Goal: Ask a question: Seek information or help from site administrators or community

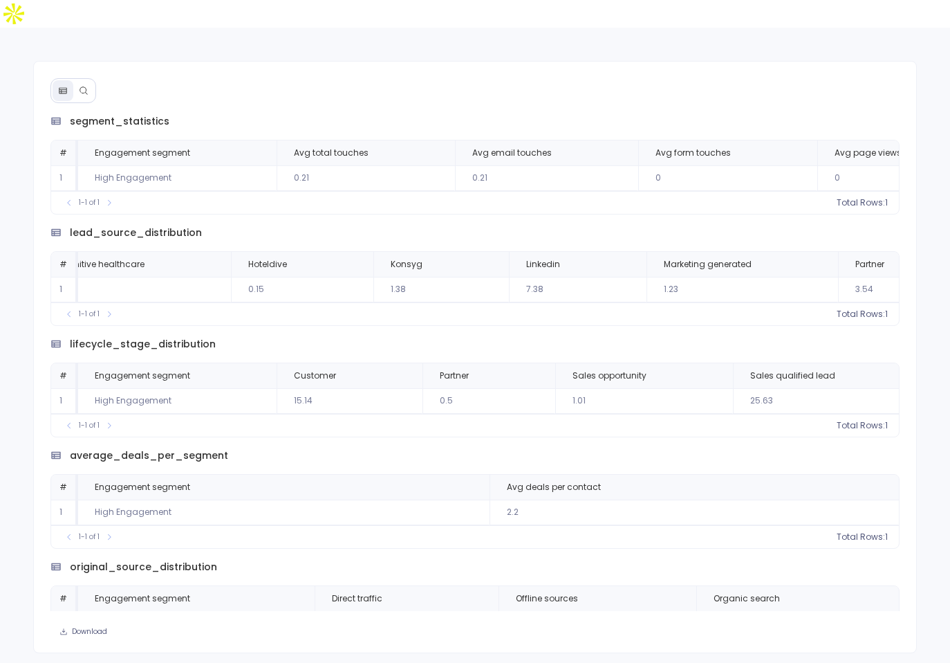
scroll to position [0, 388]
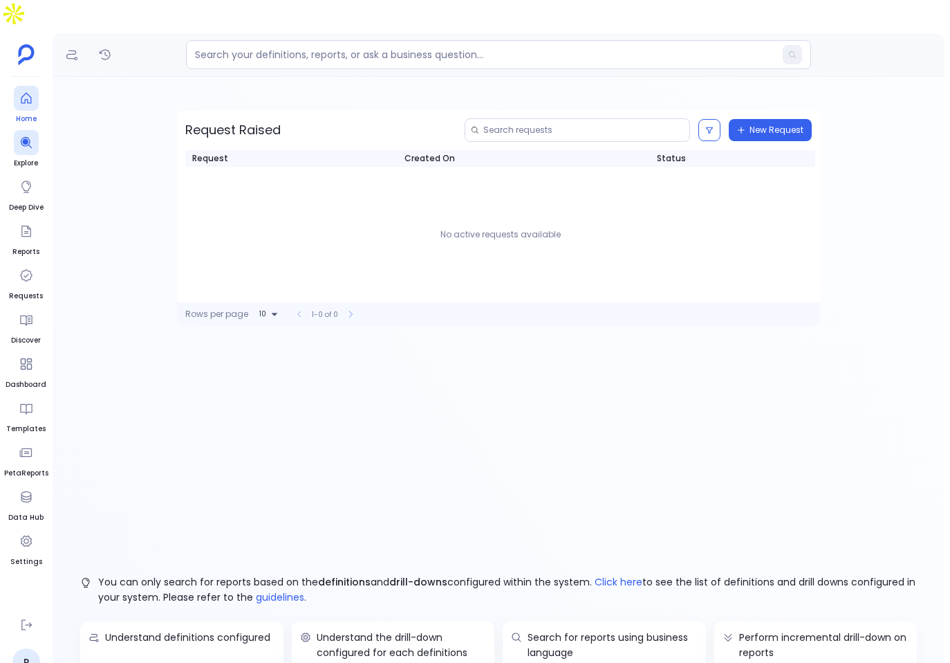
click at [20, 113] on span "Home" at bounding box center [26, 118] width 25 height 11
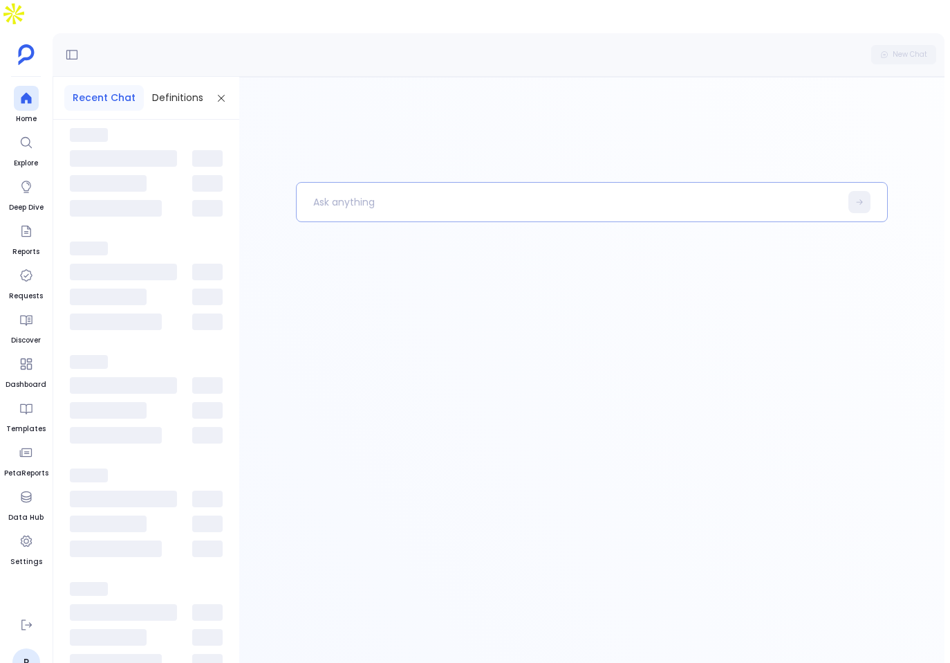
click at [387, 192] on div at bounding box center [592, 202] width 593 height 40
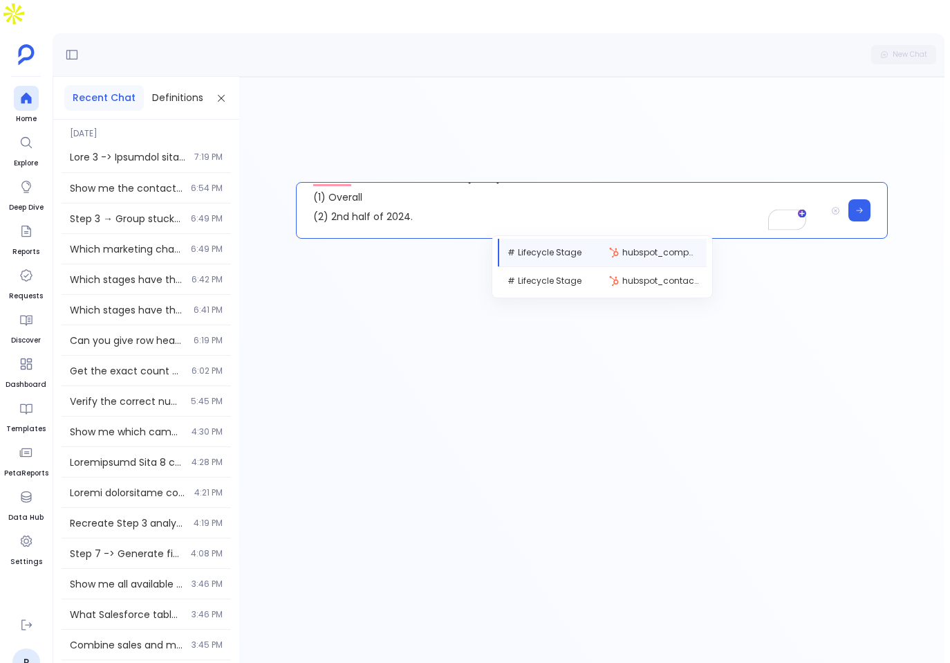
scroll to position [12, 0]
click at [454, 183] on p "number of contacts created in 2024: (1) Overall (2) 2nd half of 2024. amongst t…" at bounding box center [562, 210] width 530 height 55
click at [439, 183] on p "number of contacts created in 2024: (1) Overall (2) 2nd half of 2024. amongst t…" at bounding box center [562, 210] width 530 height 55
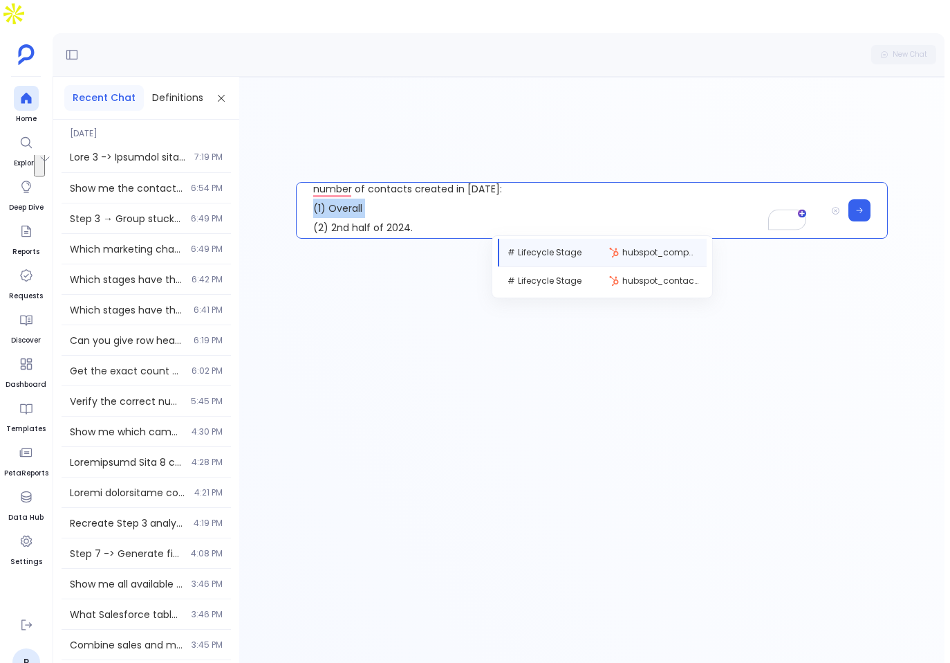
click at [439, 183] on p "number of contacts created in 2024: (1) Overall (2) 2nd half of 2024. amongst t…" at bounding box center [562, 210] width 530 height 55
click at [594, 267] on div "# Lifecycle Stage hubspot_contacts" at bounding box center [603, 281] width 208 height 28
click at [604, 267] on div "# Lifecycle Stage hubspot_contacts" at bounding box center [603, 281] width 208 height 28
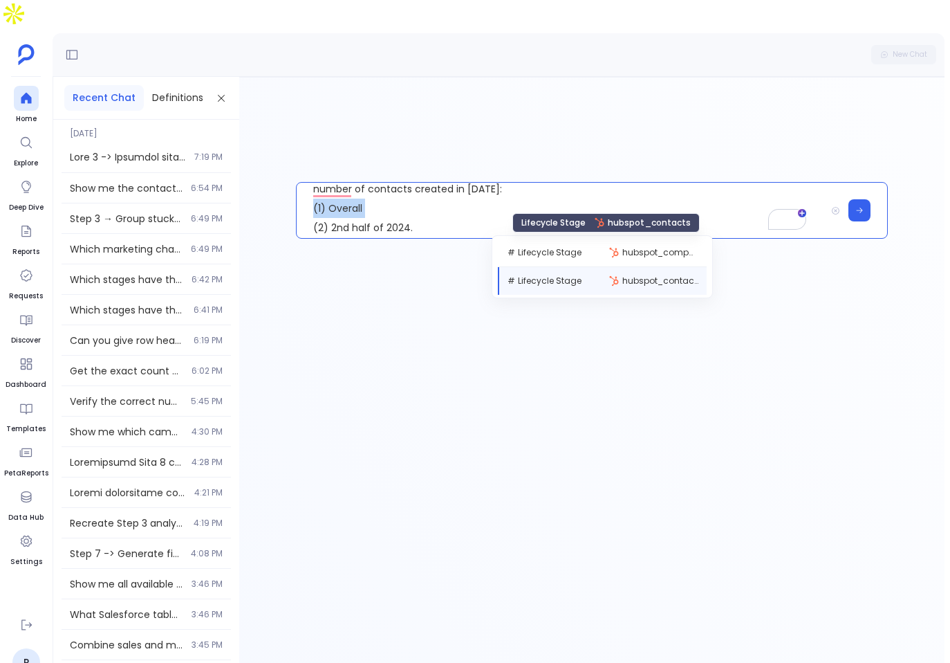
click at [597, 267] on div "# Lifecycle Stage hubspot_contacts" at bounding box center [603, 281] width 208 height 28
click at [443, 183] on p "number of contacts created in 2024: (1) Overall (2) 2nd half of 2024. amongst t…" at bounding box center [562, 210] width 530 height 55
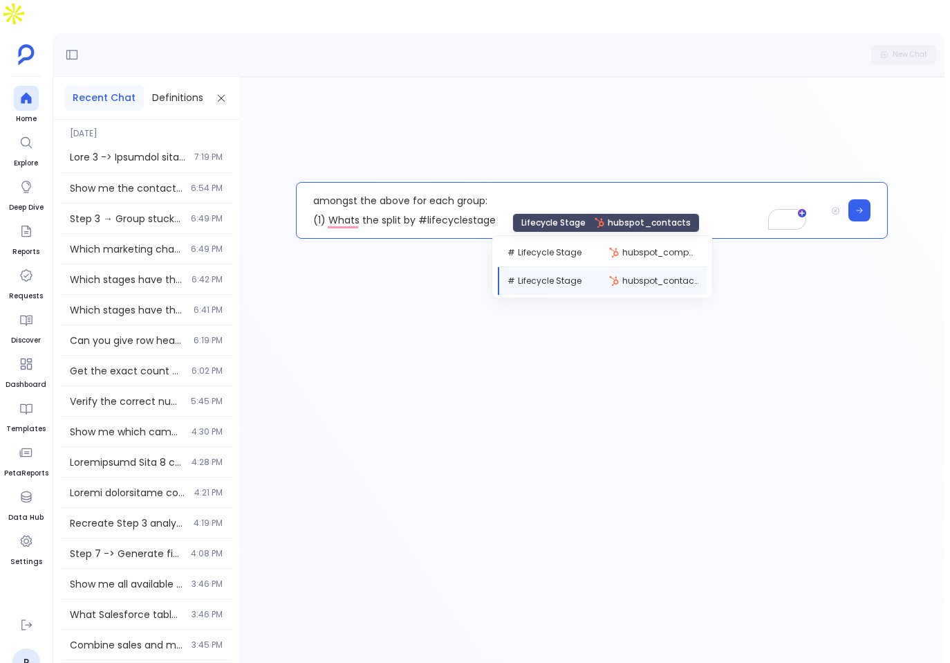
click at [607, 267] on div "# Lifecycle Stage hubspot_contacts" at bounding box center [603, 281] width 208 height 28
click at [493, 188] on p "number of contacts created in 2024: (1) Overall (2) 2nd half of 2024. amongst t…" at bounding box center [562, 210] width 530 height 55
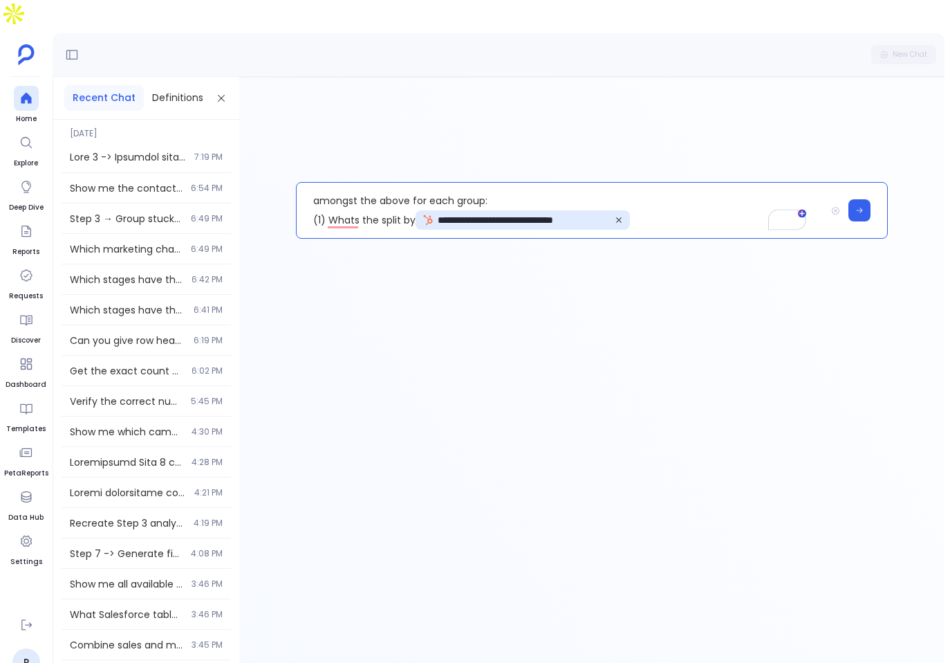
scroll to position [88, 0]
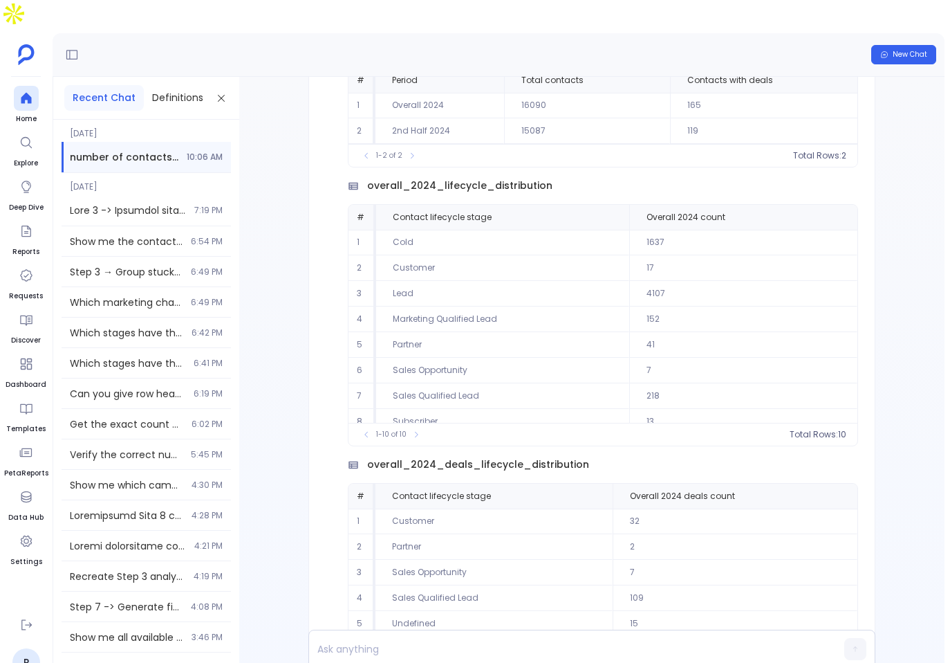
scroll to position [-790, 0]
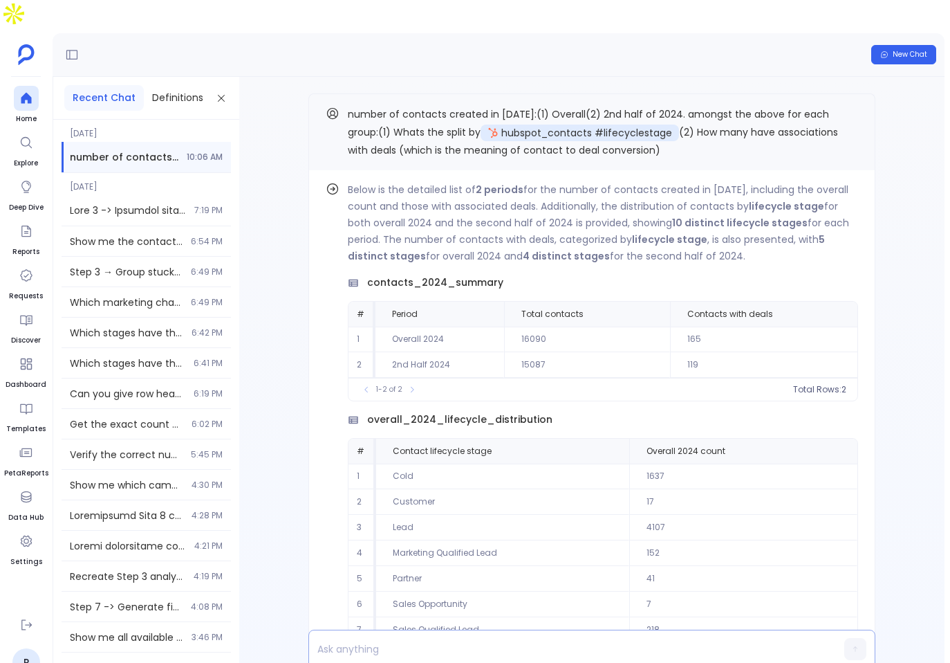
click at [555, 631] on div at bounding box center [565, 648] width 513 height 37
click at [555, 636] on div at bounding box center [565, 649] width 513 height 26
click at [551, 639] on p at bounding box center [565, 648] width 513 height 19
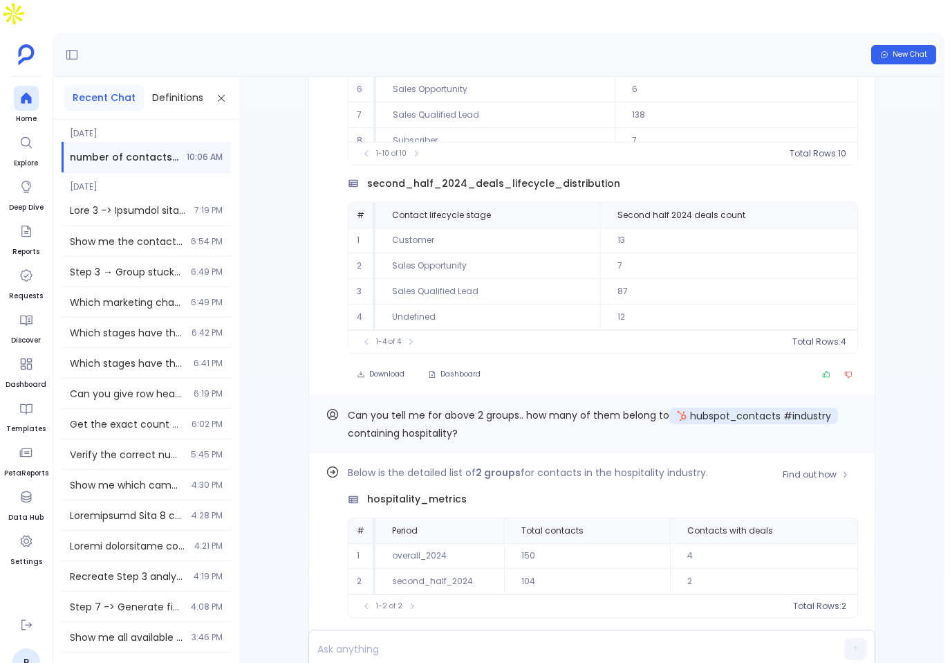
scroll to position [0, 0]
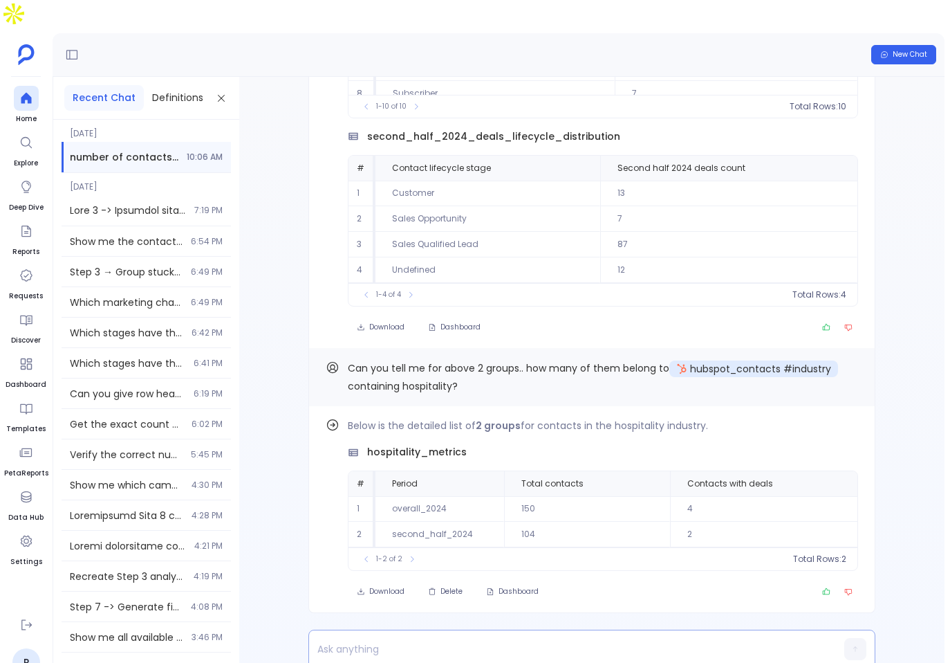
click at [576, 630] on div at bounding box center [565, 648] width 513 height 37
click at [561, 629] on div at bounding box center [591, 648] width 567 height 39
click at [510, 639] on p at bounding box center [565, 648] width 513 height 19
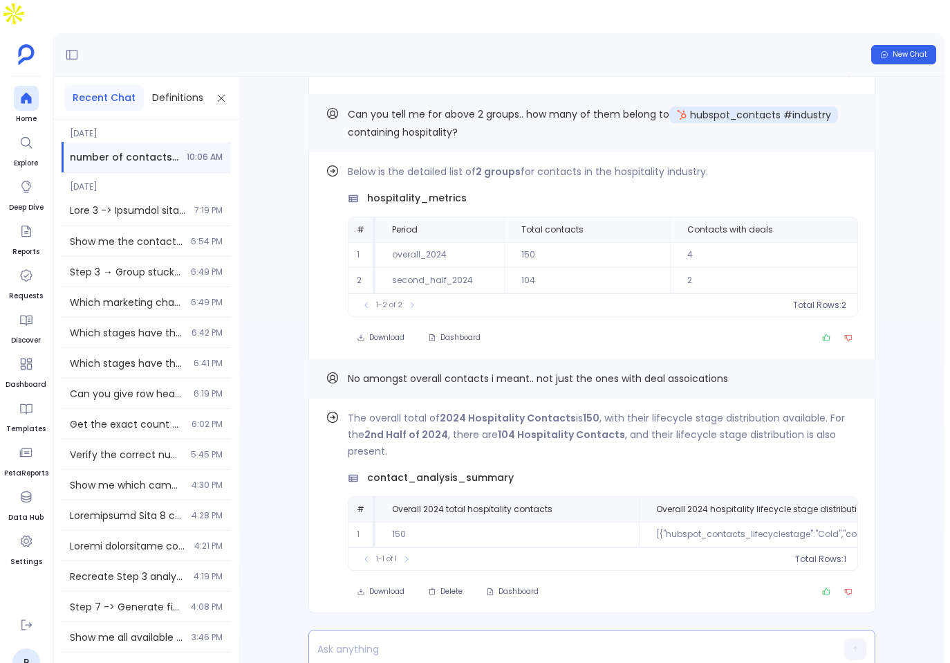
click at [570, 631] on div at bounding box center [565, 648] width 513 height 37
click at [536, 639] on p at bounding box center [565, 648] width 513 height 19
click at [564, 625] on p "No bro I am asking..two tables: 1." at bounding box center [565, 644] width 513 height 39
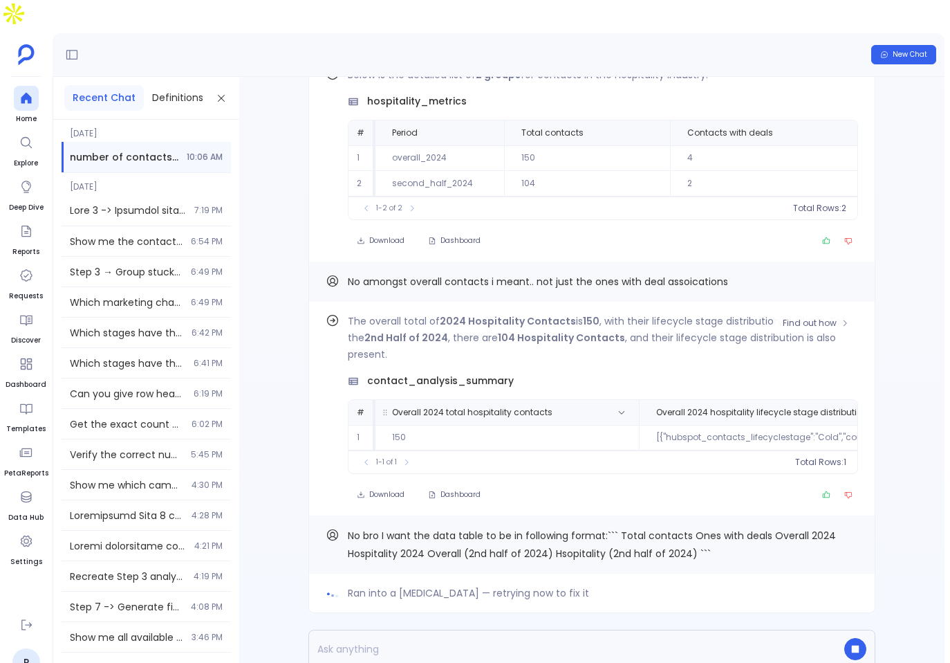
click at [573, 407] on span "Overall 2024 total hospitality contacts" at bounding box center [491, 412] width 221 height 11
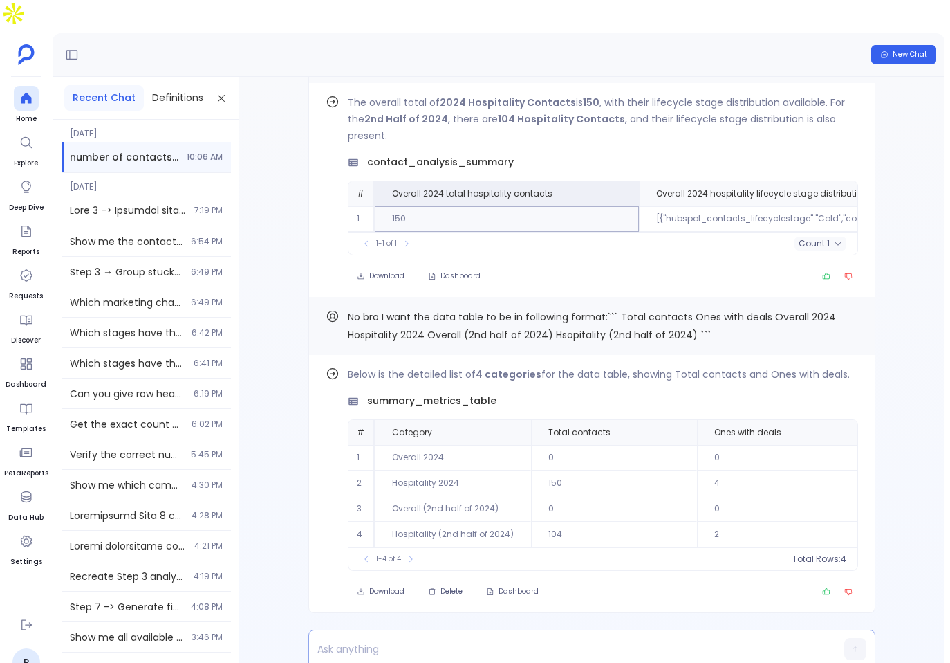
click at [470, 639] on p at bounding box center [565, 648] width 513 height 19
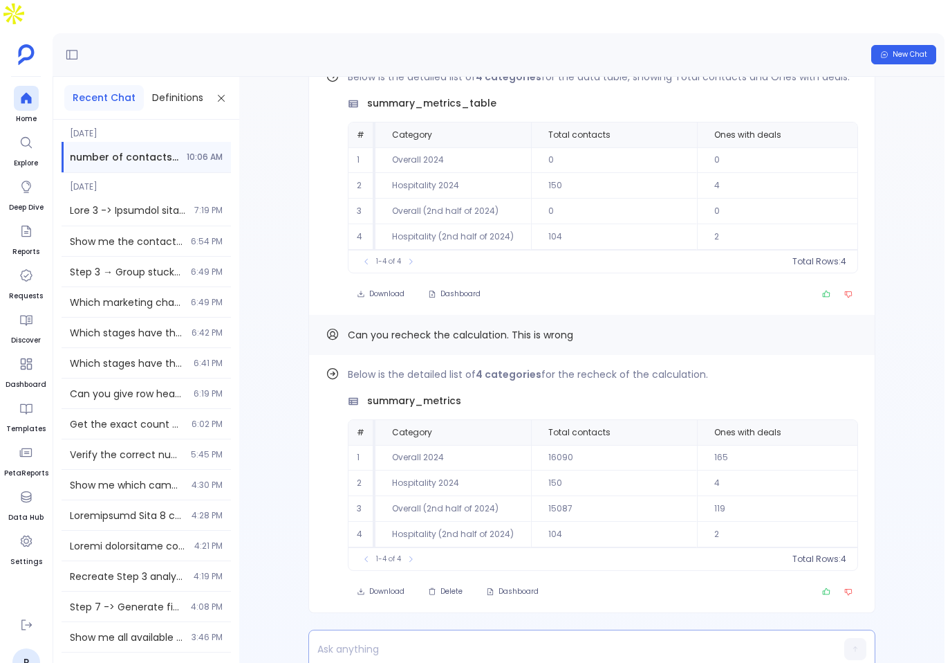
click at [492, 639] on p at bounding box center [565, 648] width 513 height 19
click at [573, 639] on p at bounding box center [565, 648] width 513 height 19
click at [622, 522] on td "104" at bounding box center [614, 535] width 166 height 26
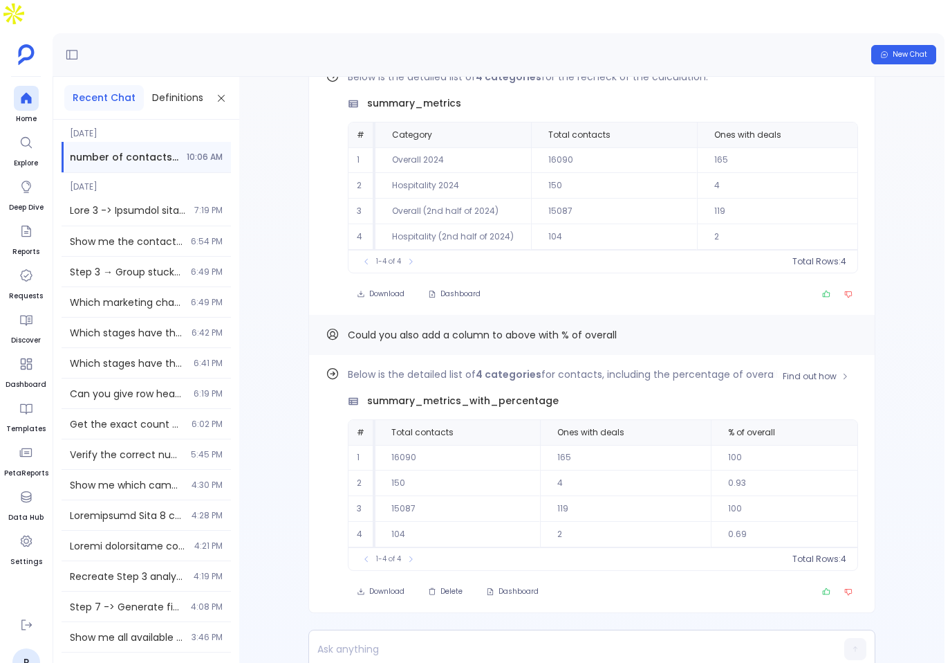
scroll to position [0, 150]
click at [535, 630] on div at bounding box center [565, 648] width 513 height 37
click at [535, 636] on div at bounding box center [565, 649] width 513 height 26
click at [453, 639] on p at bounding box center [565, 648] width 513 height 19
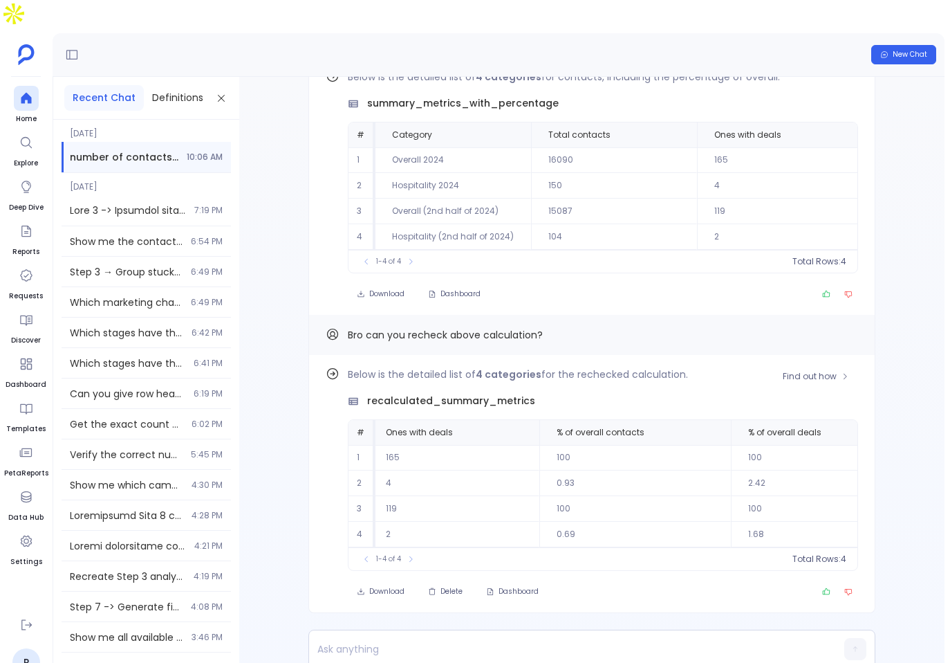
scroll to position [0, 371]
click at [575, 639] on p at bounding box center [565, 648] width 513 height 19
click at [454, 587] on span "Delete" at bounding box center [452, 592] width 22 height 10
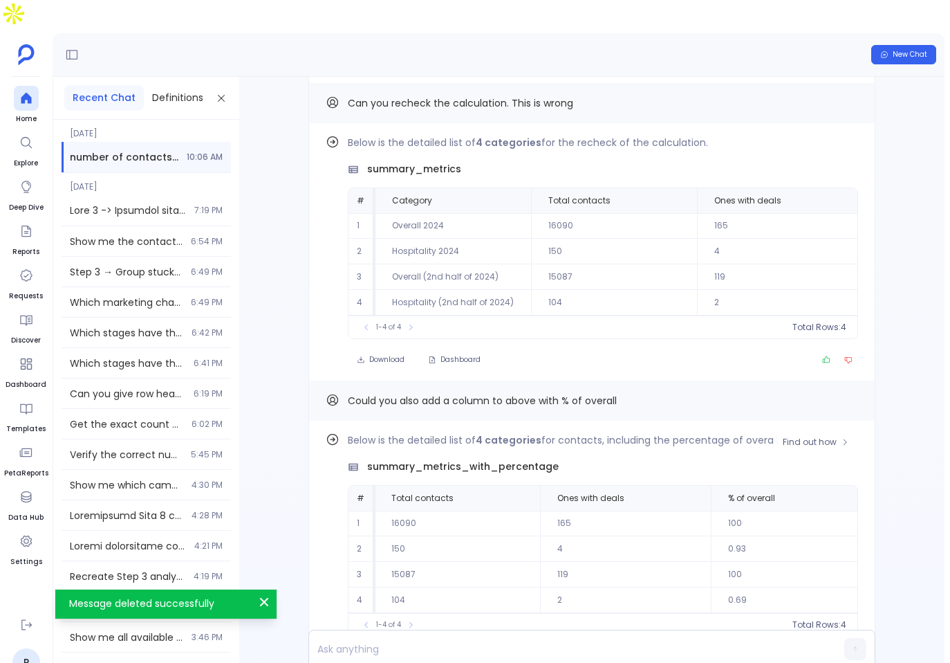
scroll to position [0, 0]
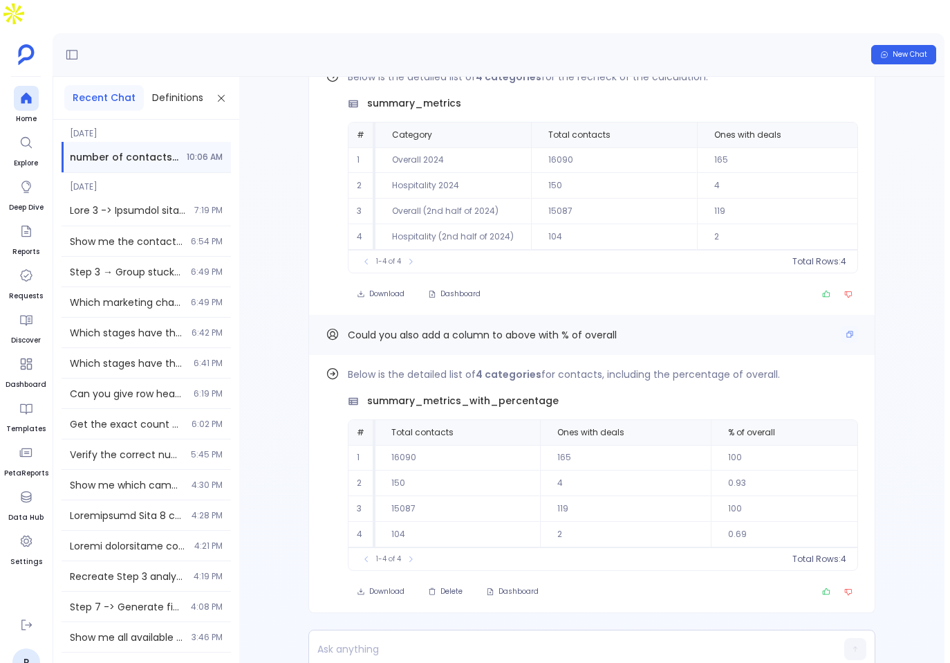
click at [526, 328] on span "Could you also add a column to above with % of overall" at bounding box center [482, 335] width 269 height 14
click at [842, 326] on button "Copy" at bounding box center [850, 334] width 17 height 17
click at [450, 582] on button "Delete" at bounding box center [445, 591] width 53 height 19
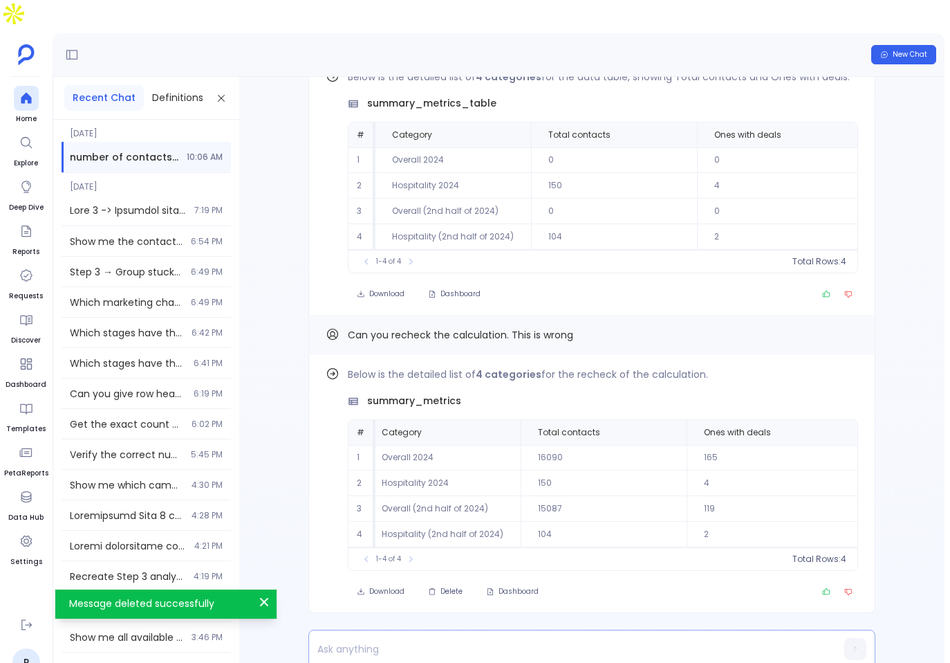
scroll to position [0, 6]
click at [582, 639] on p at bounding box center [565, 648] width 513 height 19
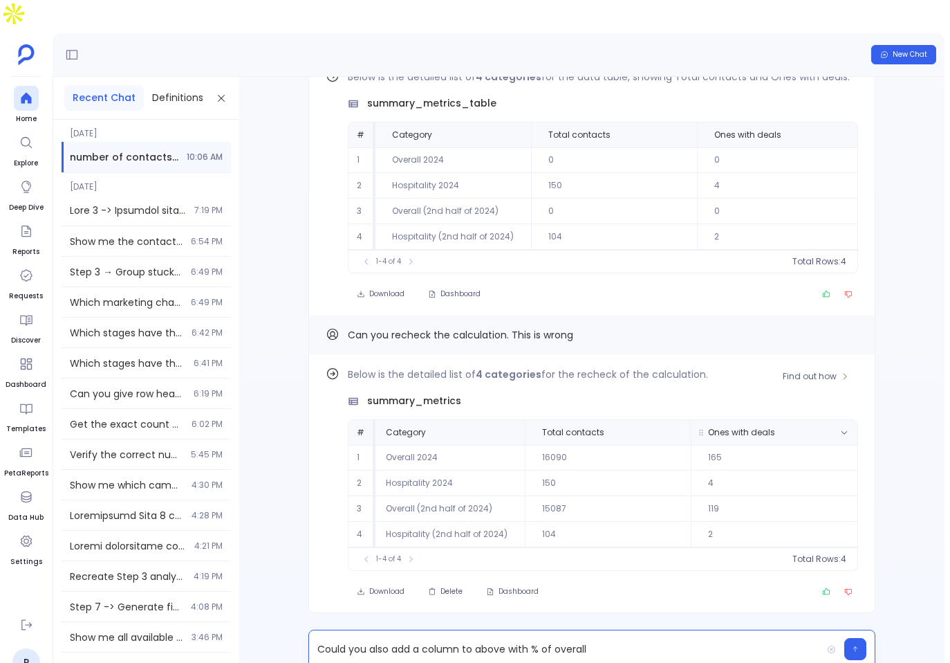
click at [757, 427] on span "Ones with deals" at bounding box center [741, 432] width 67 height 11
copy span "Ones with deals"
click at [580, 639] on p "Could you also add a column to above with % of overall" at bounding box center [565, 648] width 513 height 19
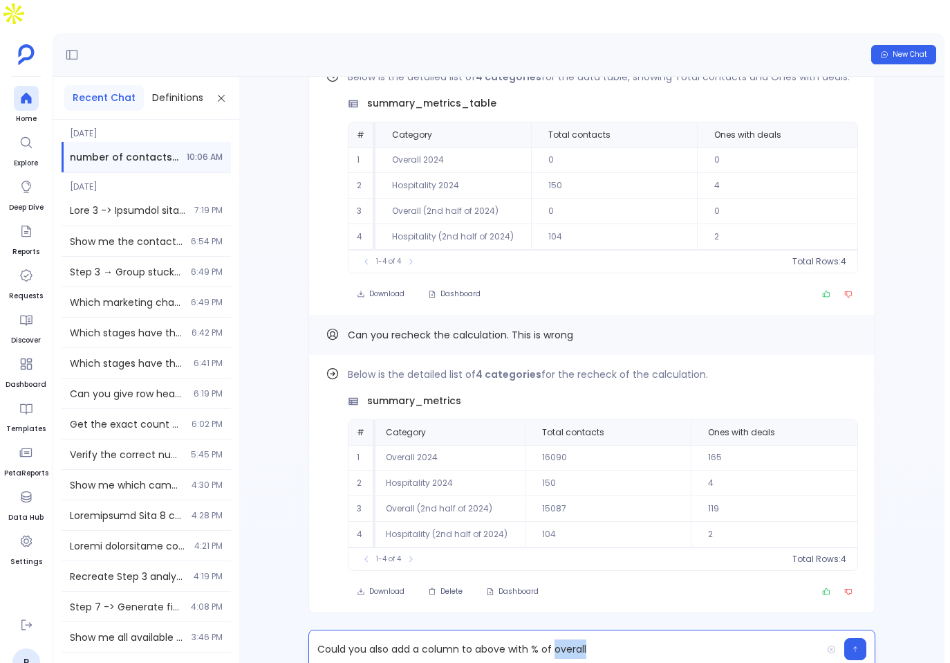
click at [580, 639] on p "Could you also add a column to above with % of overall" at bounding box center [565, 648] width 513 height 19
click at [574, 420] on th "Total contacts" at bounding box center [608, 432] width 166 height 25
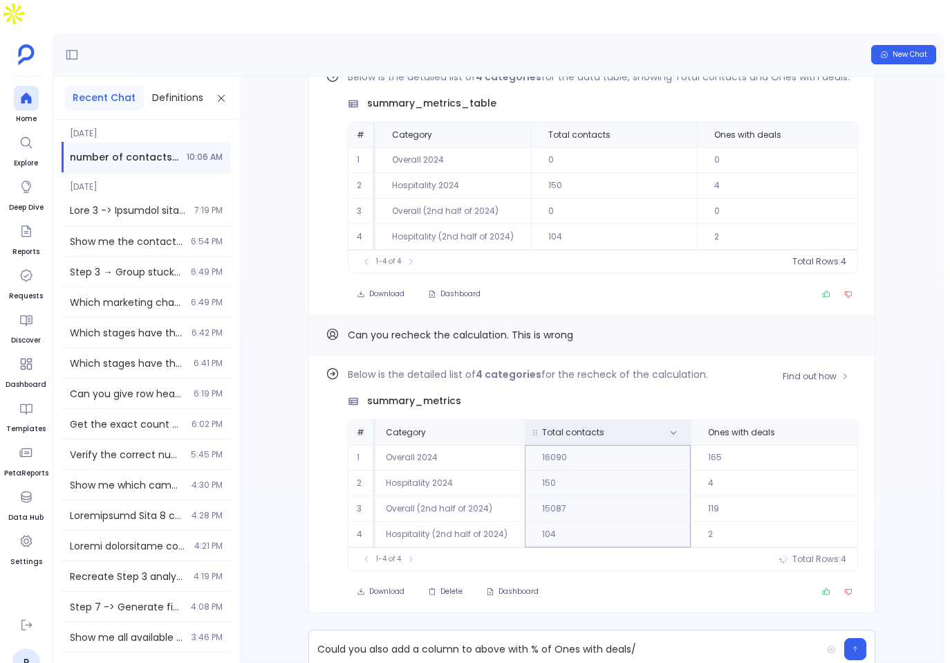
click at [574, 420] on th "Total contacts" at bounding box center [608, 432] width 166 height 25
copy tr "Total contacts"
click at [732, 639] on p "Could you also add a column to above with % of Ones with deals/" at bounding box center [565, 648] width 513 height 19
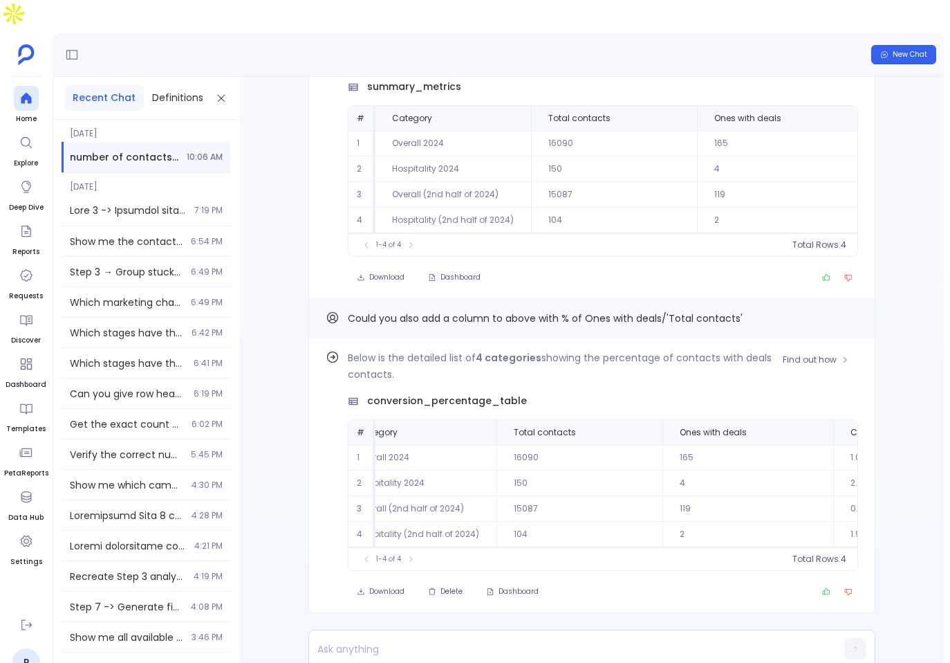
scroll to position [0, 0]
click at [575, 639] on p at bounding box center [565, 648] width 513 height 19
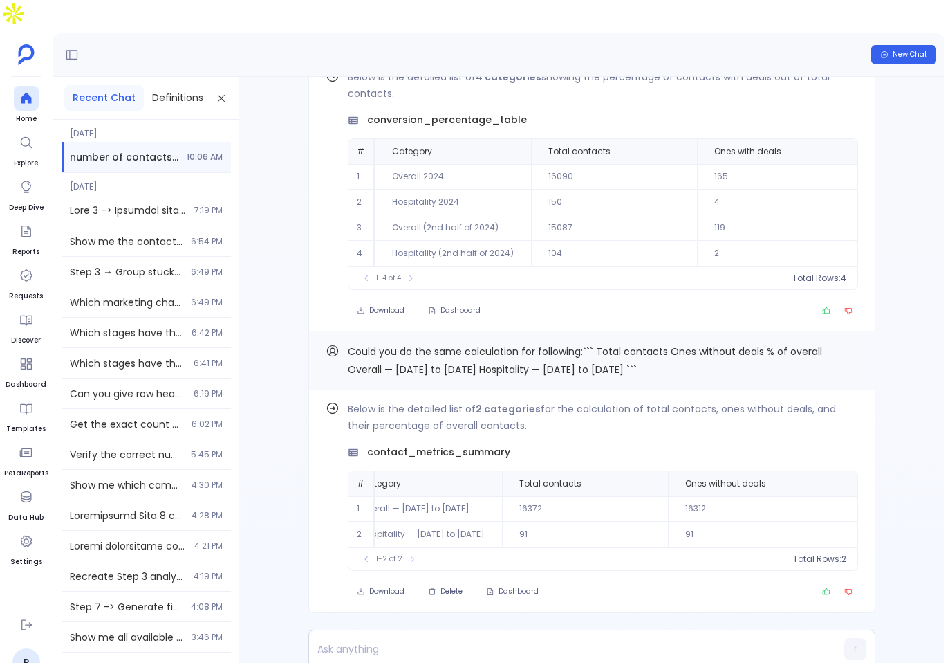
scroll to position [0, 8]
click at [841, 407] on icon "button" at bounding box center [845, 411] width 8 height 8
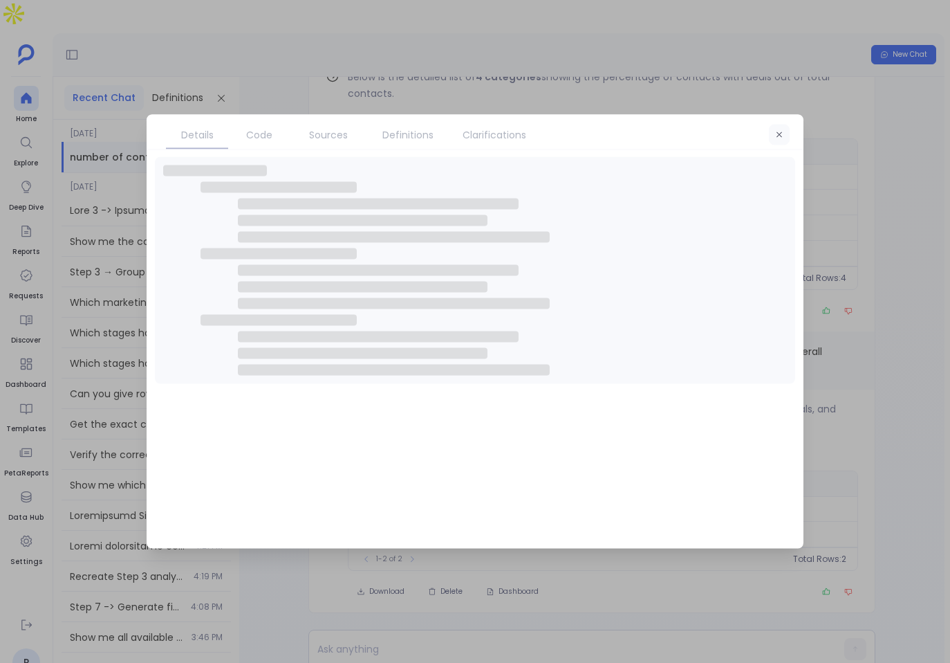
click at [781, 140] on button "button" at bounding box center [779, 135] width 21 height 21
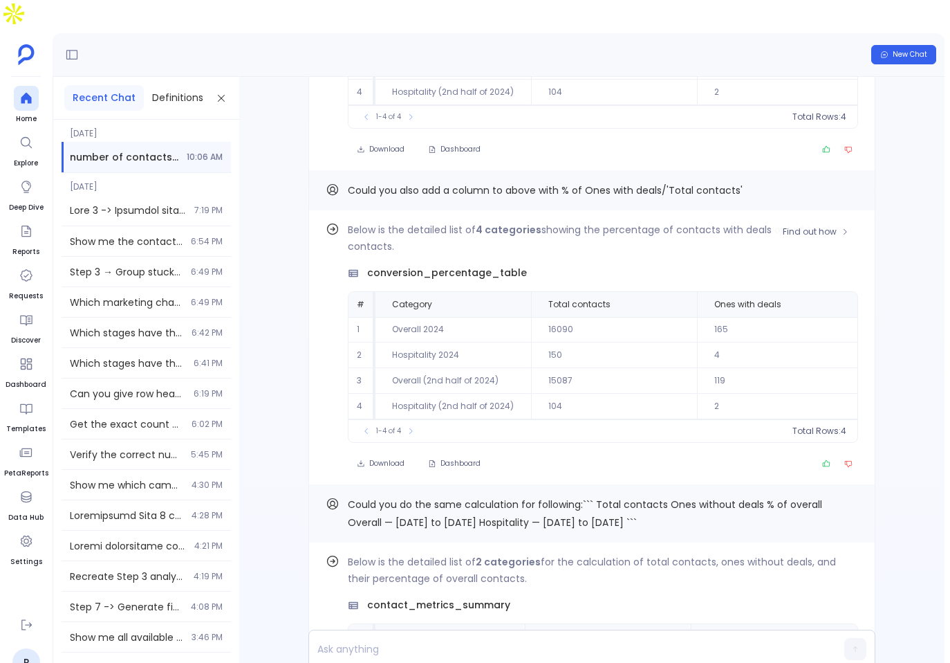
scroll to position [-165, 0]
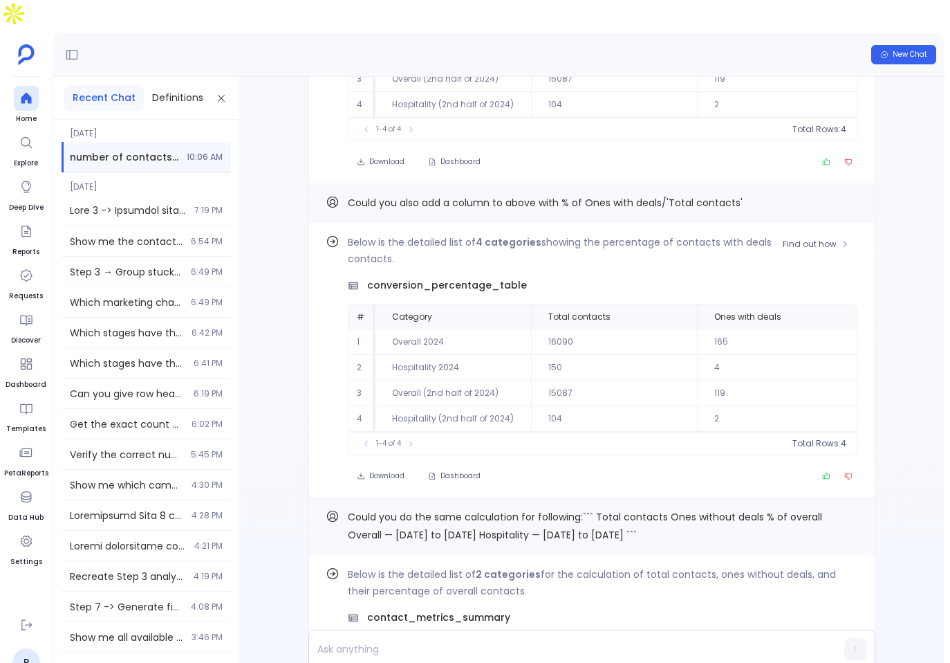
click at [809, 234] on p "Below is the detailed list of 4 categories showing the percentage of contacts w…" at bounding box center [603, 250] width 510 height 33
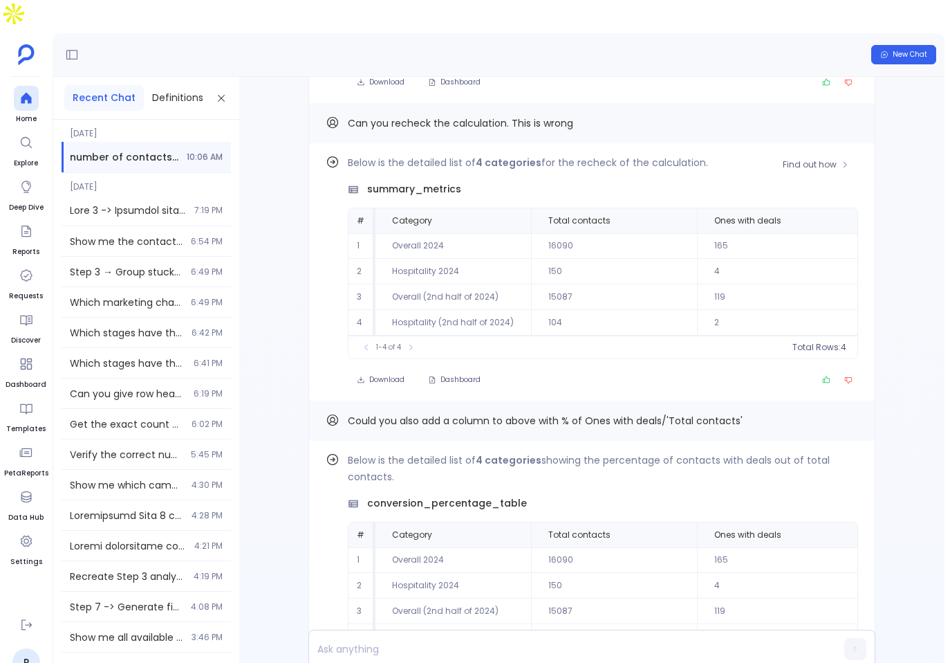
scroll to position [-471, 0]
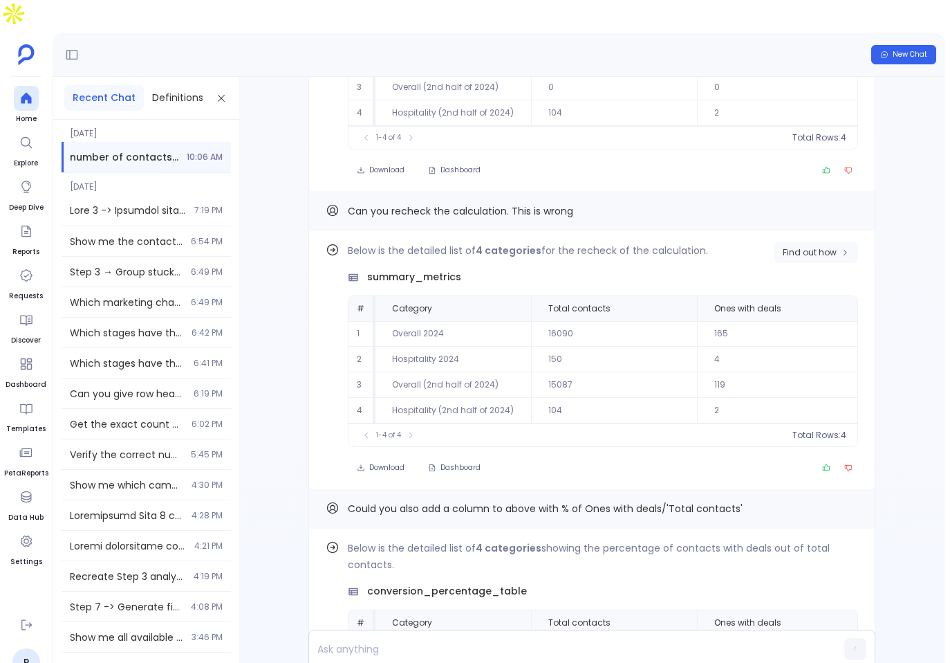
click at [820, 247] on span "Find out how" at bounding box center [810, 252] width 54 height 11
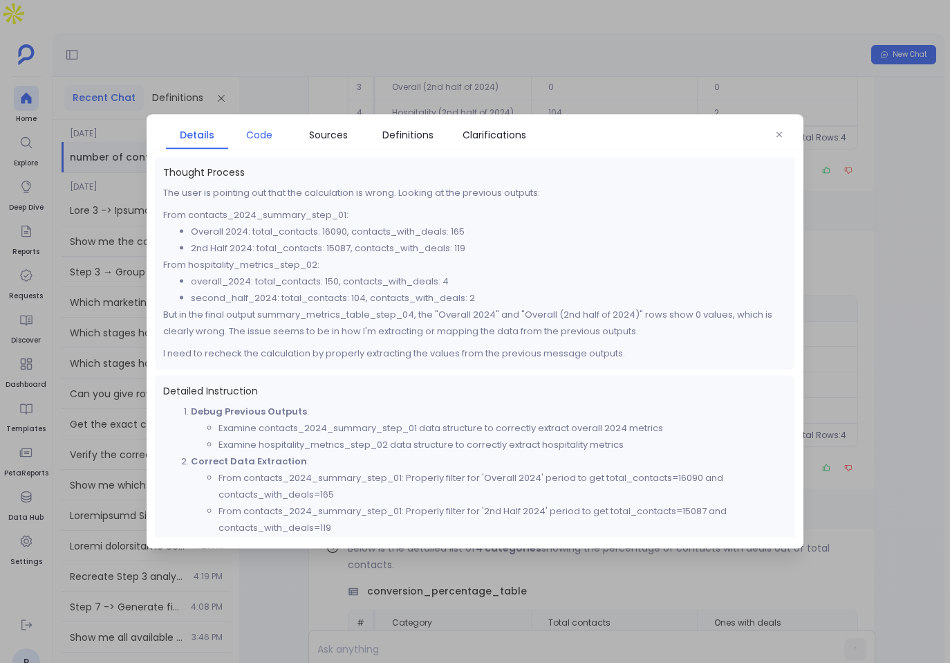
click at [264, 129] on span "Code" at bounding box center [259, 134] width 26 height 15
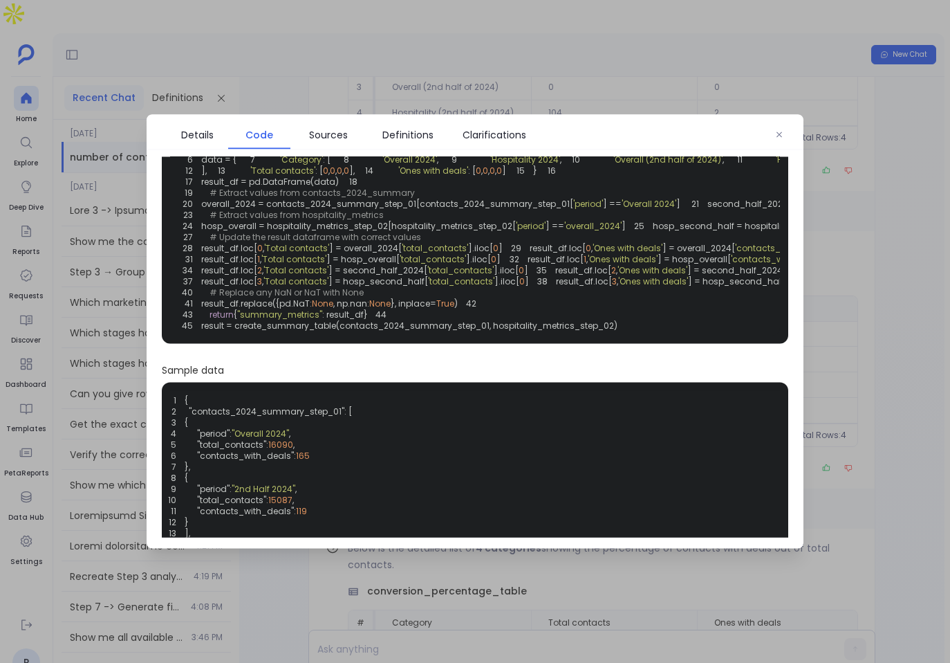
scroll to position [0, 0]
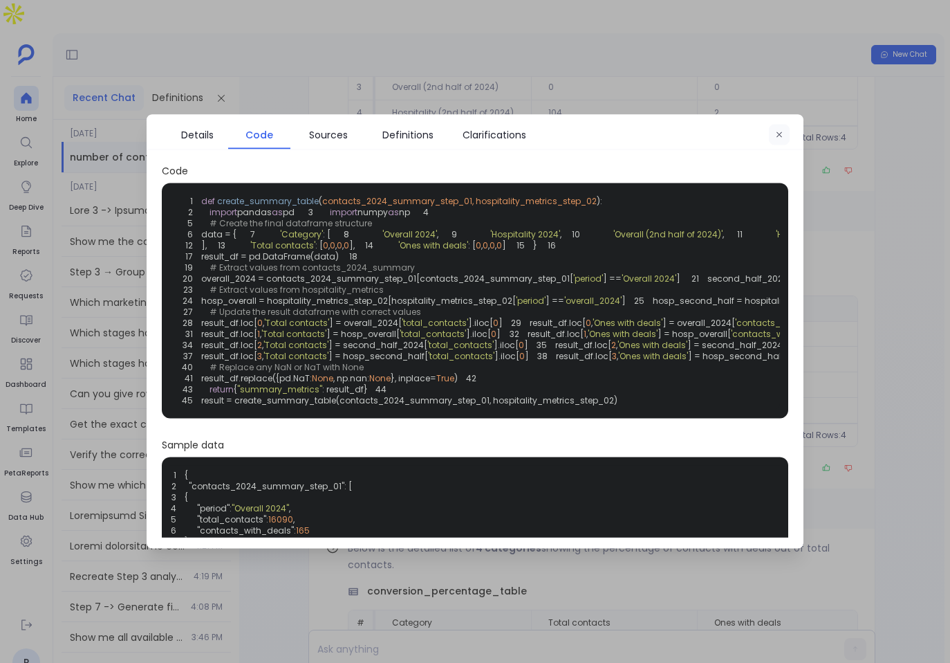
click at [780, 129] on button "button" at bounding box center [779, 135] width 21 height 21
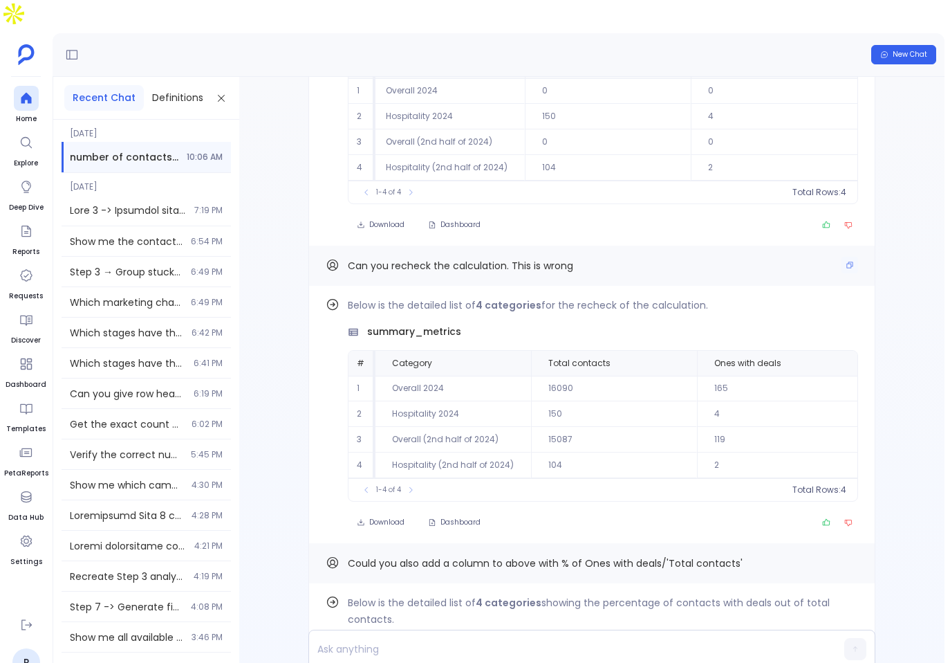
scroll to position [-516, 0]
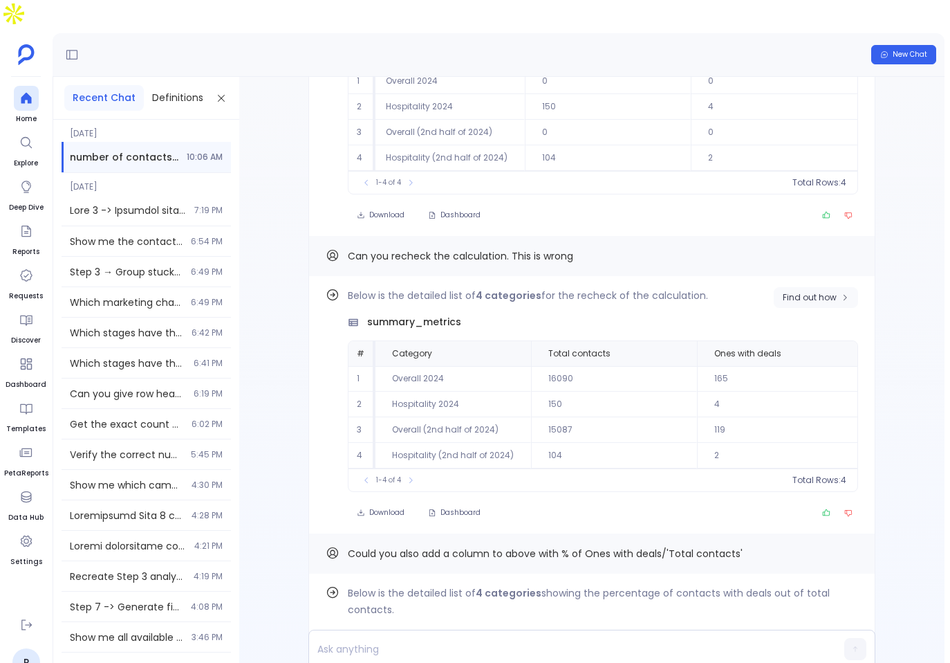
click at [819, 292] on span "Find out how" at bounding box center [810, 297] width 54 height 11
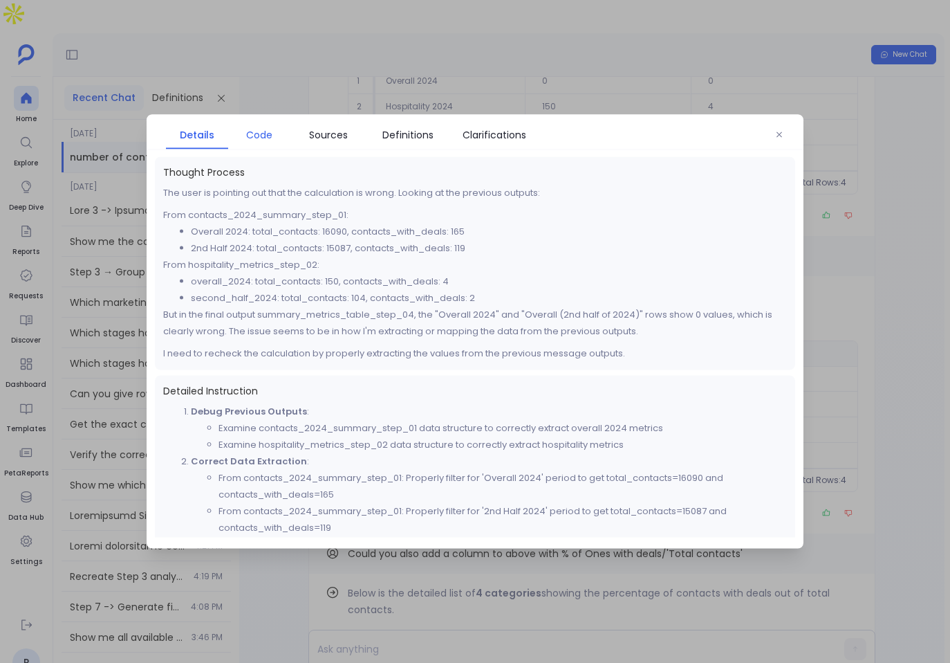
click at [254, 135] on span "Code" at bounding box center [259, 134] width 26 height 15
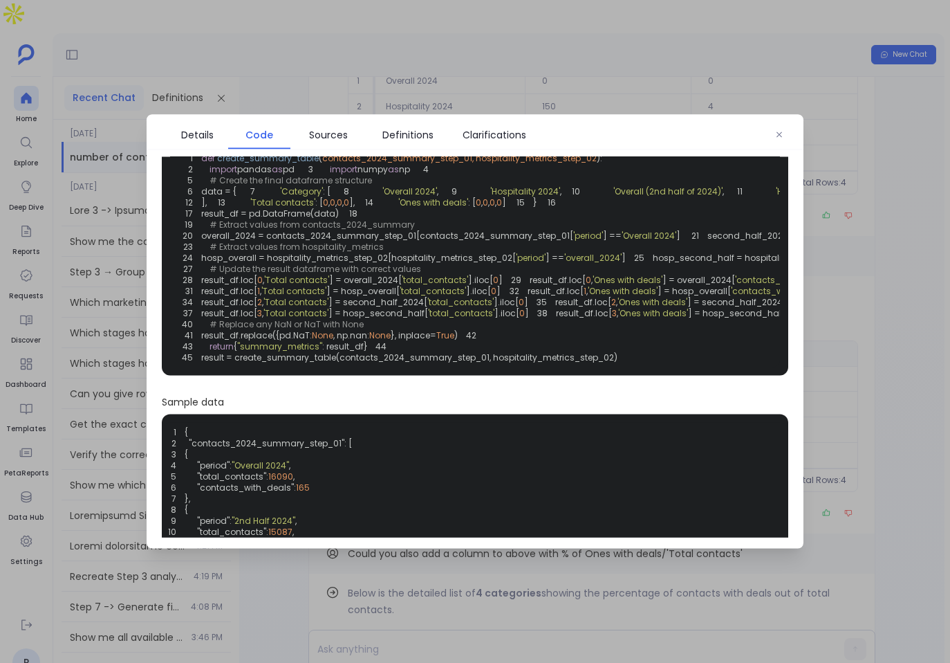
scroll to position [0, 0]
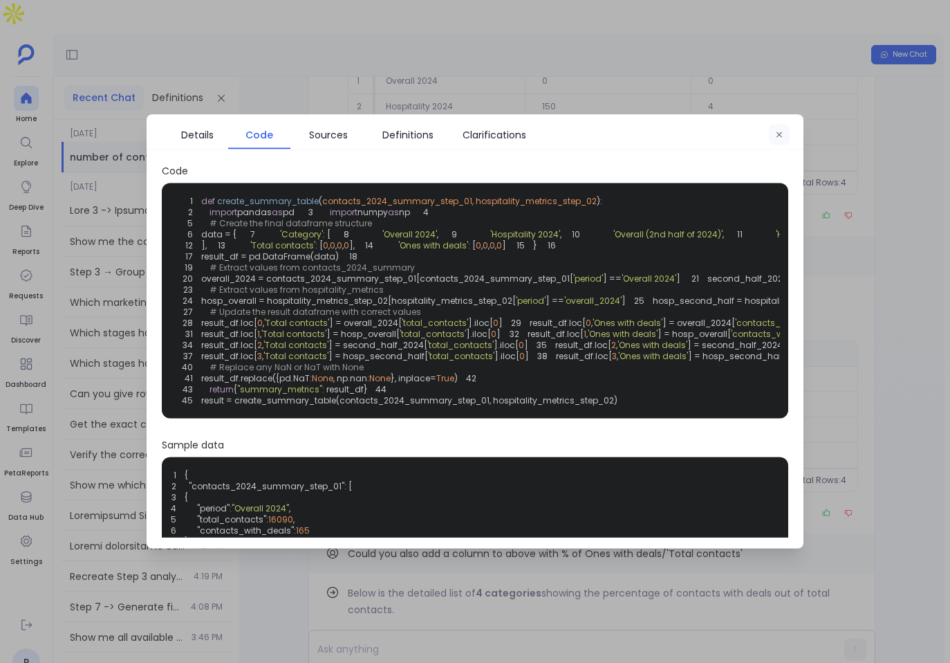
click at [773, 134] on button "button" at bounding box center [779, 135] width 21 height 21
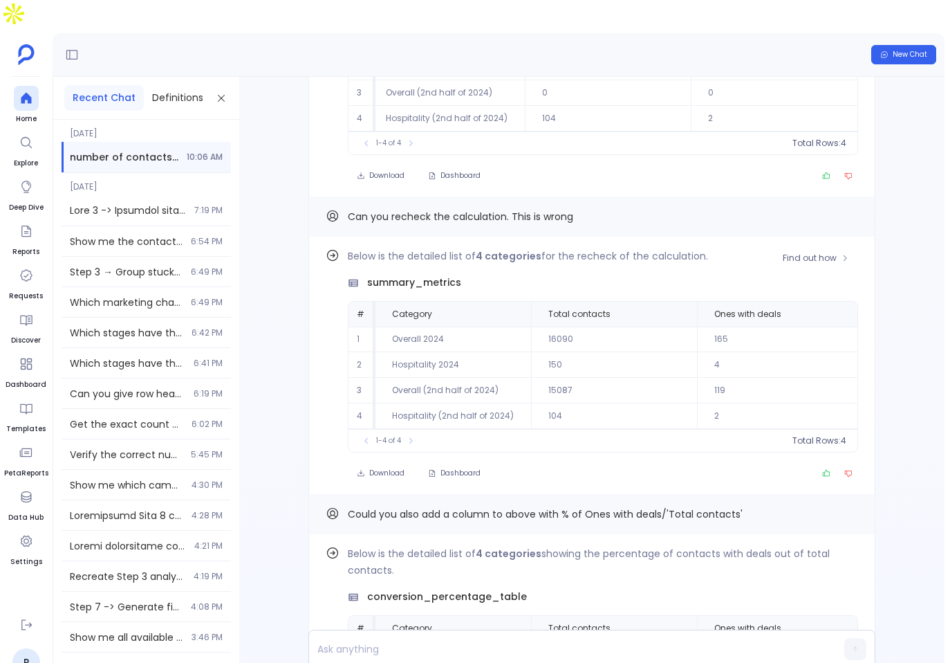
scroll to position [-486, 0]
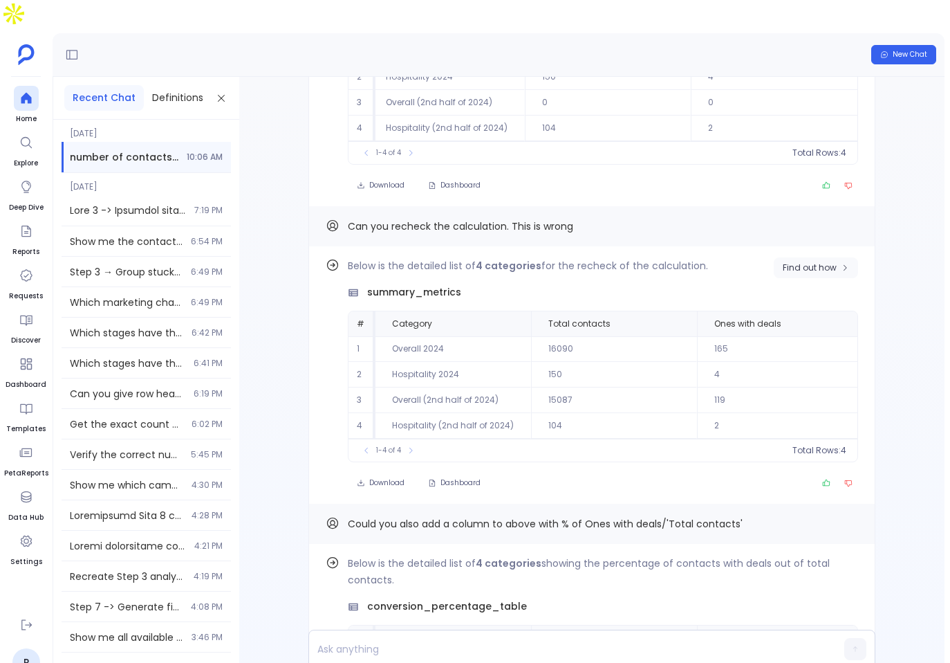
click at [807, 262] on span "Find out how" at bounding box center [810, 267] width 54 height 11
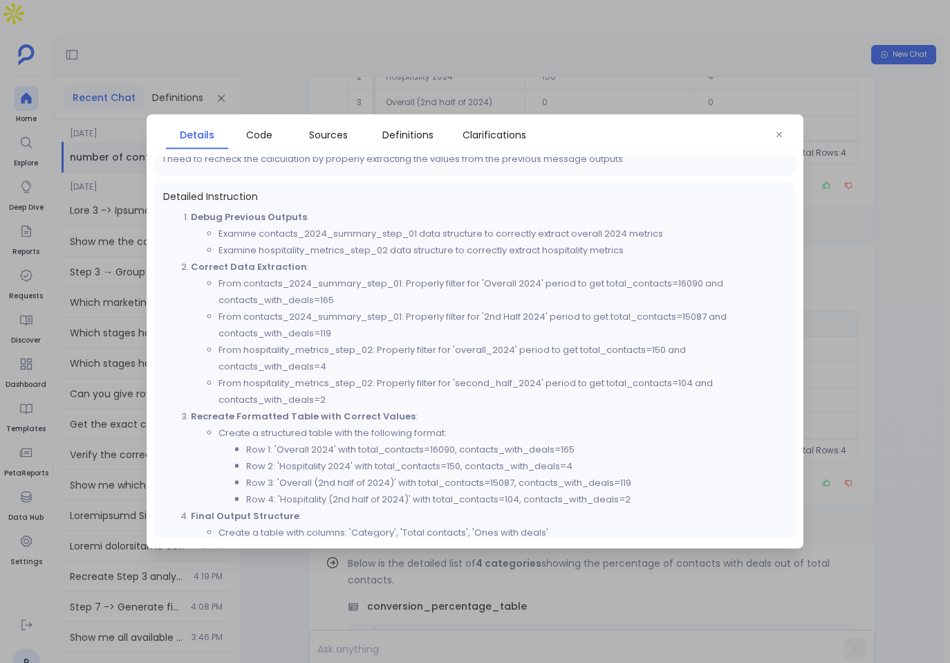
scroll to position [185, 0]
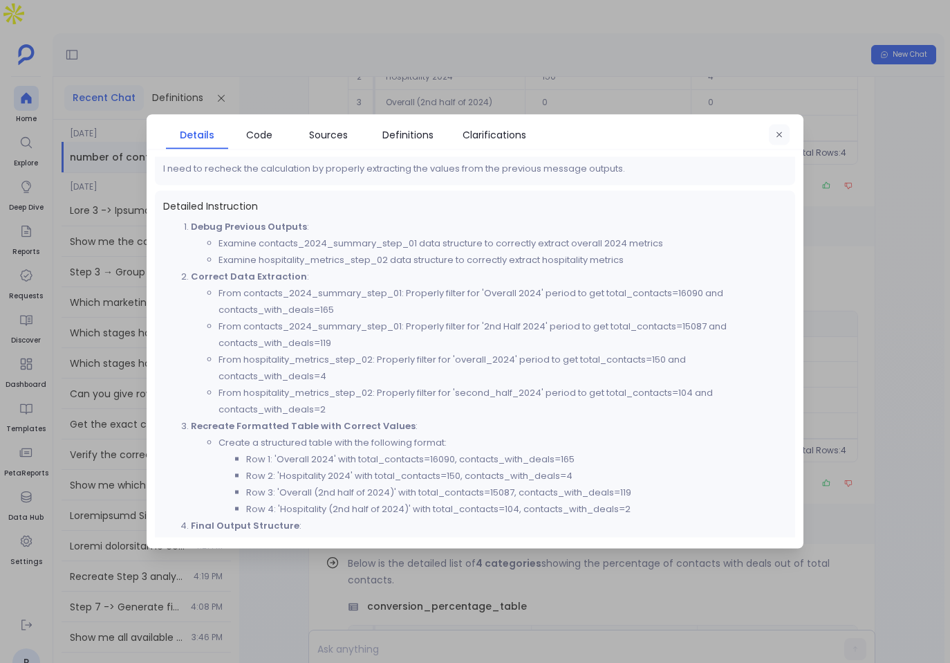
click at [774, 133] on button "button" at bounding box center [779, 135] width 21 height 21
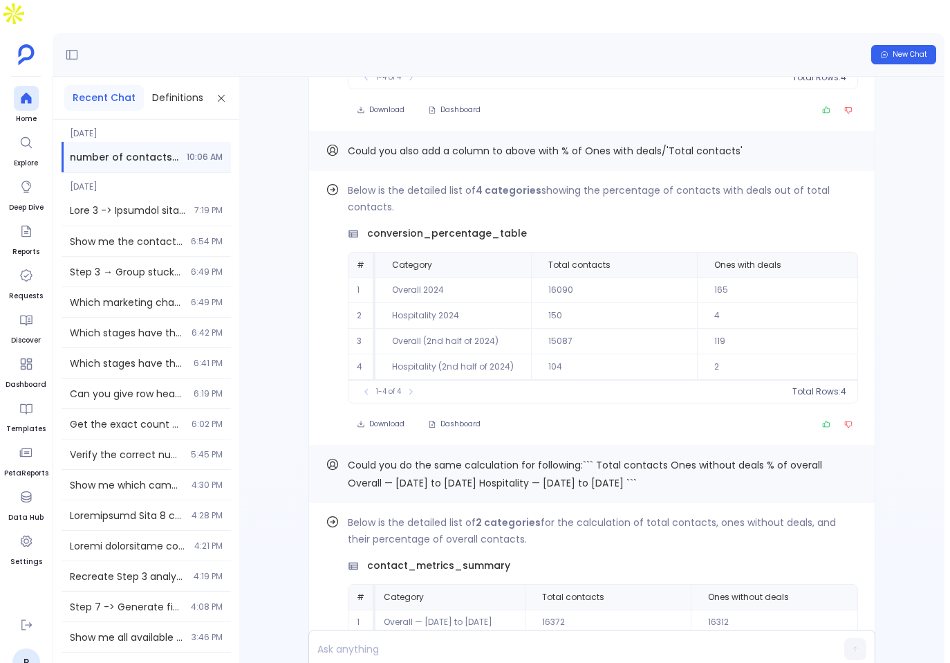
scroll to position [0, 0]
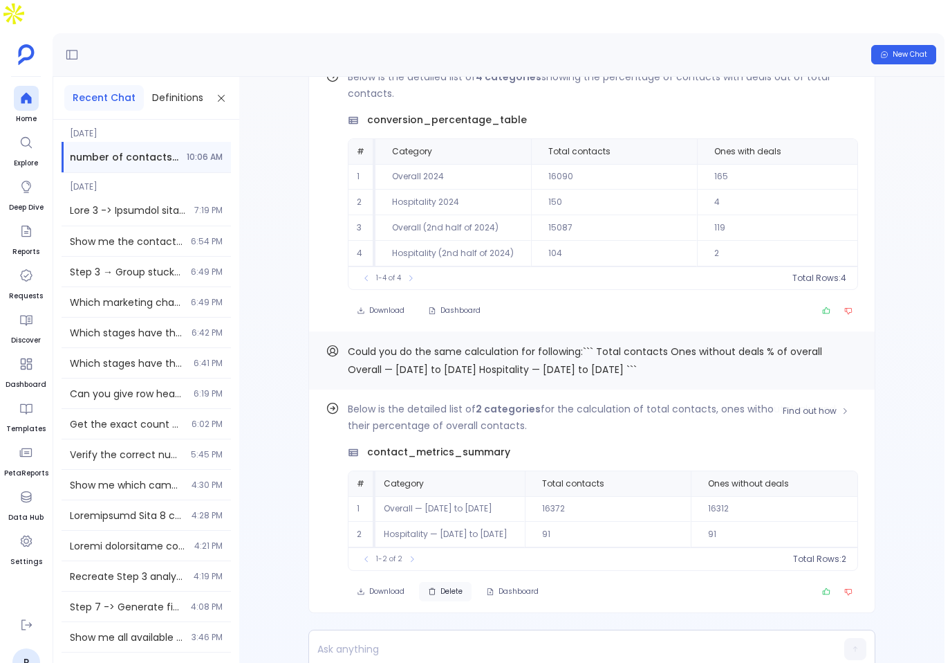
click at [442, 582] on button "Delete" at bounding box center [445, 591] width 53 height 19
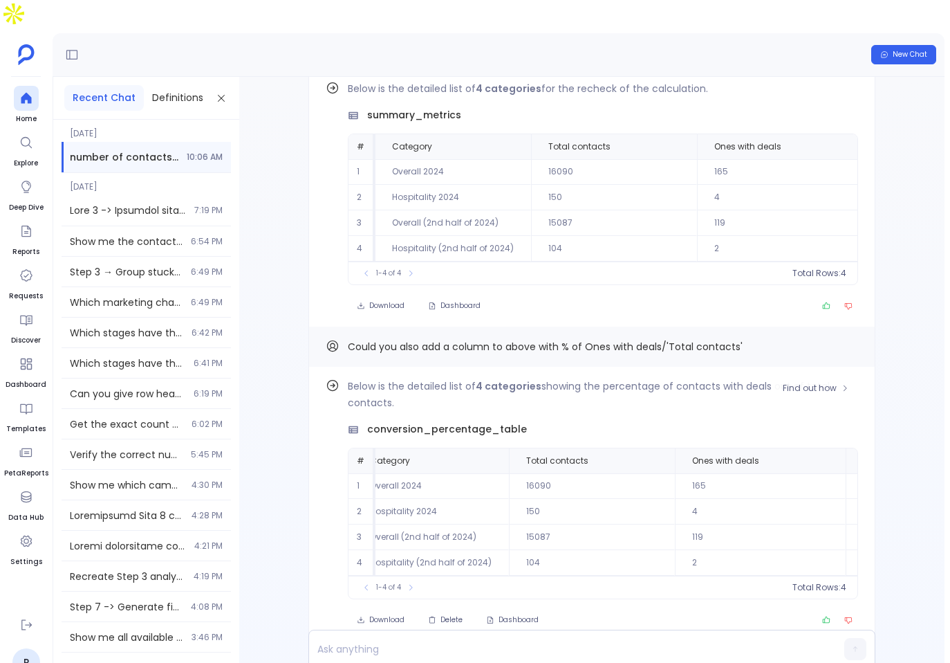
scroll to position [0, 26]
click at [849, 338] on button "Copy" at bounding box center [850, 346] width 17 height 17
click at [459, 615] on span "Delete" at bounding box center [452, 620] width 22 height 10
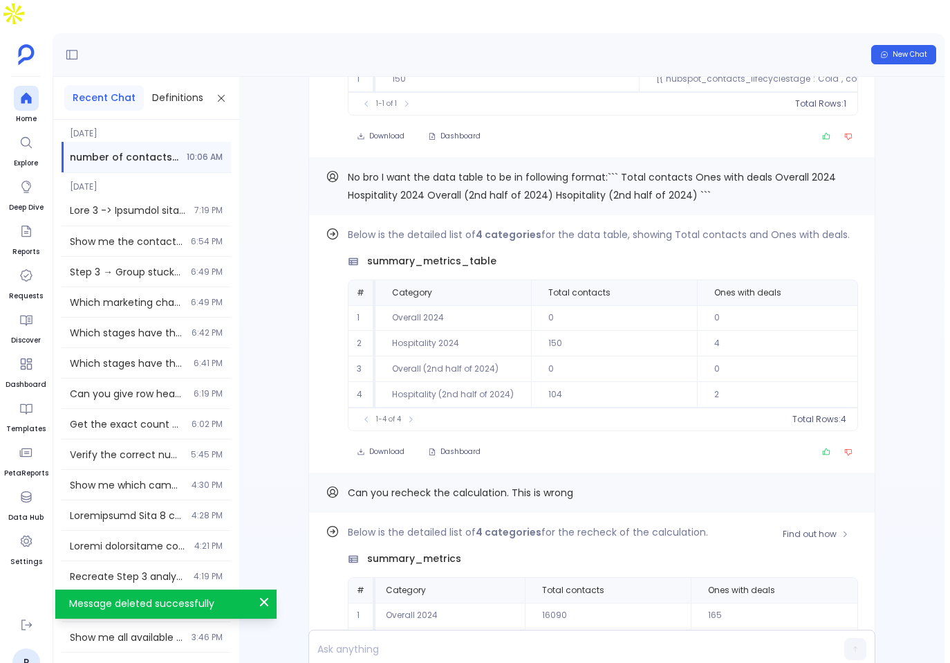
scroll to position [0, 0]
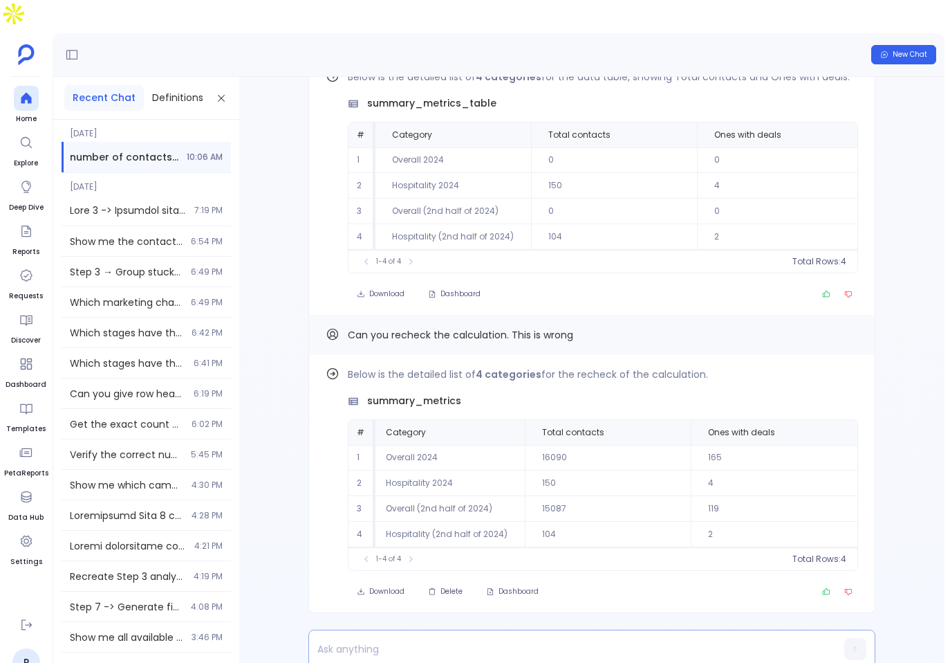
click at [463, 630] on div at bounding box center [565, 648] width 513 height 37
click at [442, 639] on p at bounding box center [565, 648] width 513 height 19
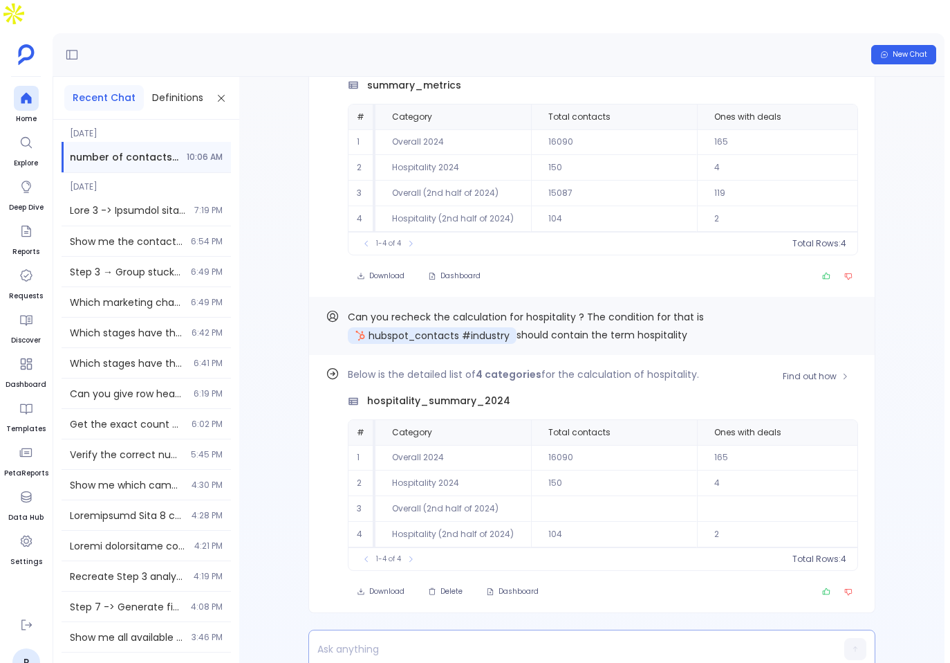
scroll to position [0, 6]
click at [842, 308] on button "Copy" at bounding box center [850, 316] width 17 height 17
click at [457, 587] on span "Delete" at bounding box center [452, 592] width 22 height 10
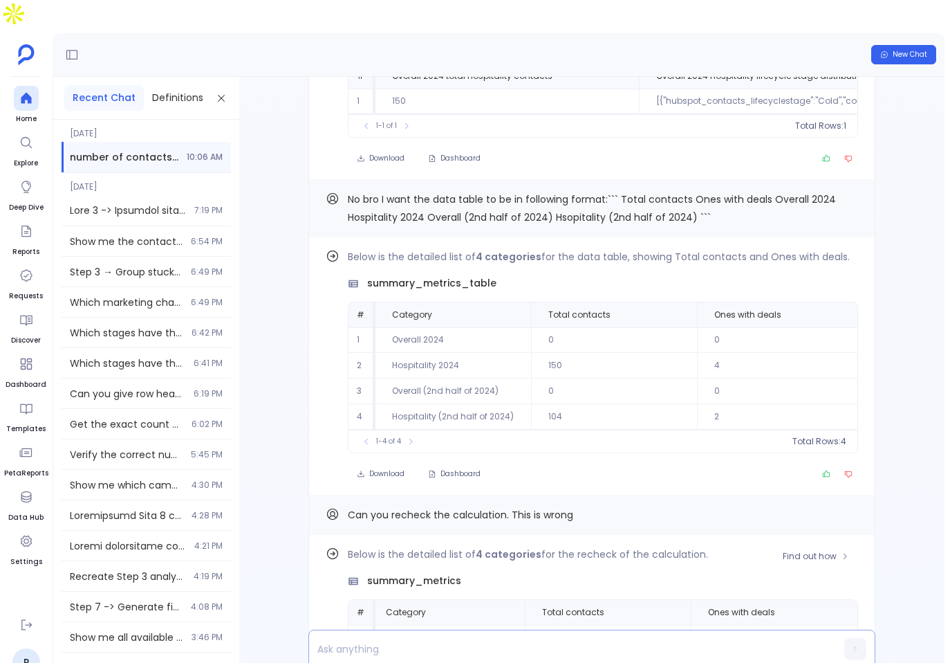
scroll to position [-209, 0]
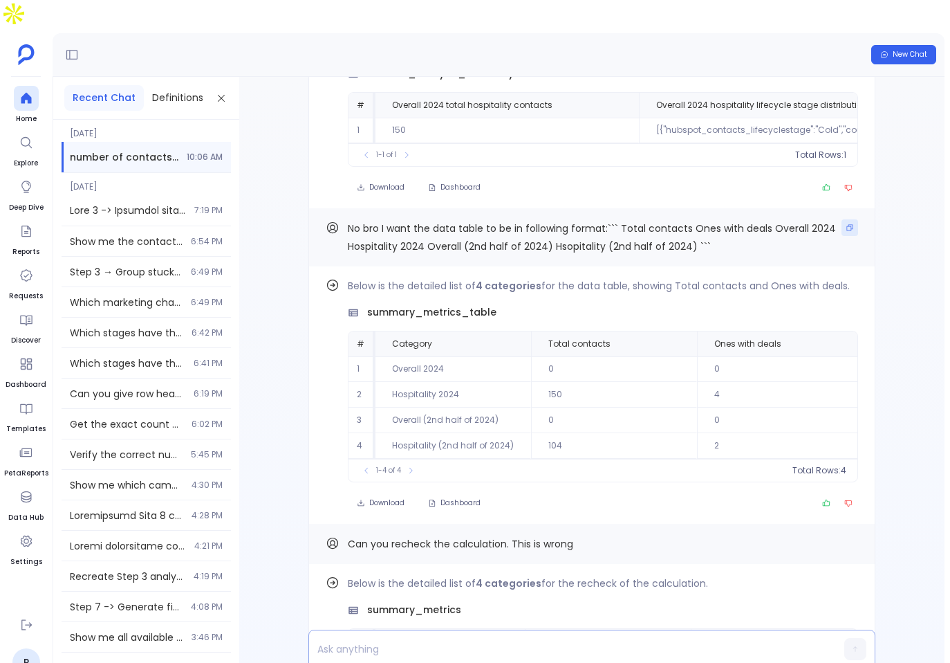
click at [846, 223] on icon "Copy" at bounding box center [850, 227] width 8 height 8
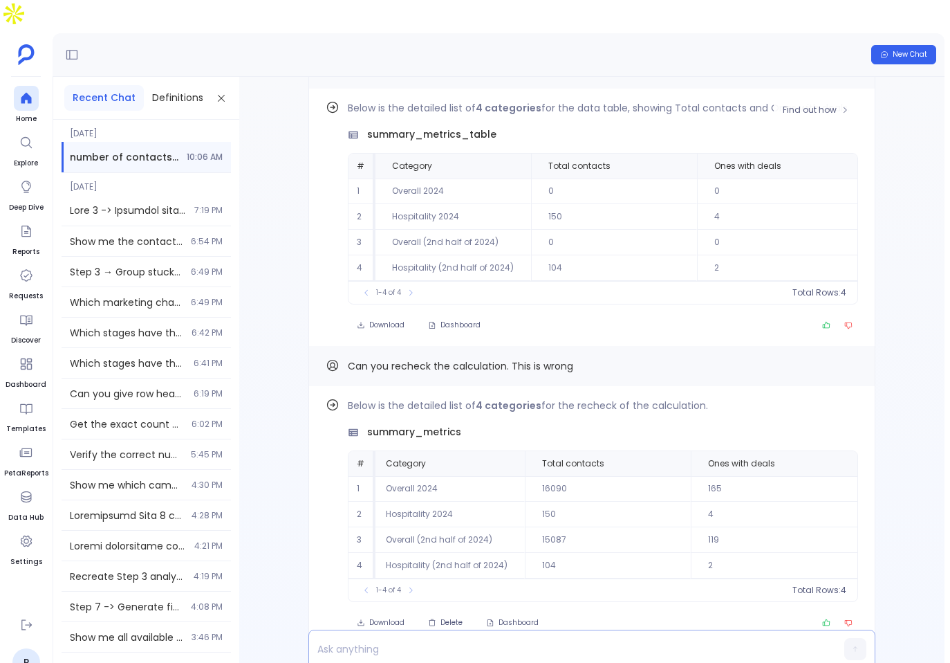
scroll to position [0, 0]
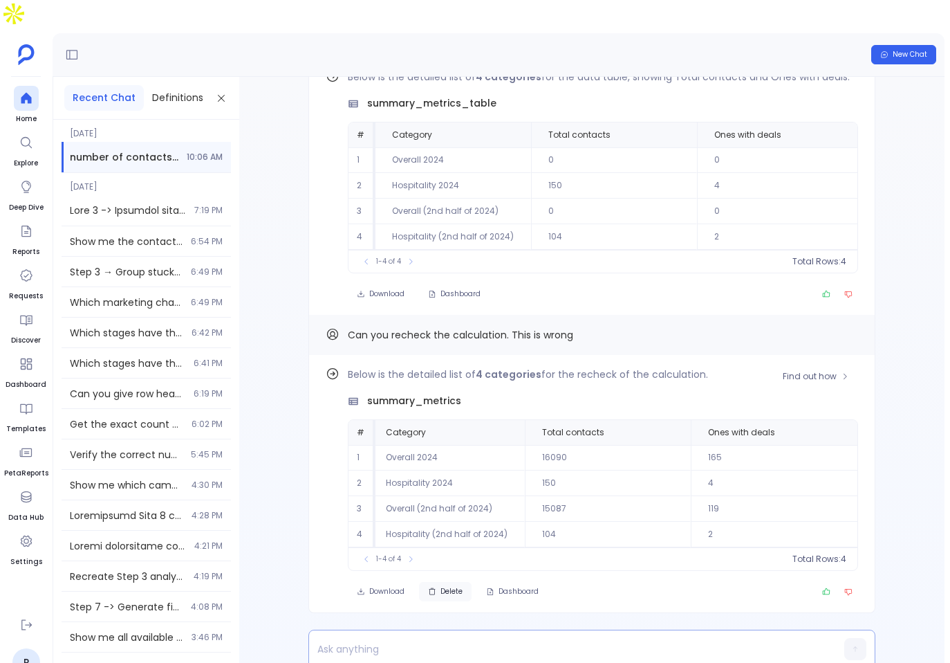
click at [441, 587] on span "Delete" at bounding box center [452, 592] width 22 height 10
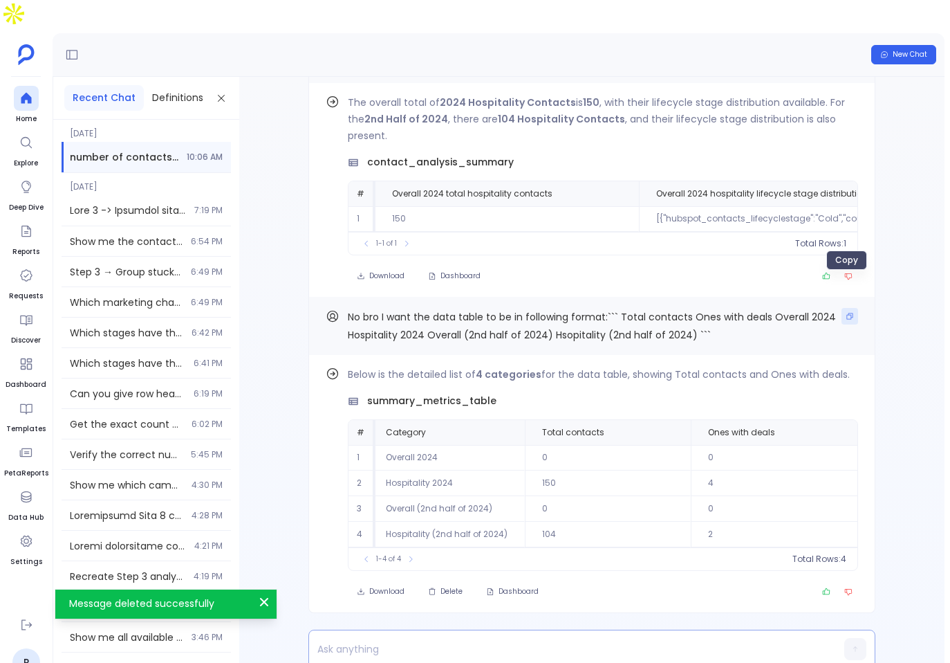
click at [850, 312] on icon "Copy" at bounding box center [850, 316] width 8 height 8
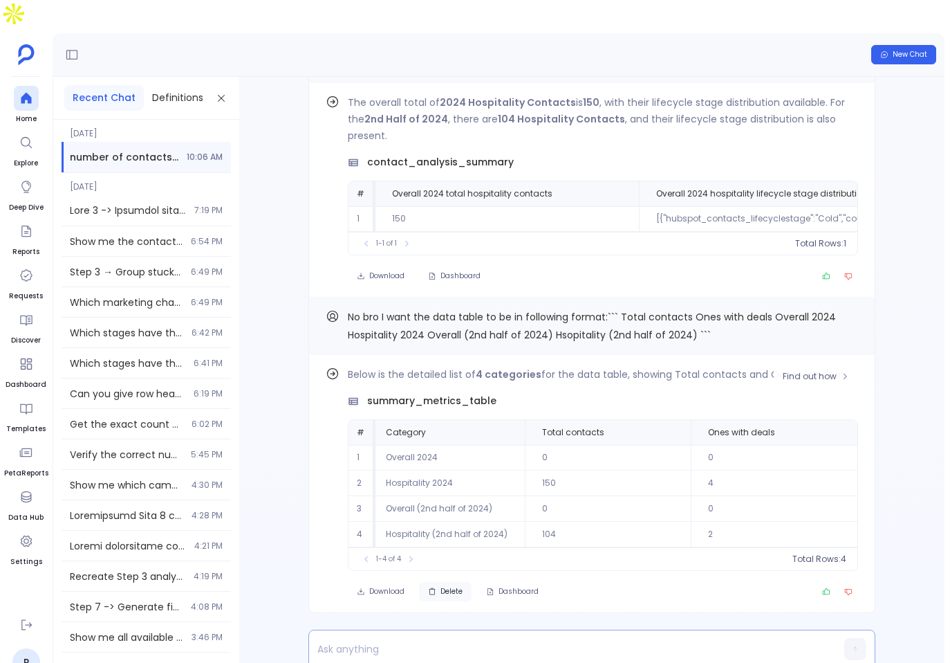
click at [454, 582] on button "Delete" at bounding box center [445, 591] width 53 height 19
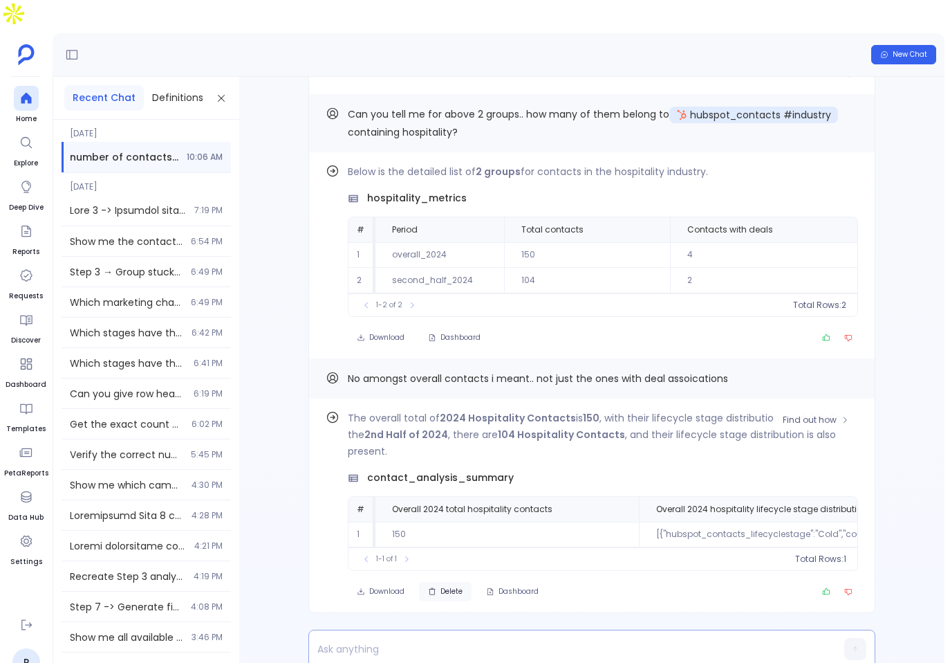
click at [448, 587] on span "Delete" at bounding box center [452, 592] width 22 height 10
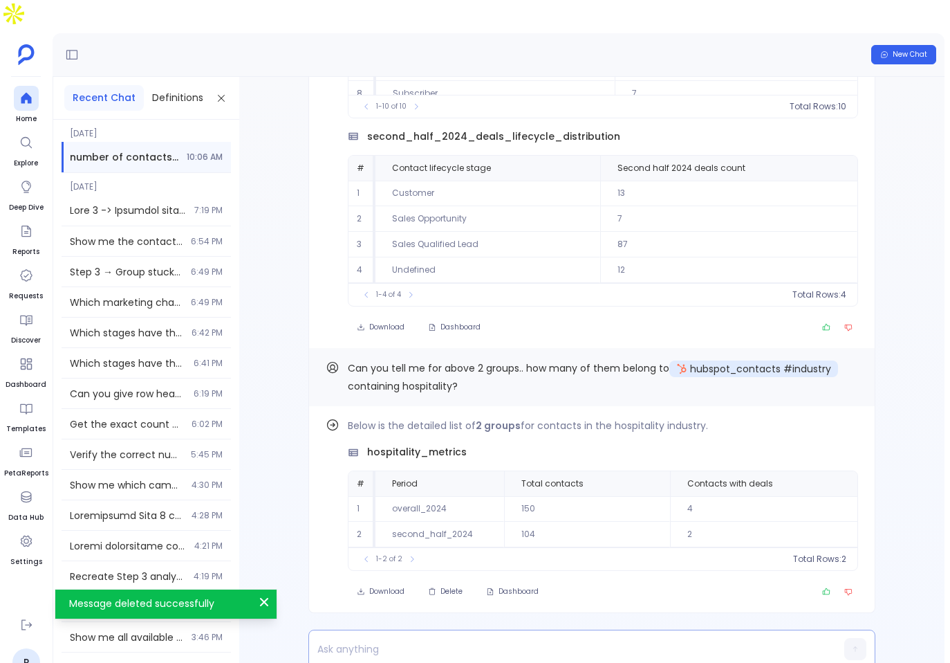
click at [506, 639] on p at bounding box center [565, 648] width 513 height 19
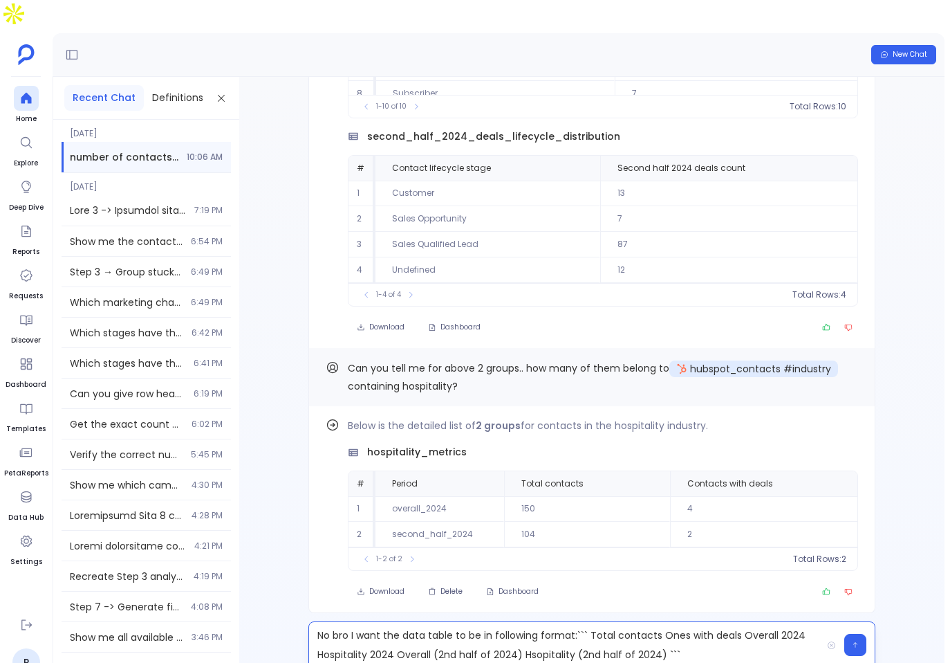
click at [732, 625] on p "No bro I want the data table to be in following format:``` Total contacts Ones …" at bounding box center [565, 644] width 513 height 39
click at [502, 626] on p "No bro I want the data table to be in following format:``` Total contacts Ones …" at bounding box center [565, 644] width 513 height 39
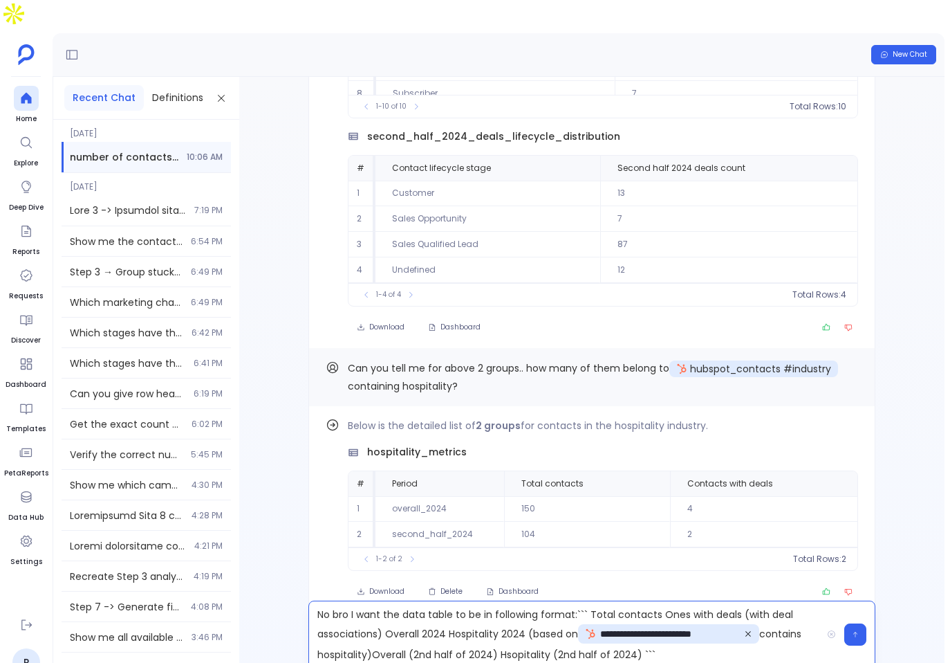
click at [712, 634] on p "**********" at bounding box center [565, 634] width 513 height 59
click at [856, 630] on icon "button" at bounding box center [855, 634] width 7 height 8
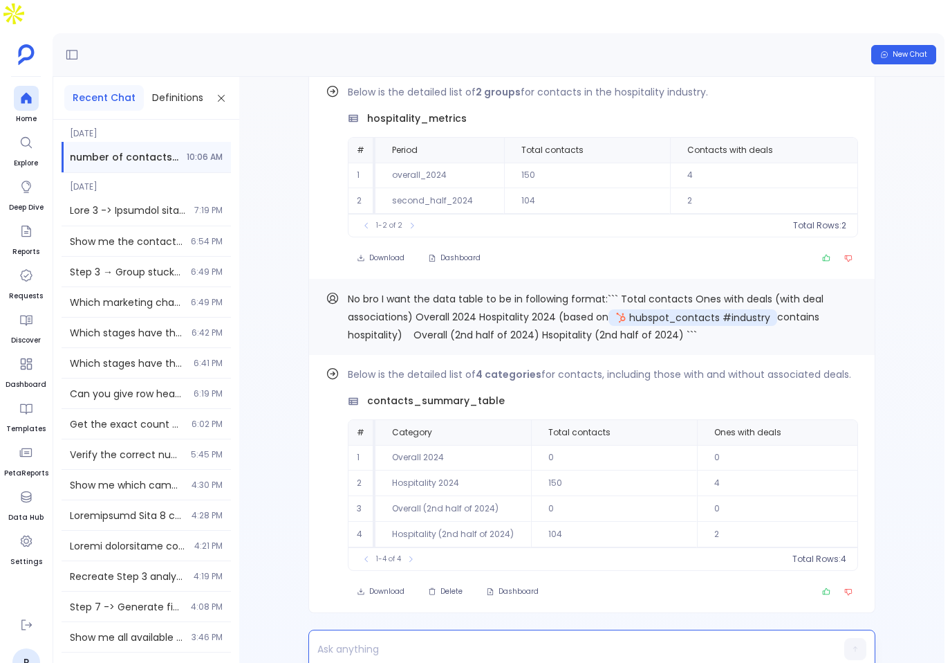
click at [537, 636] on div at bounding box center [565, 649] width 513 height 26
click at [521, 639] on p at bounding box center [565, 648] width 513 height 19
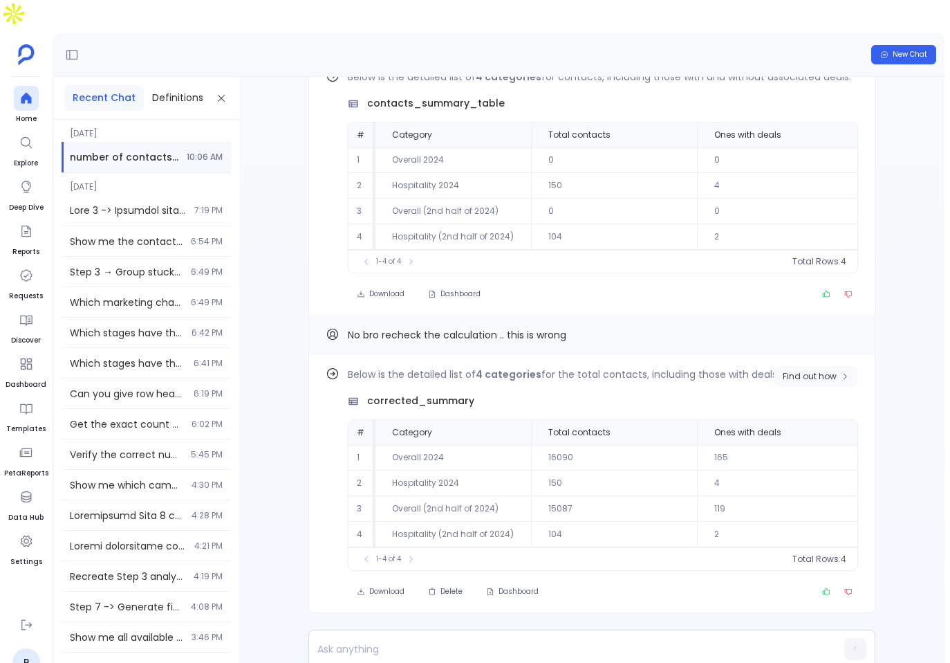
click at [809, 366] on button "Find out how" at bounding box center [816, 376] width 84 height 21
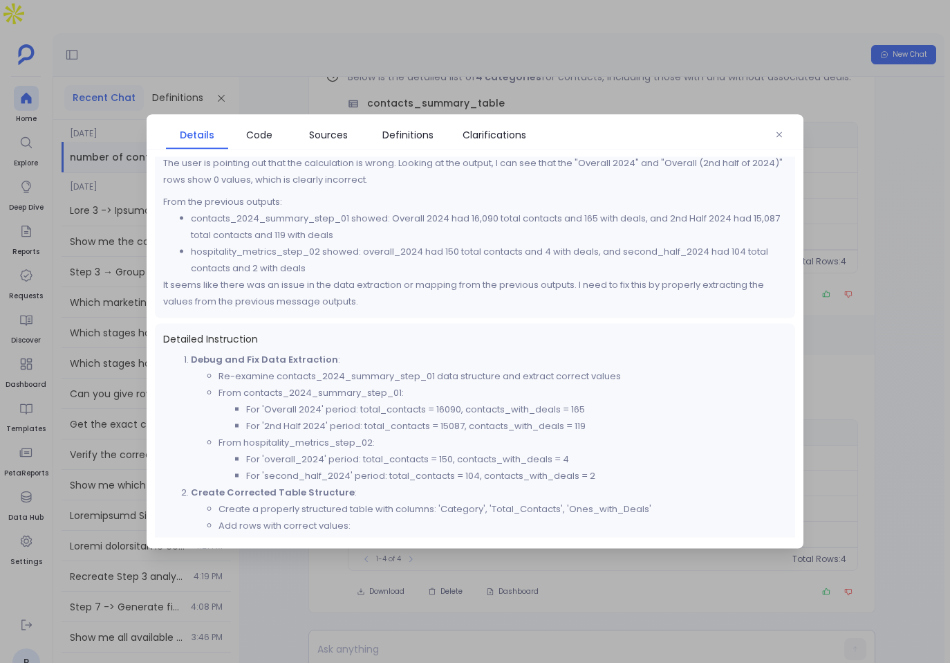
scroll to position [28, 0]
click at [246, 142] on link "Code" at bounding box center [259, 134] width 62 height 29
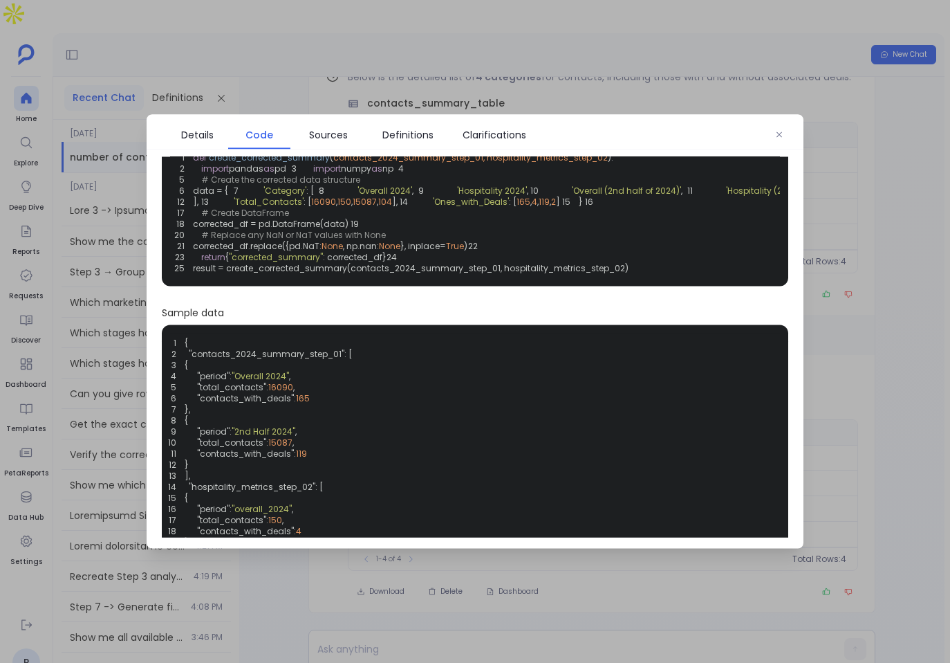
scroll to position [0, 0]
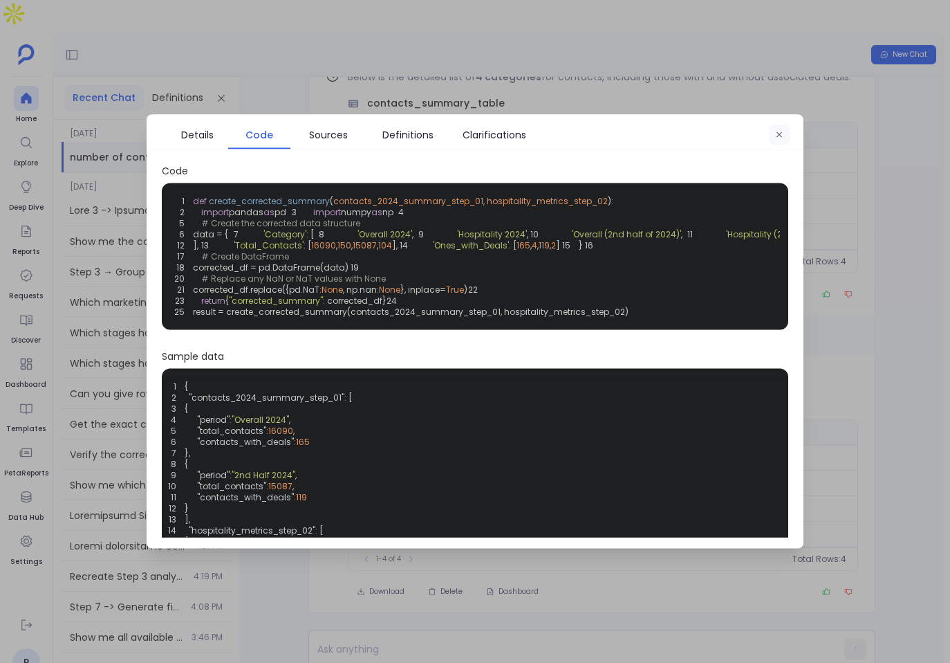
click at [775, 125] on button "button" at bounding box center [779, 135] width 21 height 21
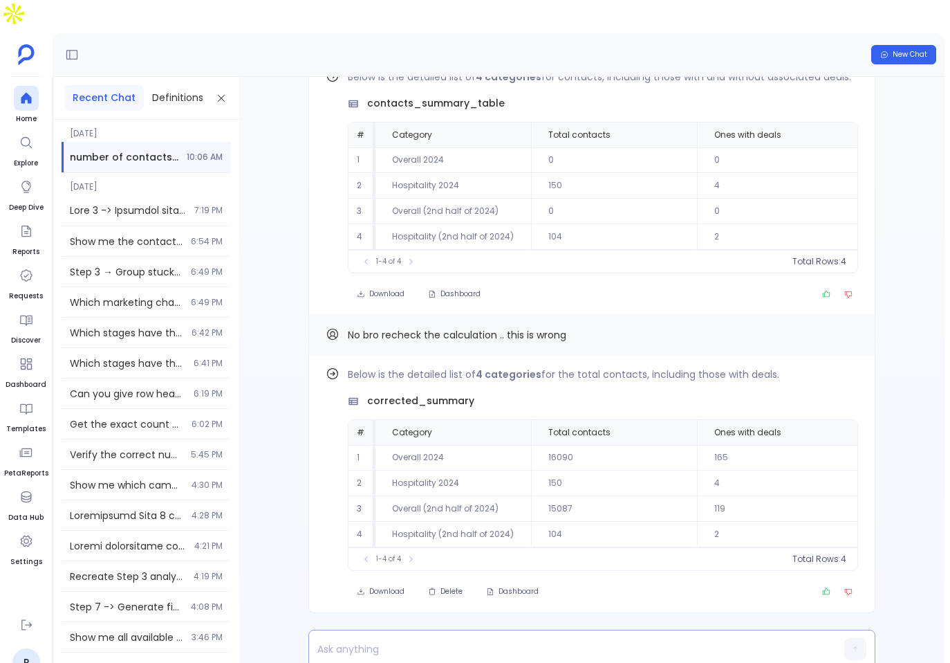
click at [551, 639] on p at bounding box center [565, 648] width 513 height 19
click at [419, 470] on td "Hospitality 2024" at bounding box center [454, 483] width 156 height 26
copy td "Hospitality 2024"
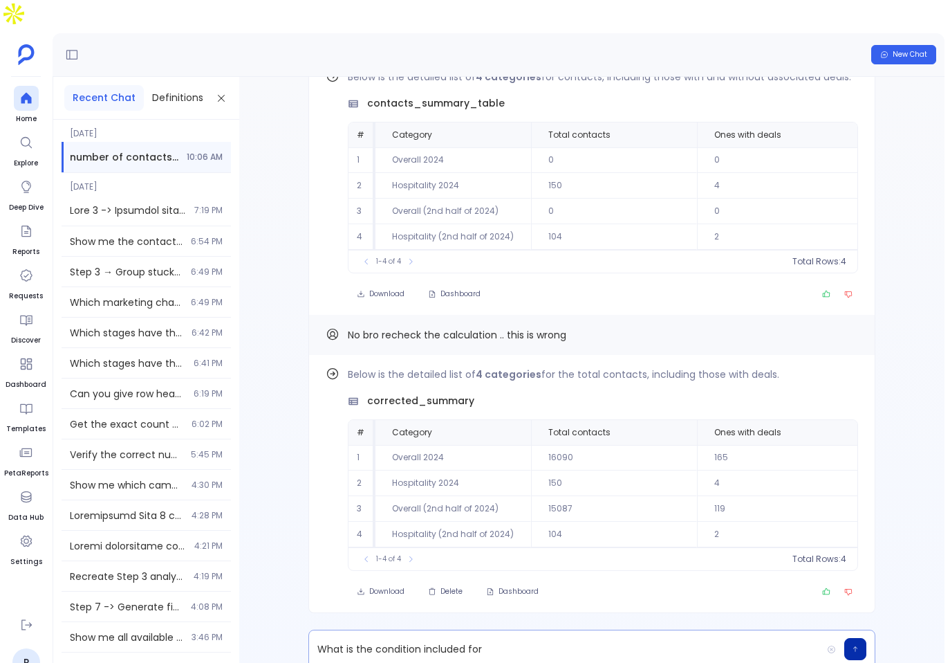
click at [606, 639] on p "What is the condition included for" at bounding box center [565, 648] width 513 height 19
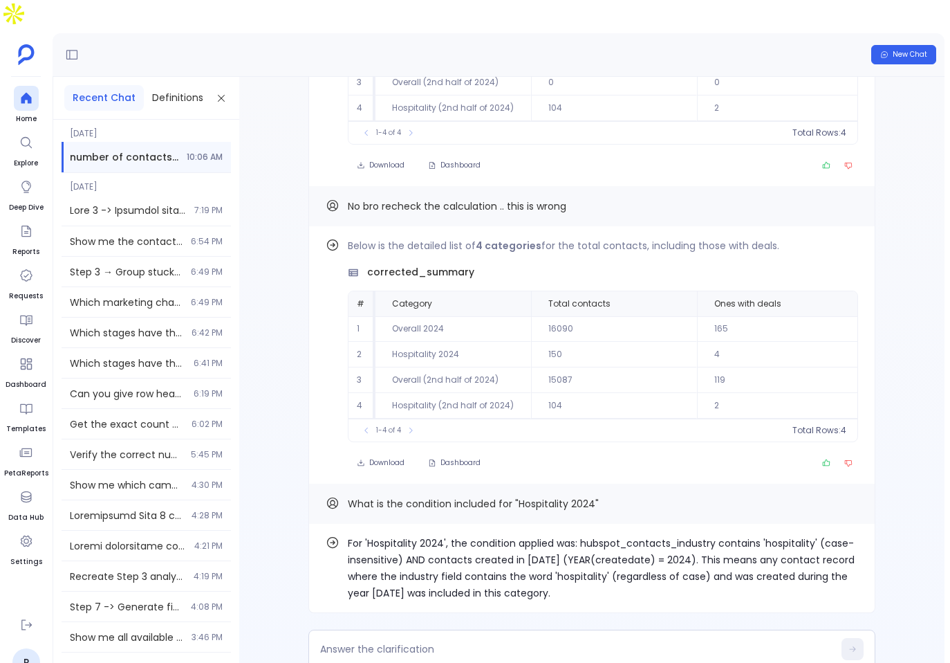
click at [616, 643] on div "For 'Hospitality 2024', the condition applied was: hubspot_contacts_industry co…" at bounding box center [592, 381] width 706 height 608
click at [620, 642] on textarea at bounding box center [576, 649] width 513 height 14
type textarea "Okay"
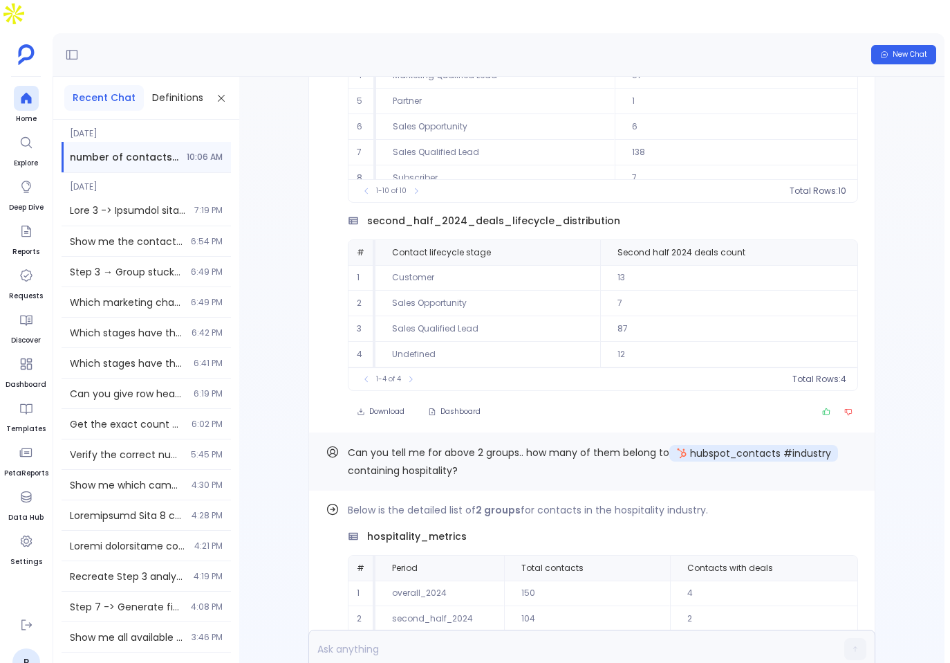
scroll to position [-573, 0]
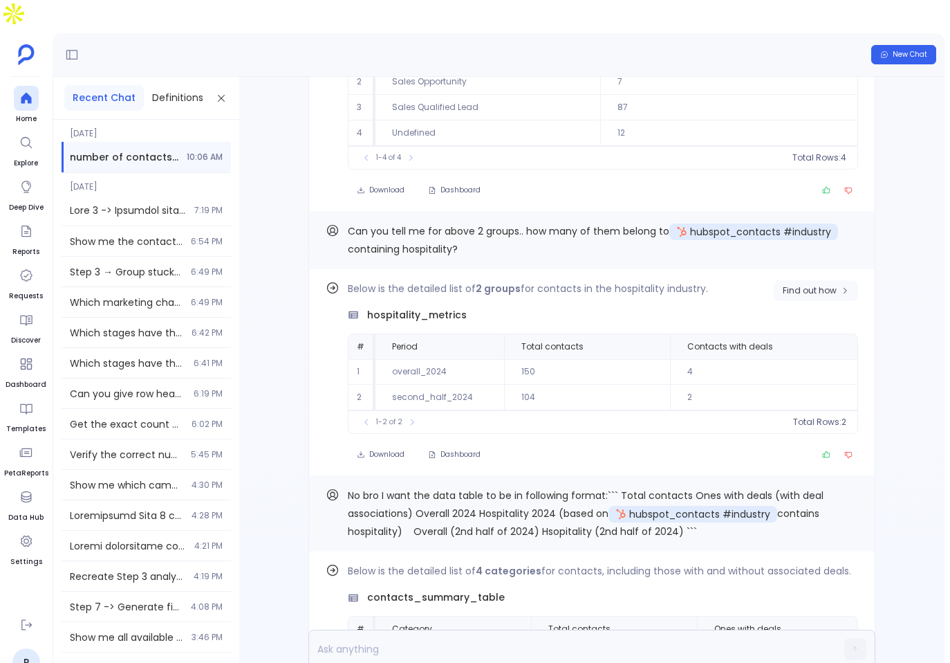
click at [816, 285] on span "Find out how" at bounding box center [810, 290] width 54 height 11
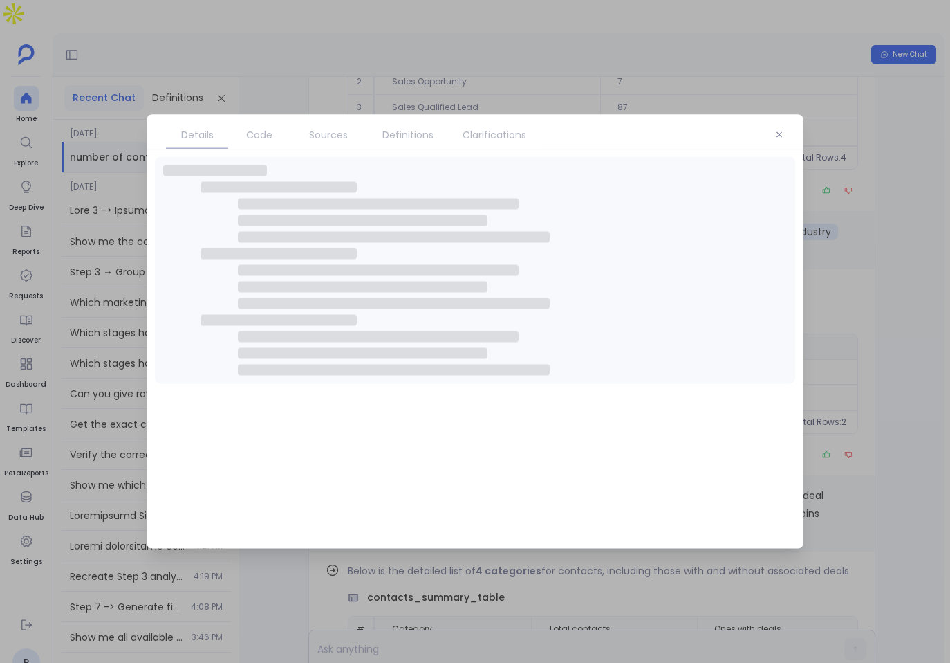
scroll to position [0, 0]
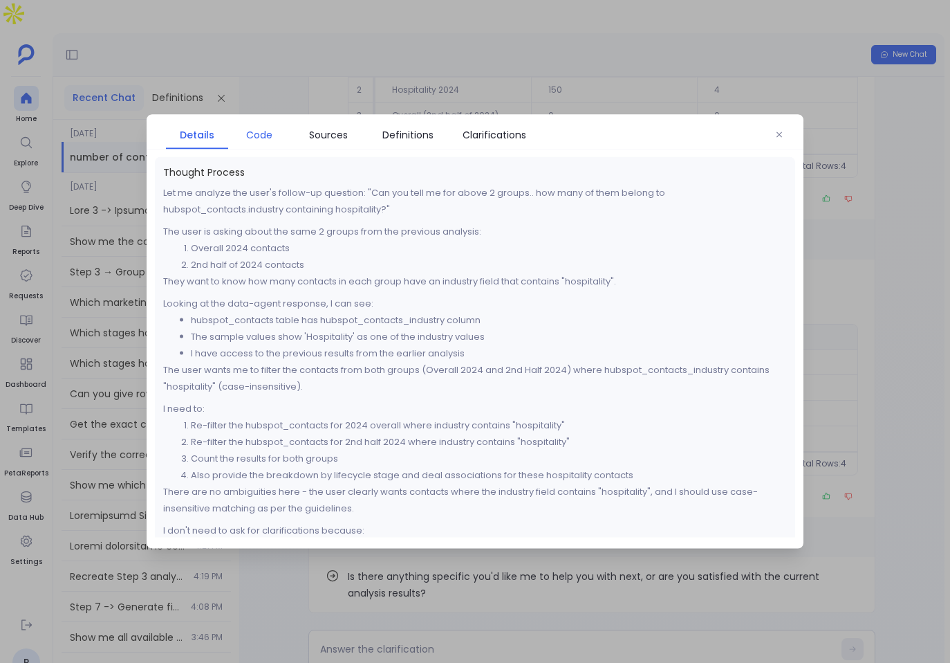
click at [258, 145] on link "Code" at bounding box center [259, 134] width 62 height 29
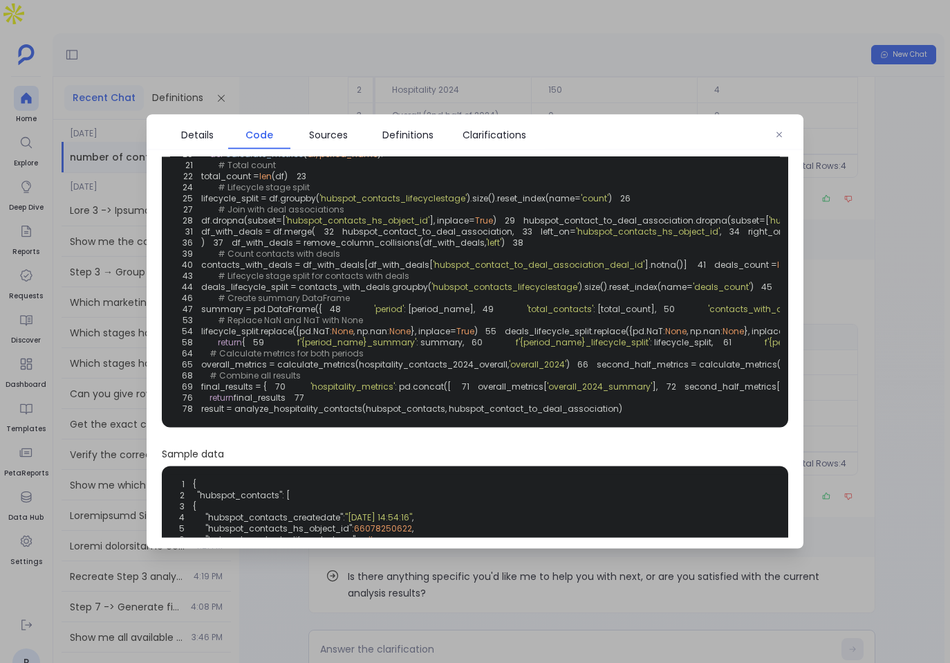
scroll to position [158, 0]
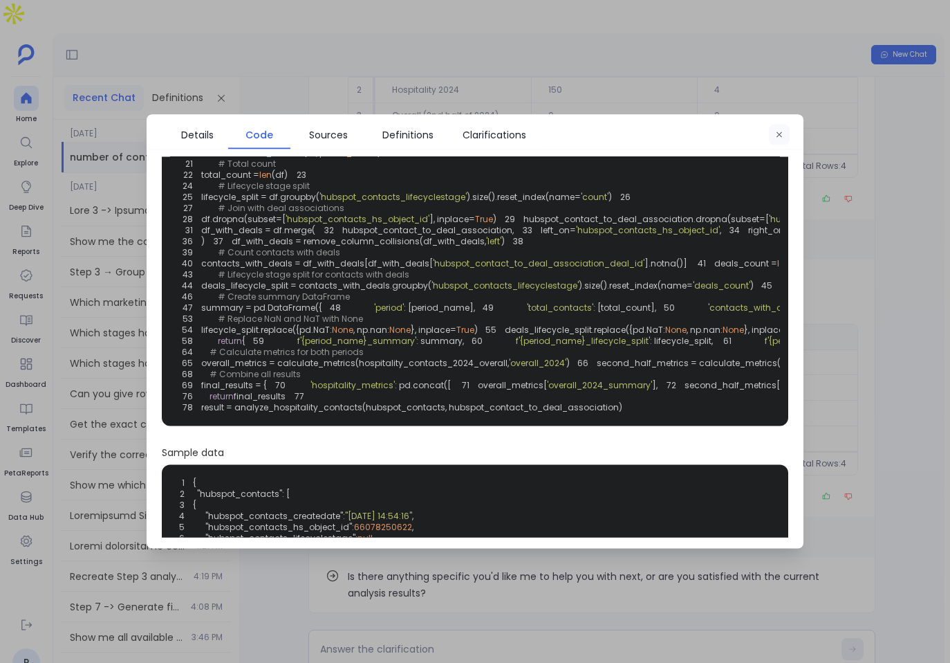
click at [780, 138] on icon "button" at bounding box center [779, 135] width 8 height 8
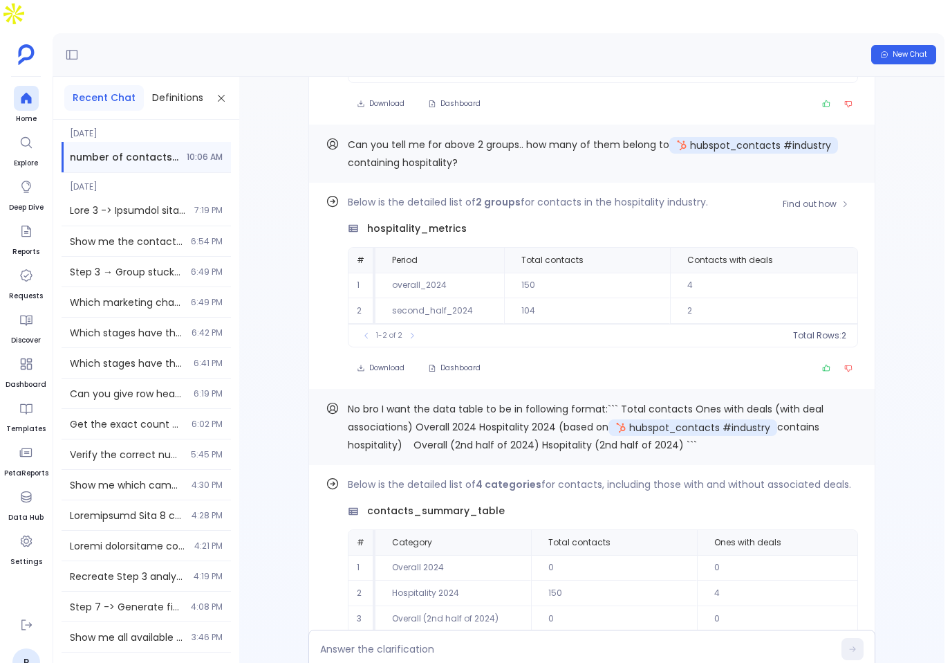
scroll to position [0, 0]
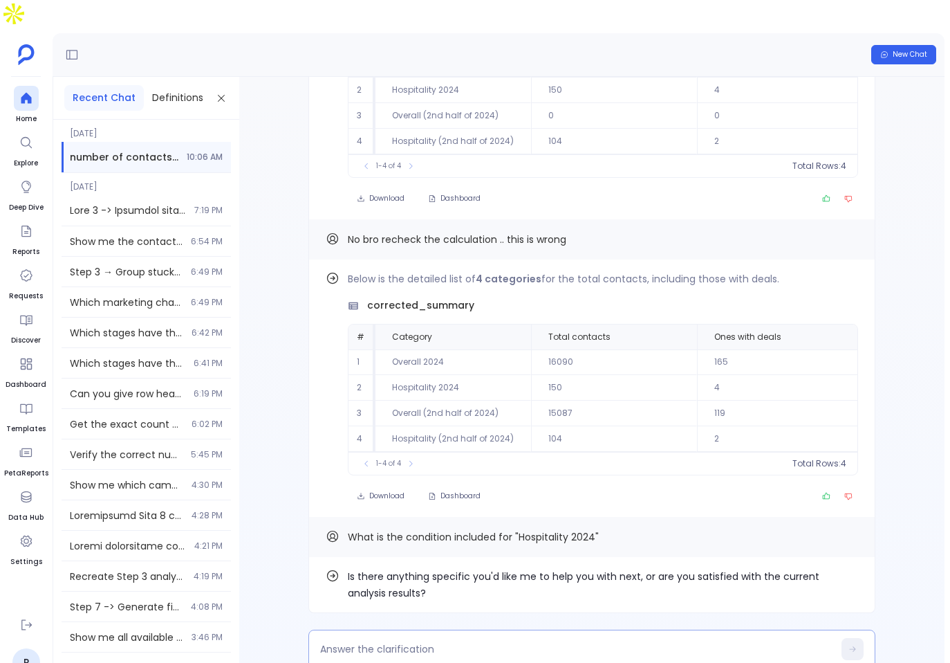
click at [634, 629] on div at bounding box center [591, 648] width 567 height 39
click at [602, 642] on textarea at bounding box center [576, 649] width 513 height 14
type textarea "Which catehories in industry teable that contains hospiotality?"
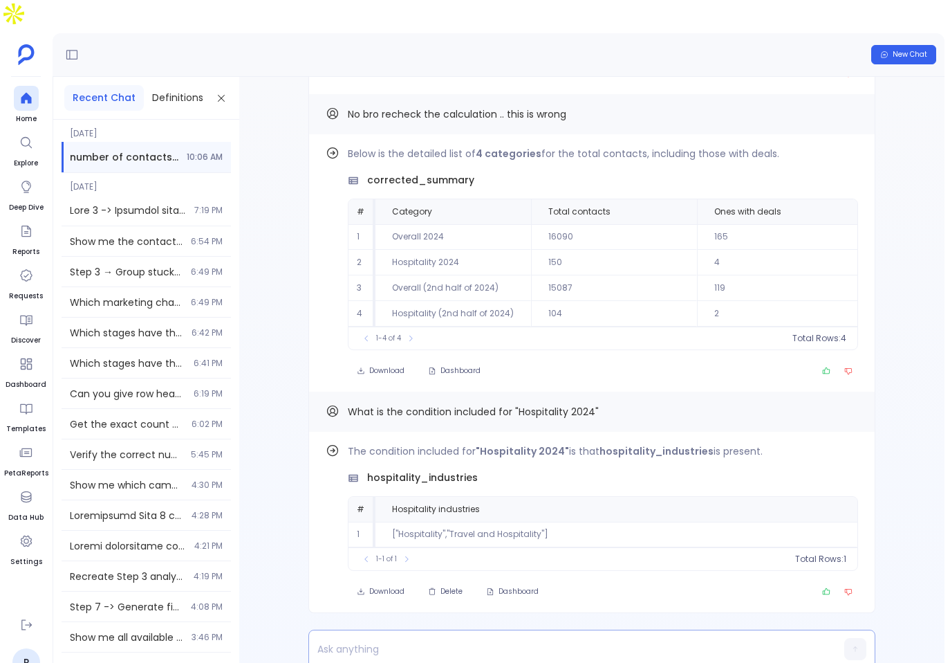
click at [427, 639] on p at bounding box center [565, 648] width 513 height 19
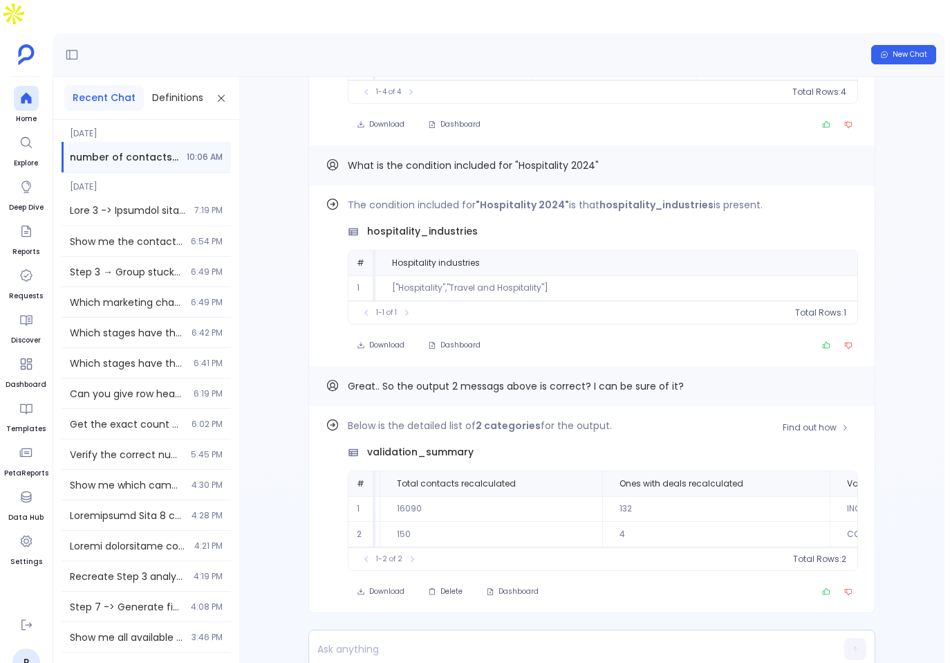
scroll to position [0, 564]
click at [847, 377] on button "Copy" at bounding box center [850, 385] width 17 height 17
click at [454, 587] on span "Delete" at bounding box center [452, 592] width 22 height 10
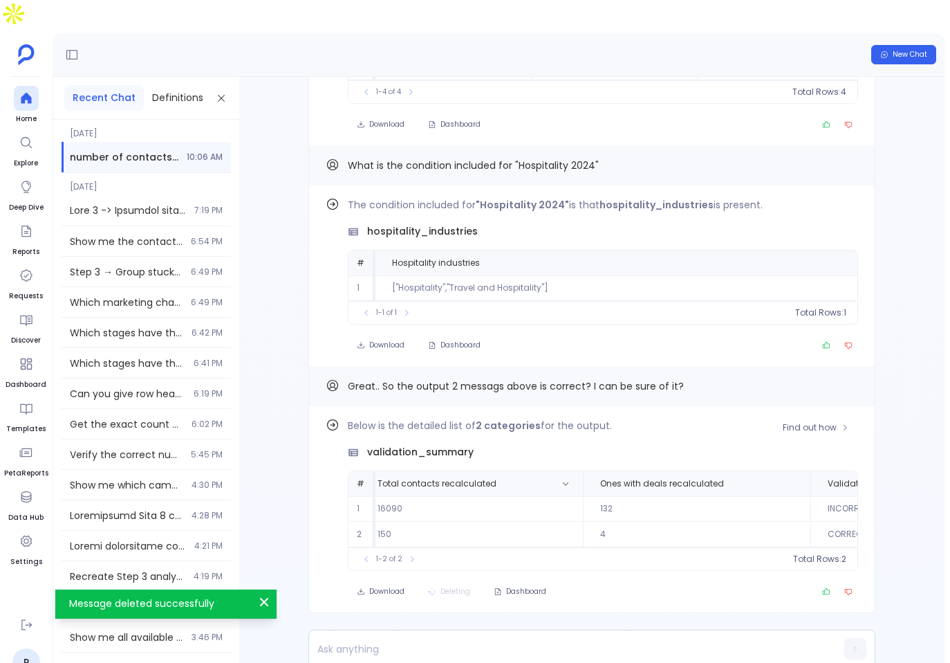
scroll to position [0, 0]
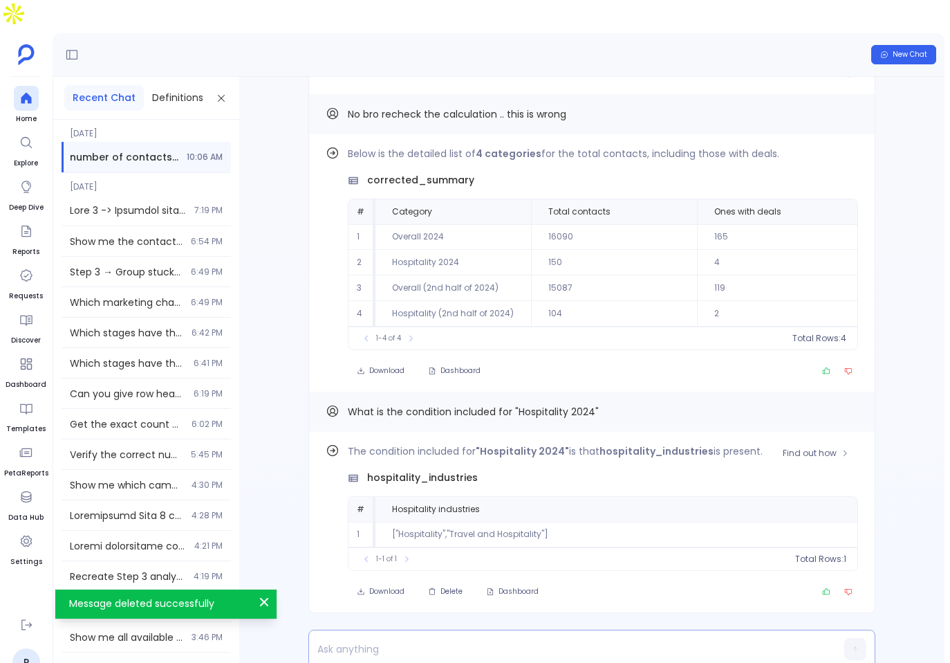
click at [450, 639] on p at bounding box center [565, 648] width 513 height 19
click at [674, 636] on div "Great.. So the output 2 messags above is correct? I can be sure of it?" at bounding box center [591, 648] width 567 height 39
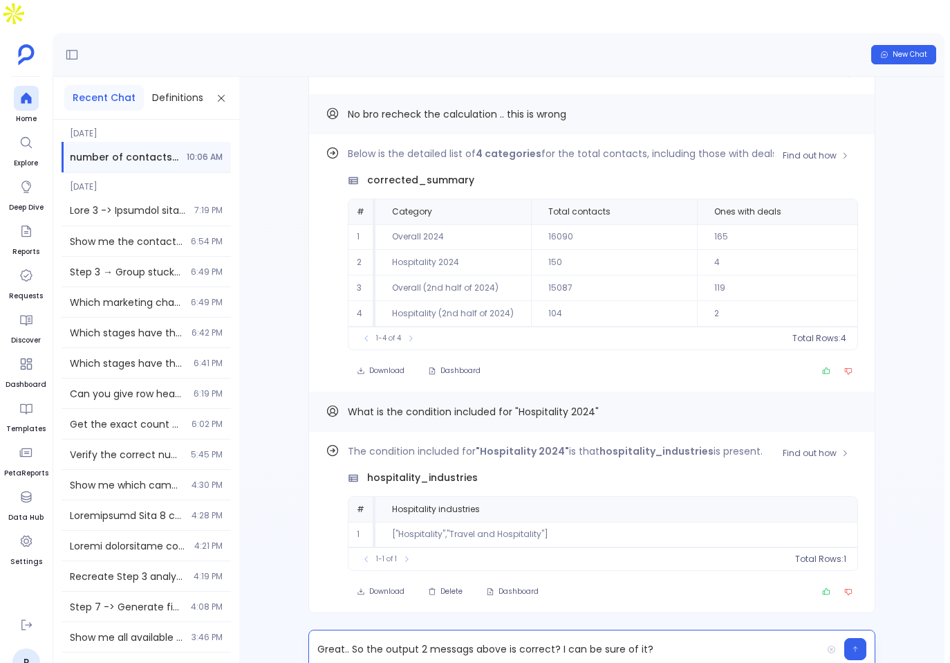
click at [444, 173] on span "corrected_summary" at bounding box center [420, 180] width 107 height 15
copy span "corrected_summary"
click at [472, 639] on p "Great.. So the output 2 messags above is correct? I can be sure of it?" at bounding box center [565, 648] width 513 height 19
click at [777, 636] on div "Great.. So the output in "corrected_summary" above is correct? I can be sure of…" at bounding box center [565, 649] width 513 height 26
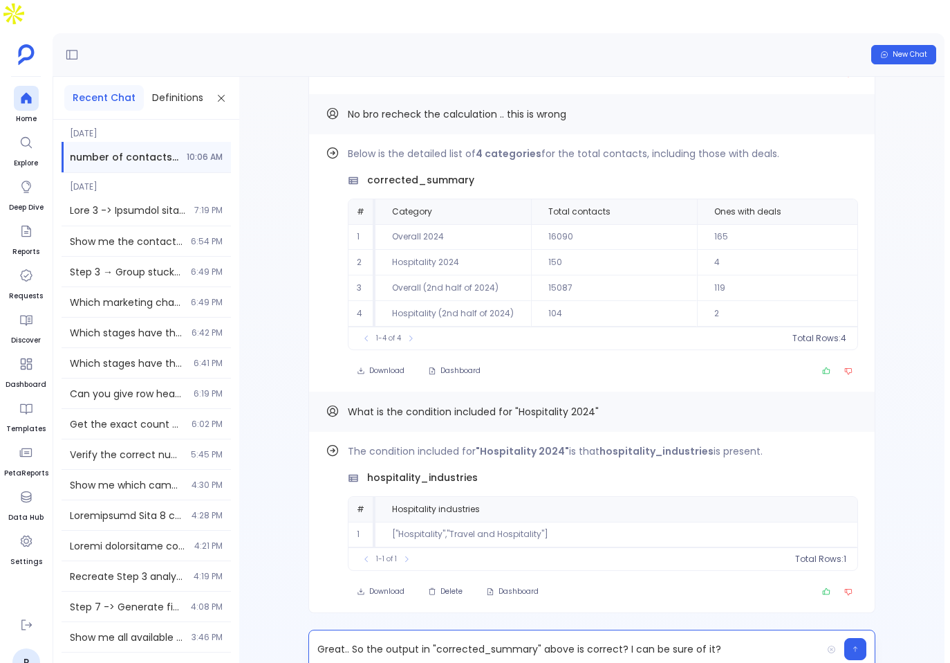
click at [779, 639] on p "Great.. So the output in "corrected_summary" above is correct? I can be sure of…" at bounding box center [565, 648] width 513 height 19
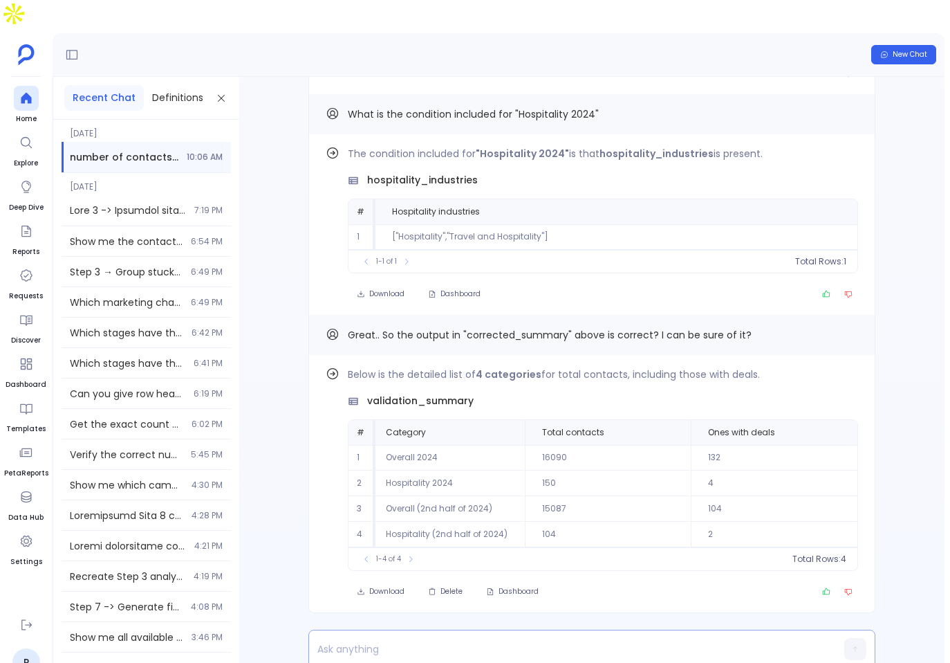
click at [571, 639] on p at bounding box center [565, 648] width 513 height 19
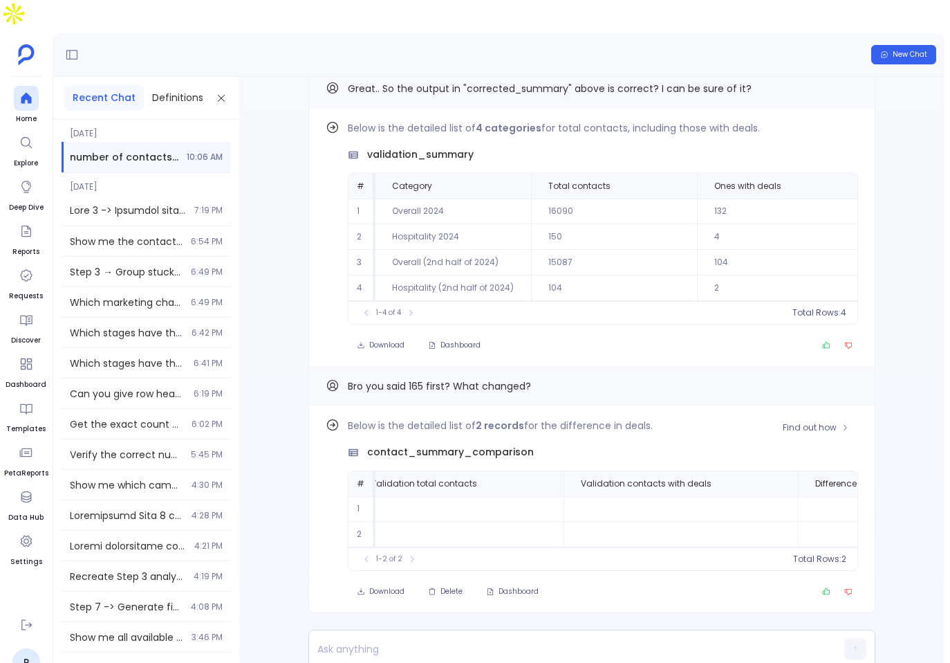
scroll to position [0, 681]
click at [456, 587] on span "Delete" at bounding box center [452, 592] width 22 height 10
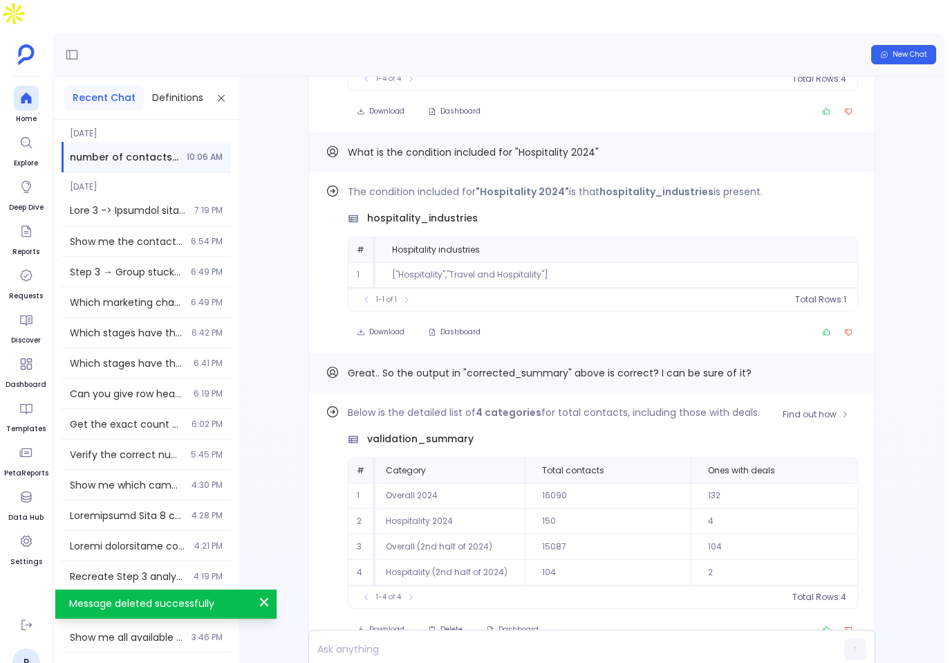
scroll to position [-37, 0]
click at [452, 624] on span "Delete" at bounding box center [452, 629] width 22 height 10
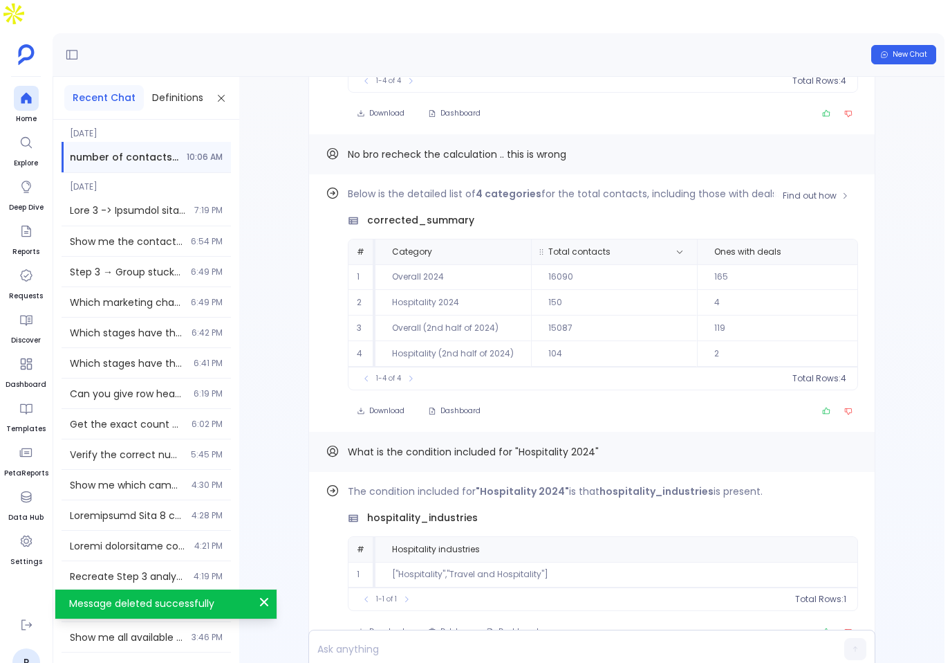
scroll to position [0, 6]
click at [803, 190] on span "Find out how" at bounding box center [810, 195] width 54 height 11
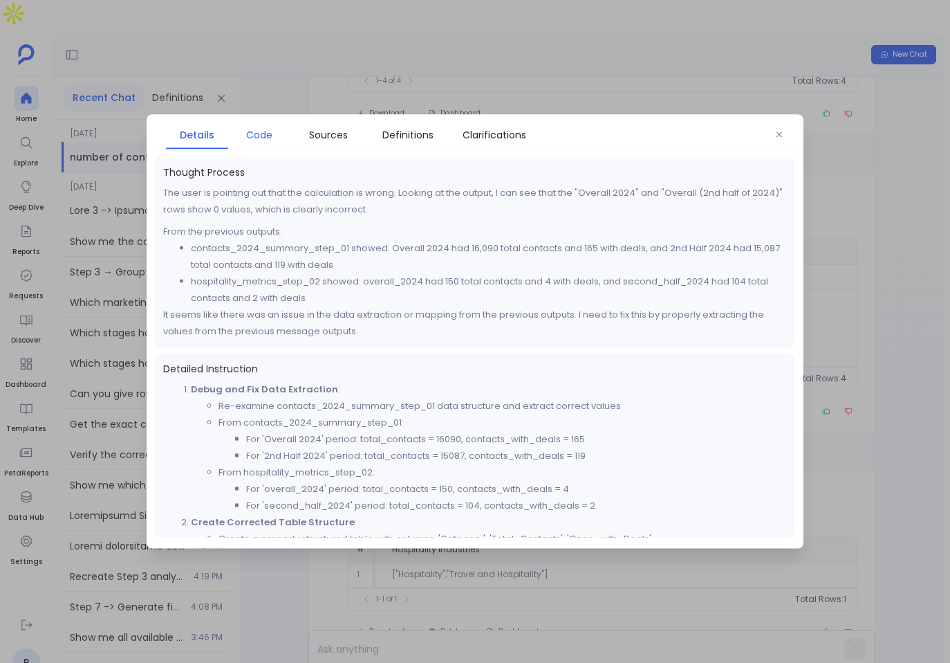
click at [250, 133] on span "Code" at bounding box center [259, 134] width 26 height 15
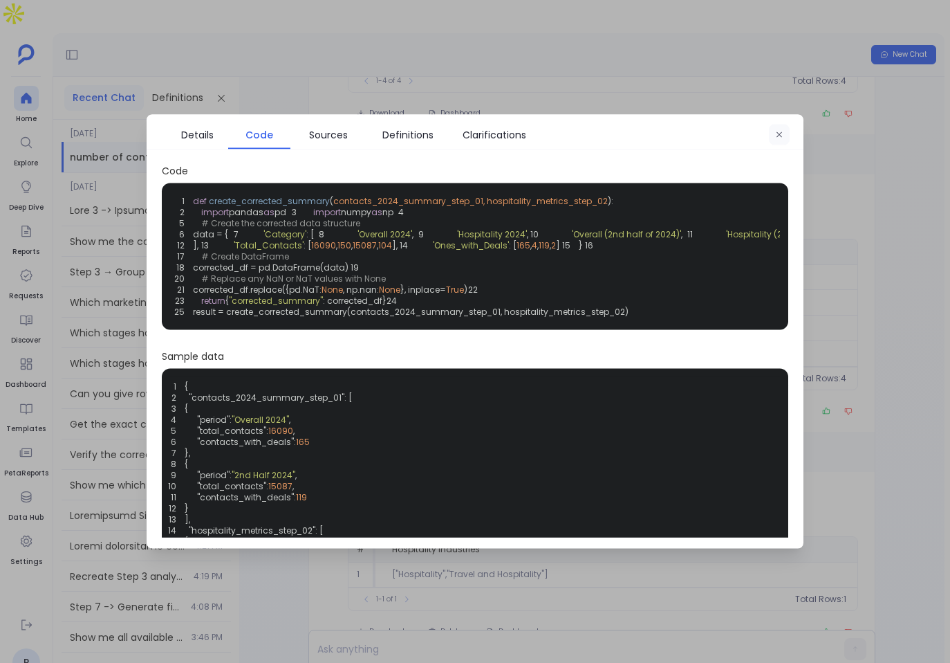
click at [782, 134] on icon "button" at bounding box center [779, 135] width 8 height 8
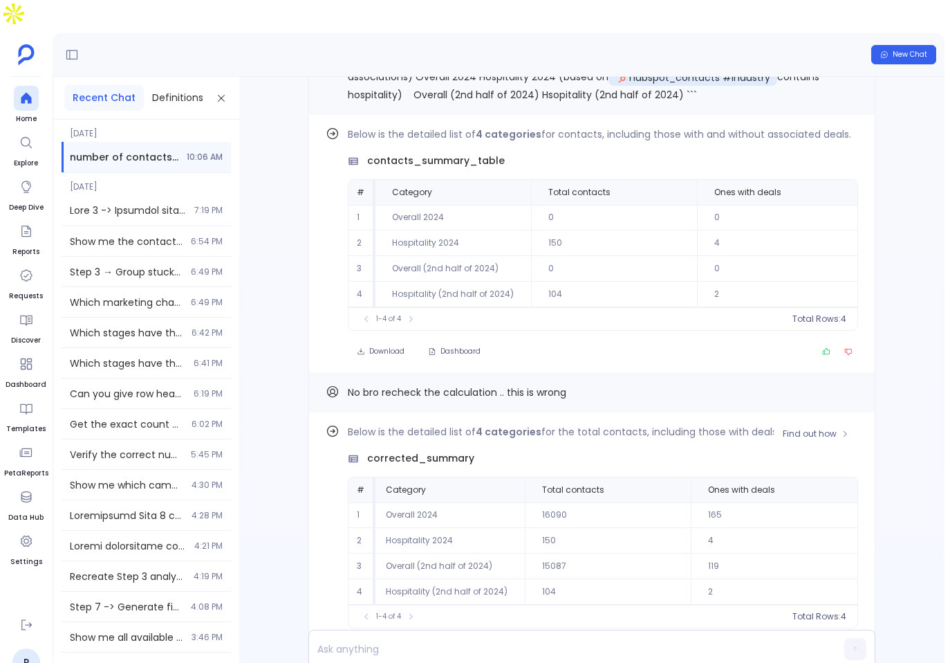
scroll to position [0, 0]
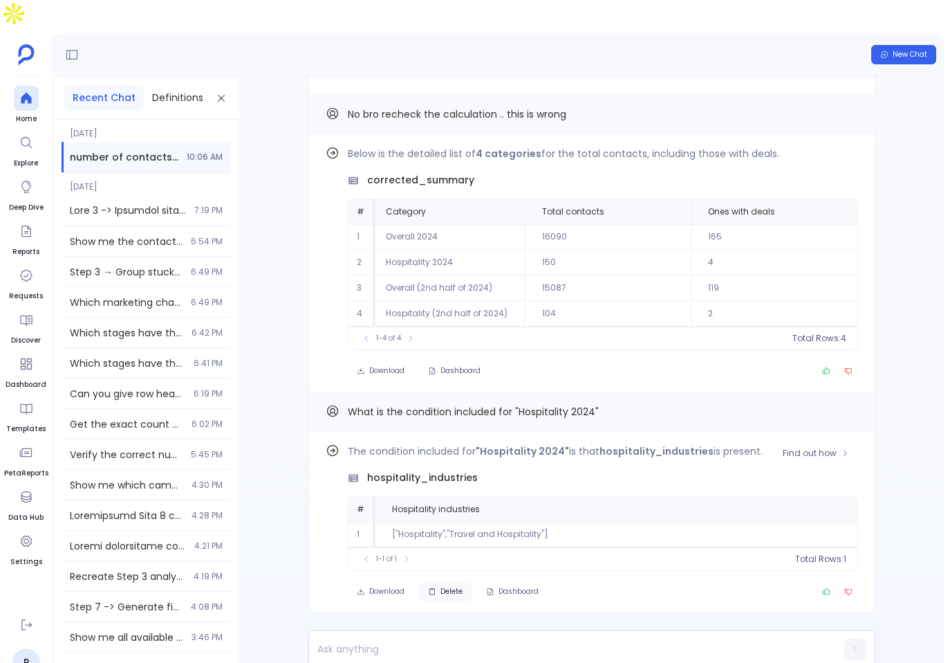
click at [450, 587] on span "Delete" at bounding box center [452, 592] width 22 height 10
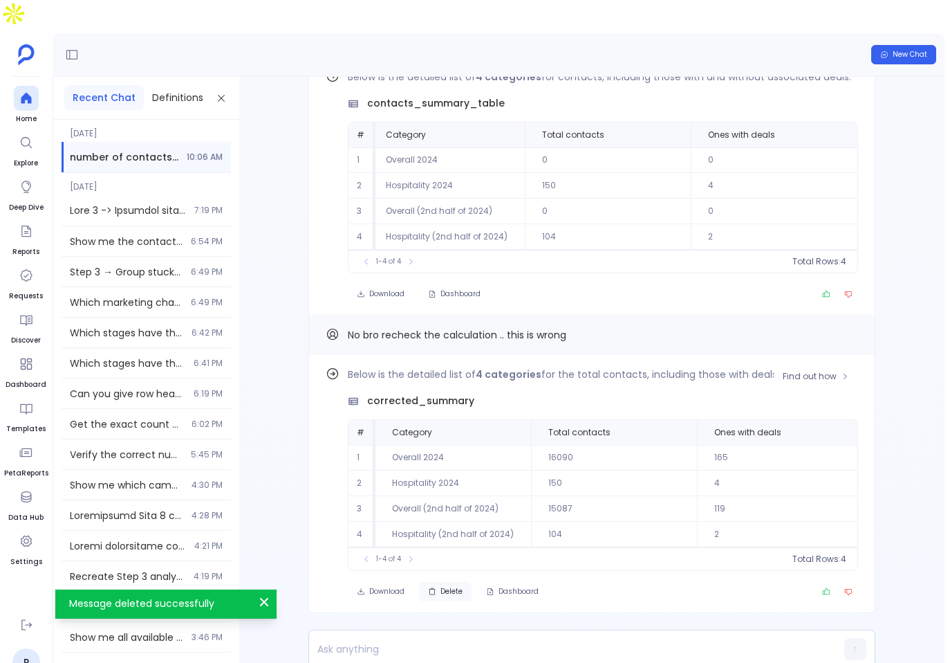
click at [441, 582] on button "Delete" at bounding box center [445, 591] width 53 height 19
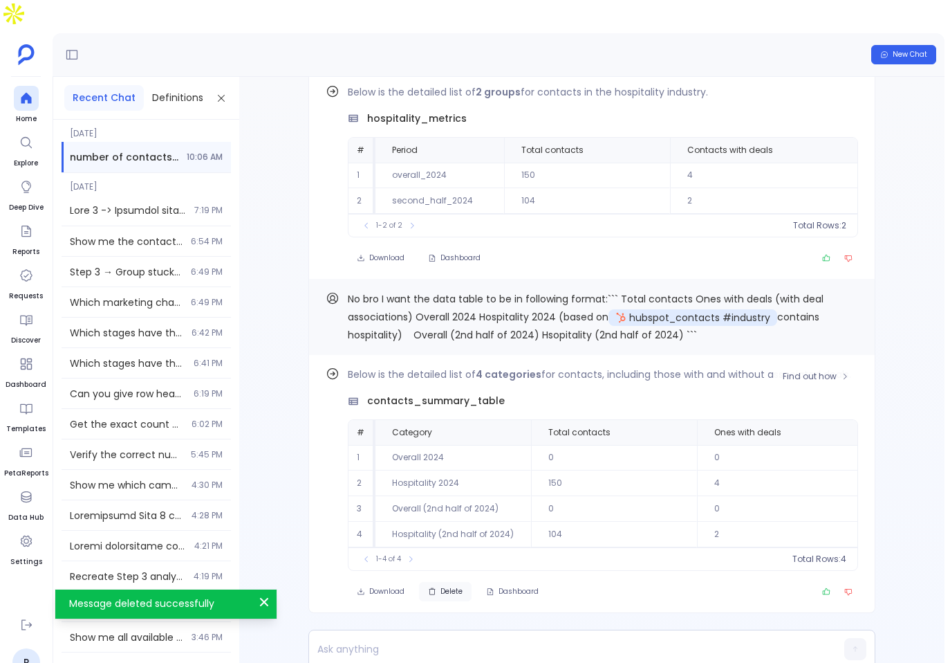
click at [448, 587] on span "Delete" at bounding box center [452, 592] width 22 height 10
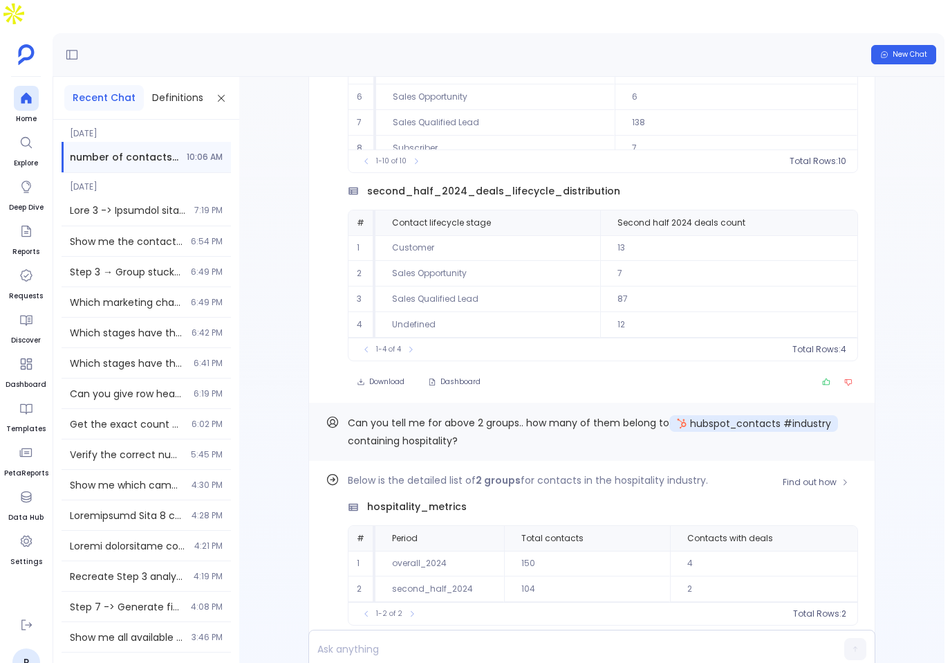
scroll to position [-73, 0]
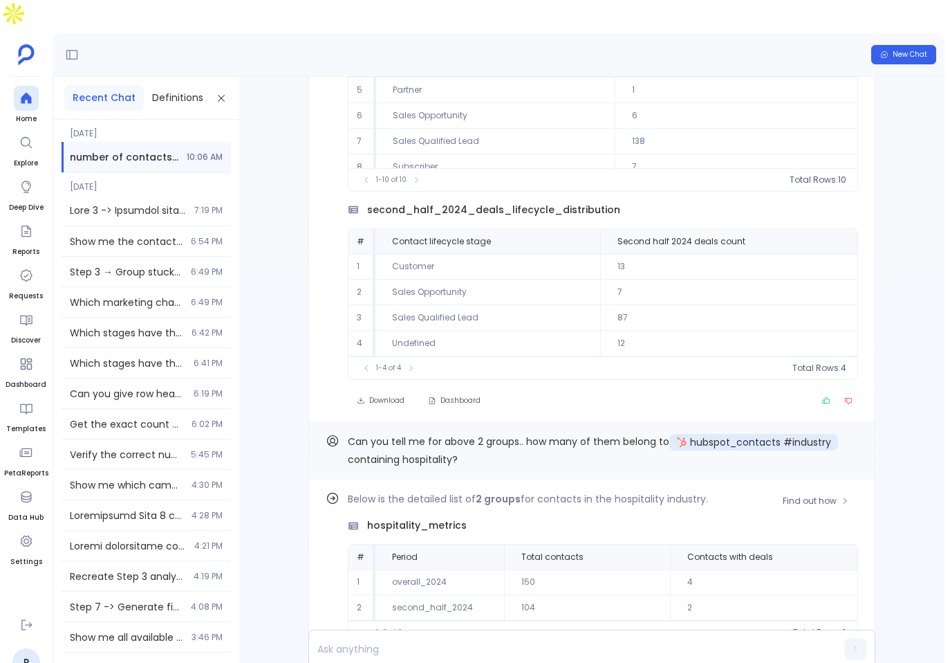
click at [464, 490] on div "Below is the detailed list of 2 groups for contacts in the hospitality industry…" at bounding box center [603, 567] width 510 height 154
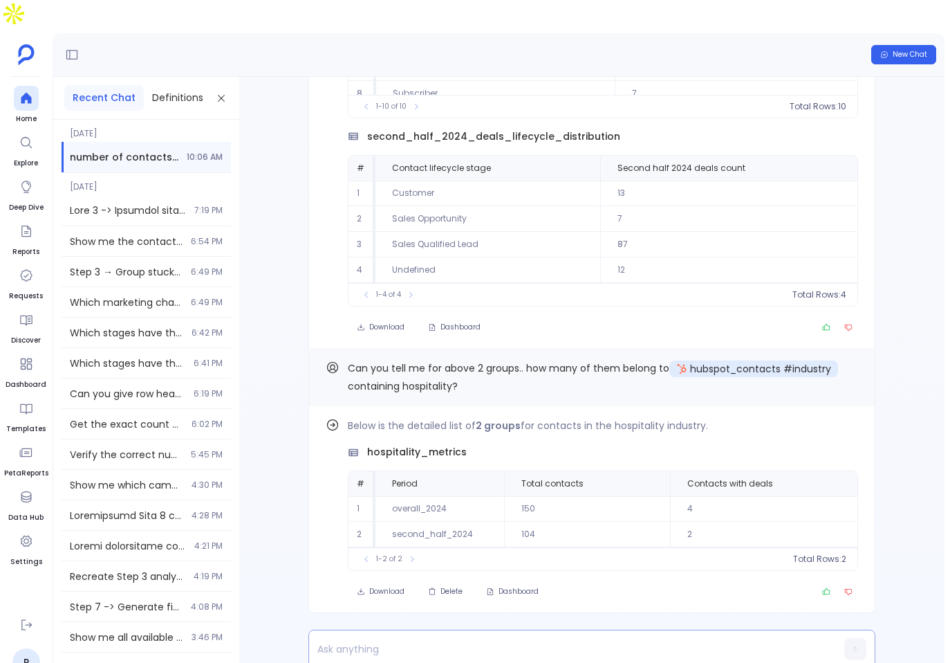
click at [517, 639] on p at bounding box center [565, 648] width 513 height 19
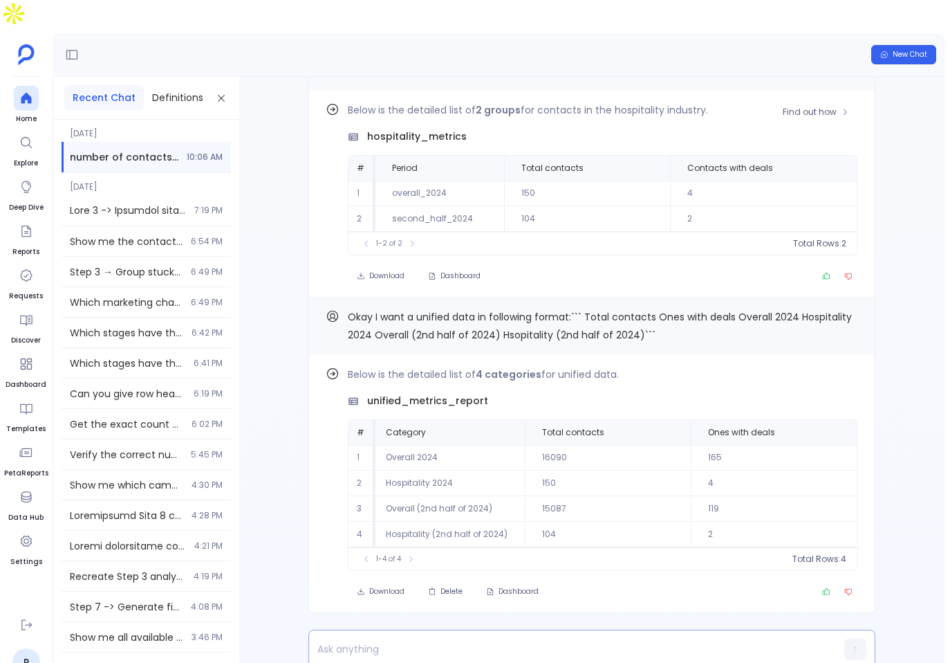
click at [457, 632] on div at bounding box center [565, 648] width 513 height 37
click at [459, 639] on p at bounding box center [565, 648] width 513 height 19
click at [737, 427] on span "Ones with deals" at bounding box center [741, 432] width 67 height 11
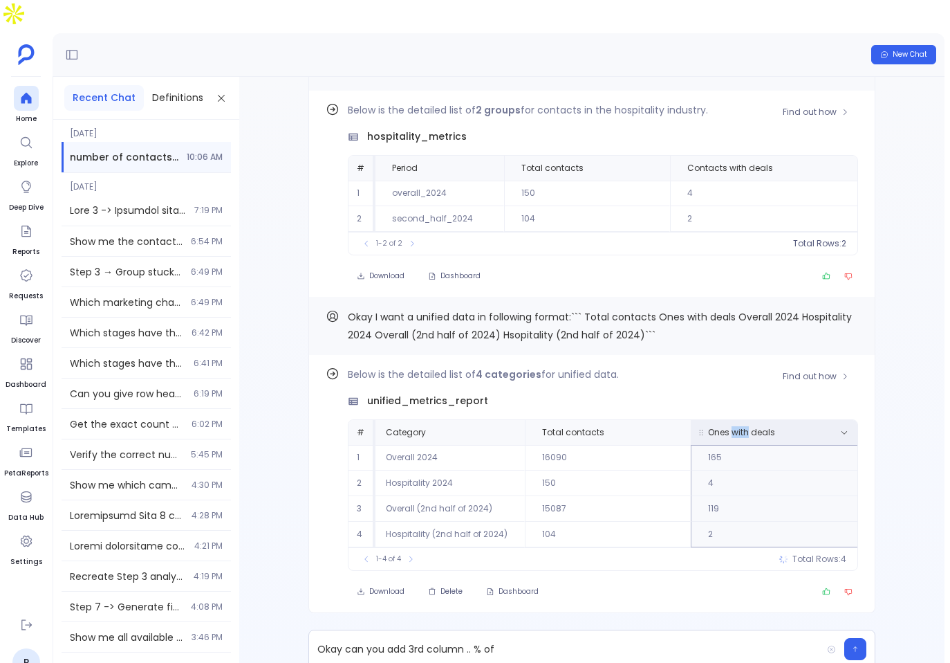
click at [737, 427] on span "Ones with deals" at bounding box center [741, 432] width 67 height 11
copy span "Ones with deals"
click at [577, 639] on p "Okay can you add 3rd column .. % of" at bounding box center [565, 648] width 513 height 19
click at [587, 420] on th "Total contacts" at bounding box center [608, 432] width 166 height 25
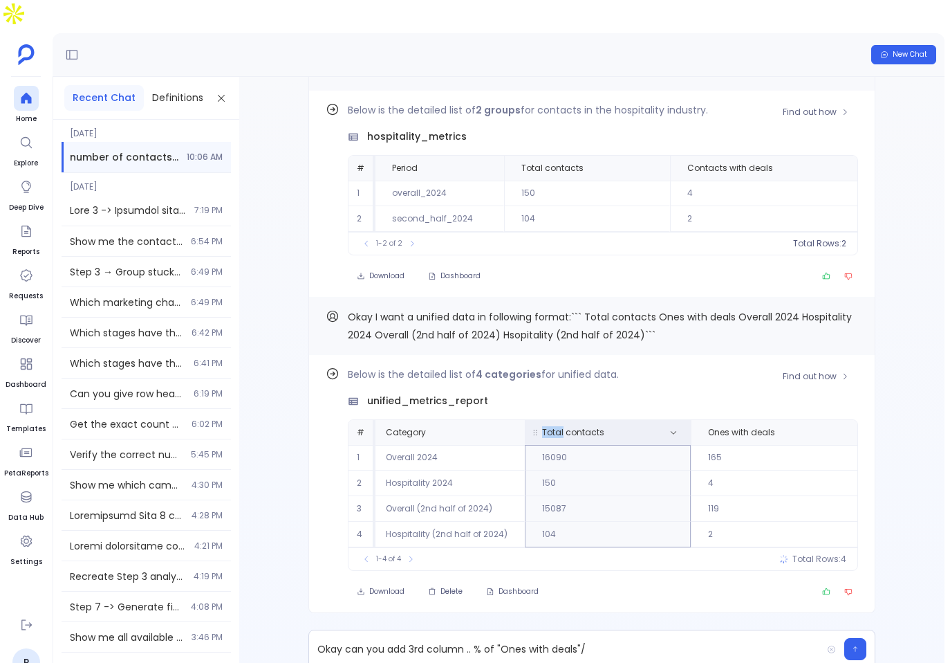
click at [587, 420] on th "Total contacts" at bounding box center [608, 432] width 166 height 25
copy tr "Total contacts"
click at [625, 639] on p "Okay can you add 3rd column .. % of "Ones with deals"/" at bounding box center [565, 648] width 513 height 19
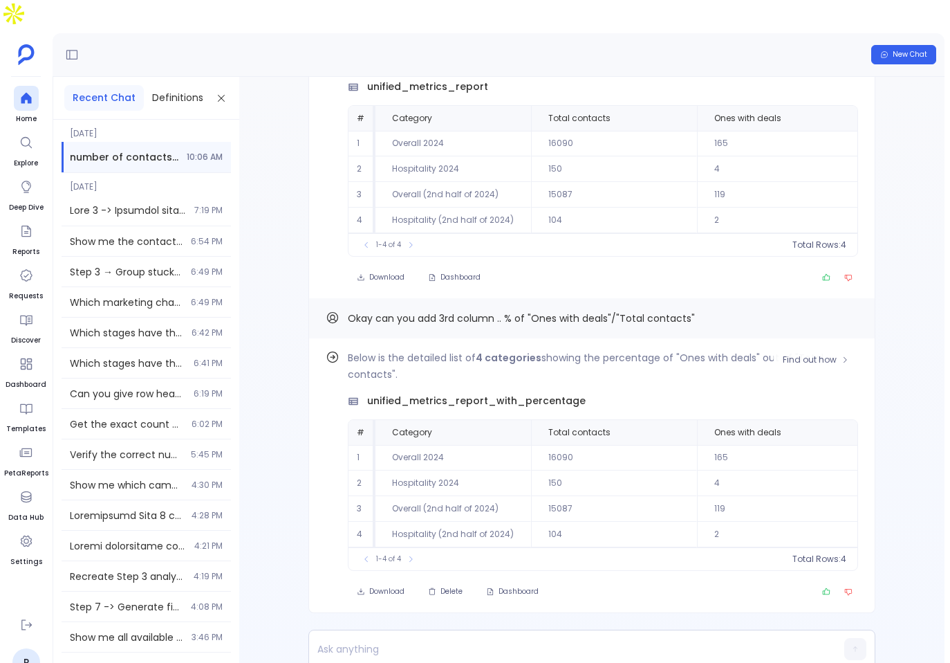
scroll to position [0, 203]
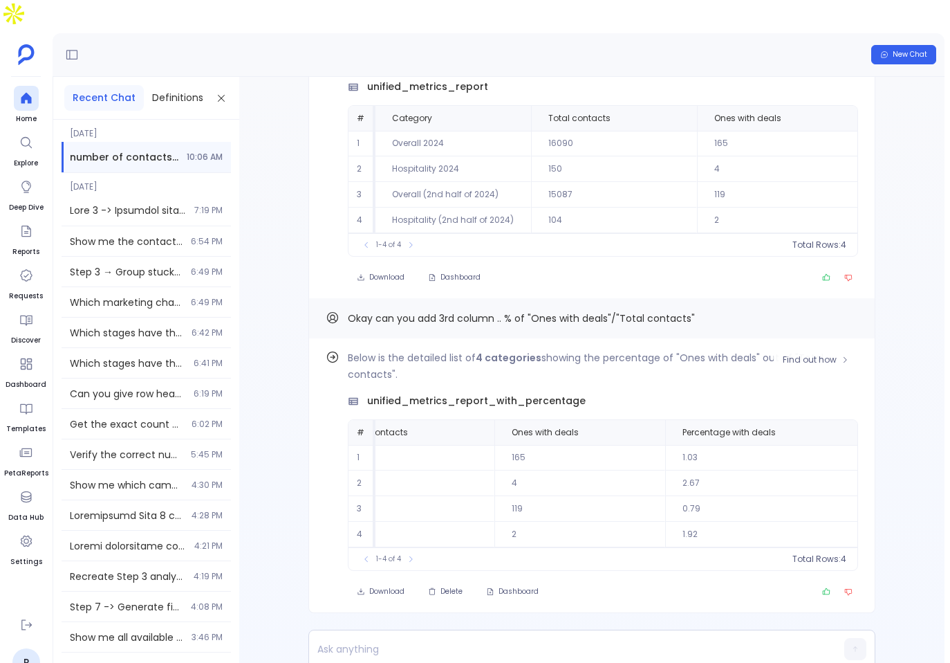
click at [726, 470] on td "2.67" at bounding box center [763, 483] width 197 height 26
click at [468, 639] on p at bounding box center [565, 648] width 513 height 19
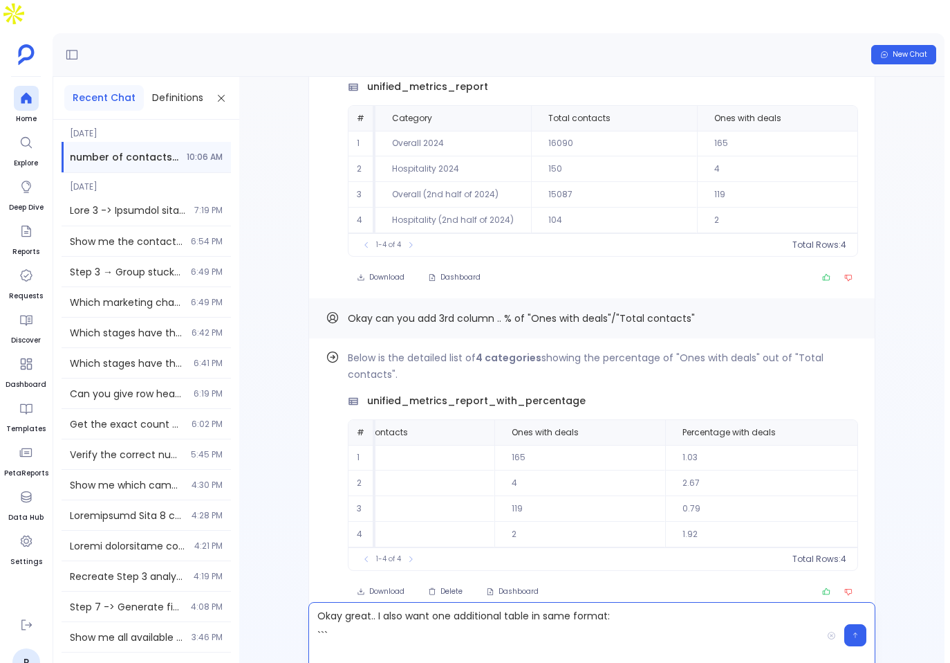
click at [601, 606] on p "Okay great.. I also want one additional table in same format: ```" at bounding box center [565, 635] width 513 height 58
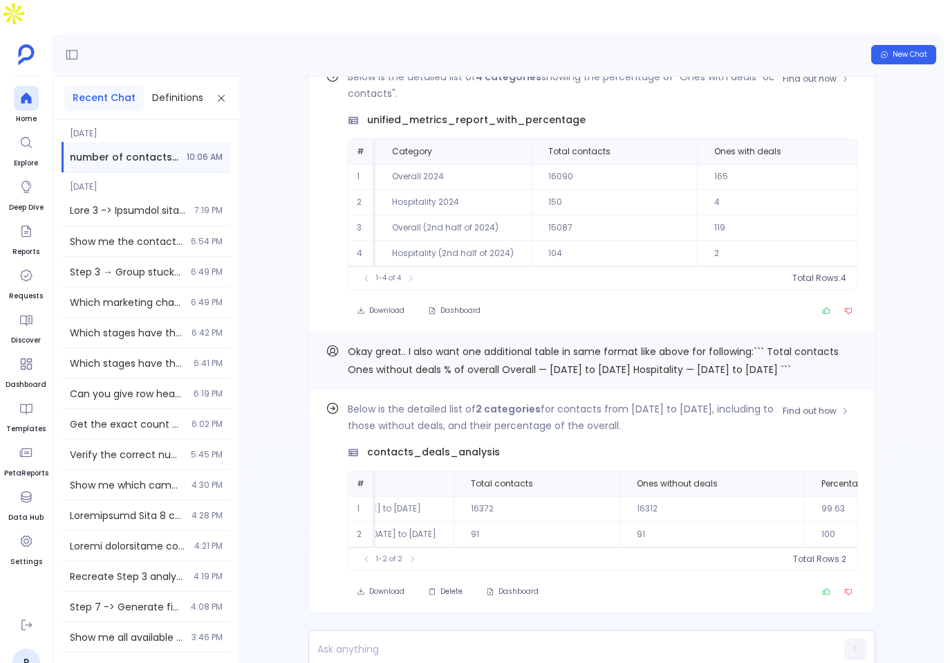
scroll to position [0, 0]
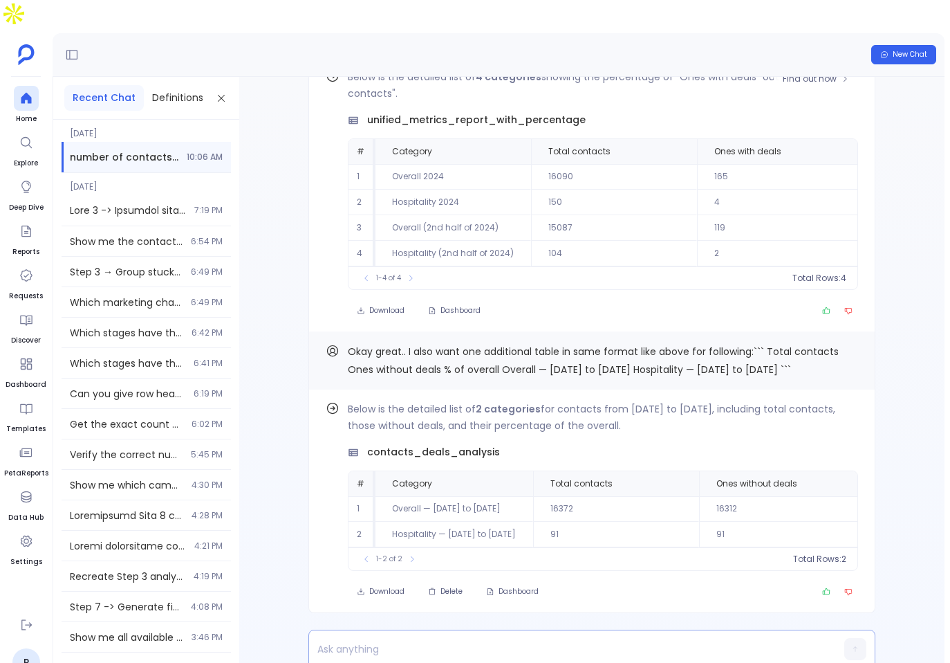
click at [506, 639] on p at bounding box center [565, 648] width 513 height 19
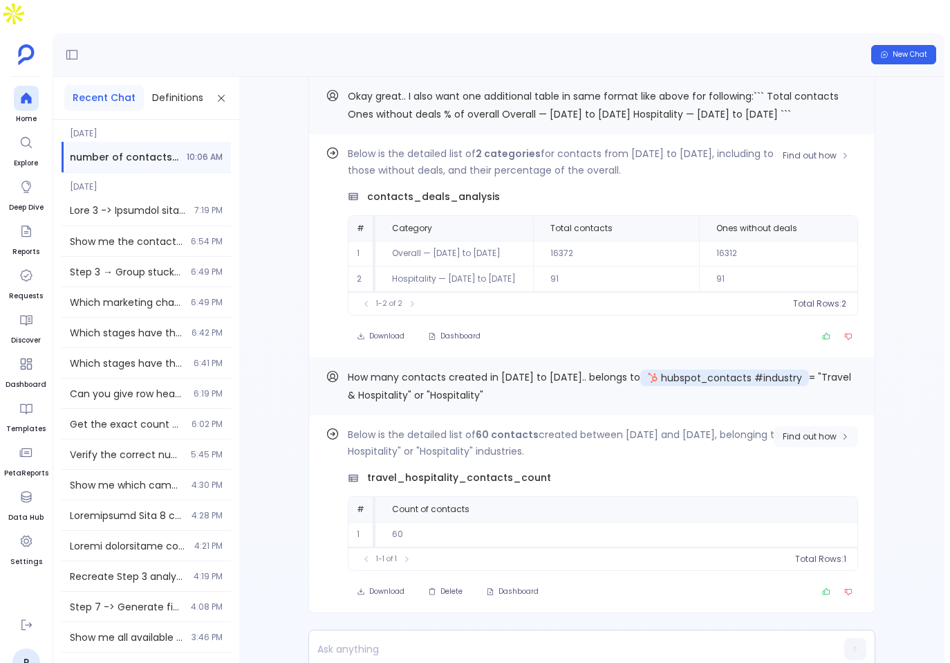
click at [831, 431] on span "Find out how" at bounding box center [810, 436] width 54 height 11
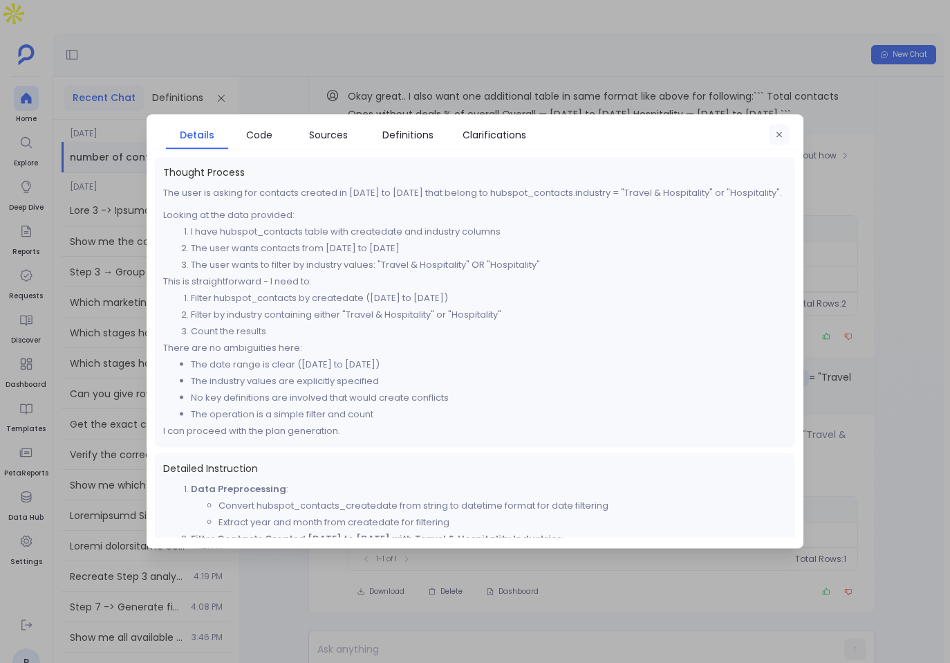
click at [777, 127] on button "button" at bounding box center [779, 135] width 21 height 21
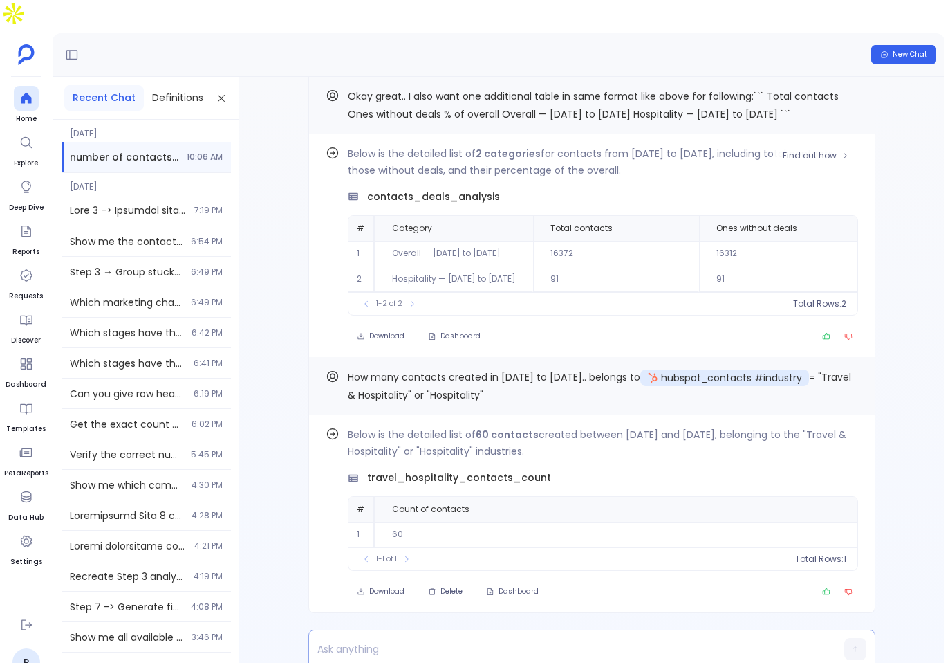
click at [439, 639] on p at bounding box center [565, 648] width 513 height 19
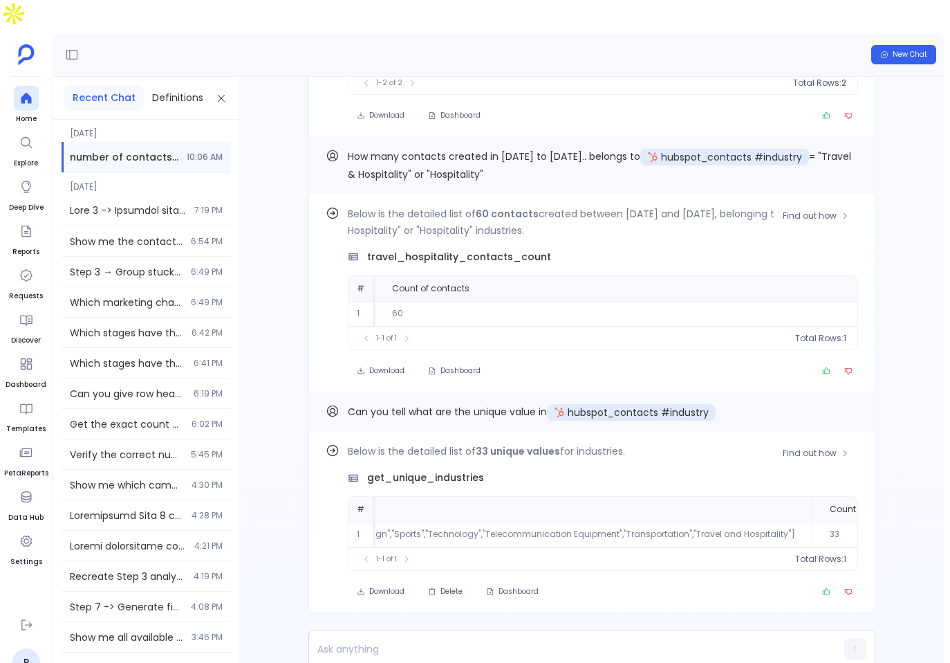
scroll to position [0, 1791]
click at [610, 630] on div at bounding box center [565, 648] width 513 height 37
click at [595, 636] on div at bounding box center [565, 649] width 513 height 26
click at [556, 639] on p at bounding box center [565, 648] width 513 height 19
click at [845, 147] on button "Copy" at bounding box center [850, 155] width 17 height 17
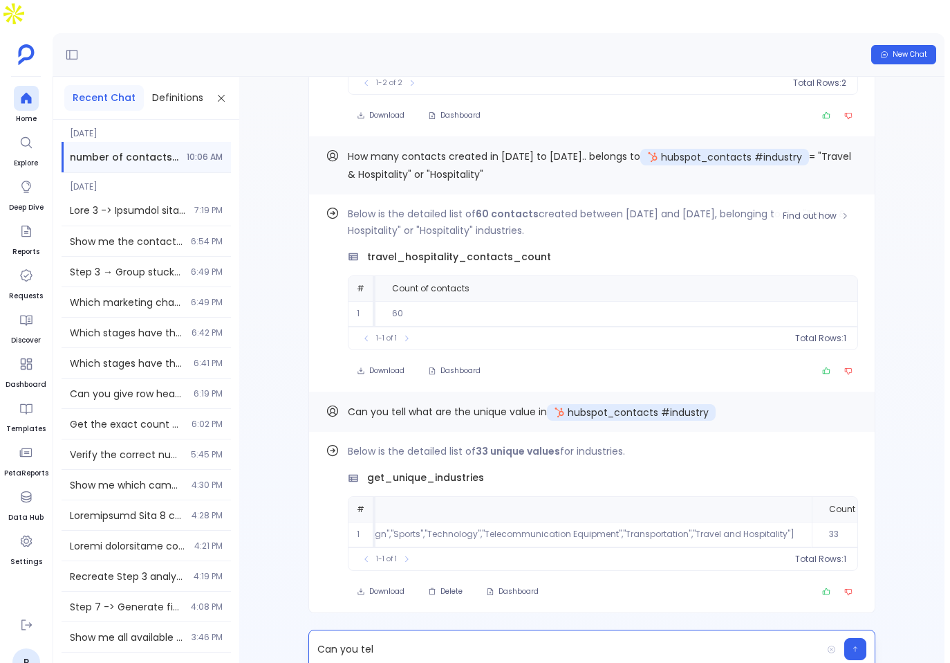
click at [445, 639] on p "Can you tel" at bounding box center [565, 648] width 513 height 19
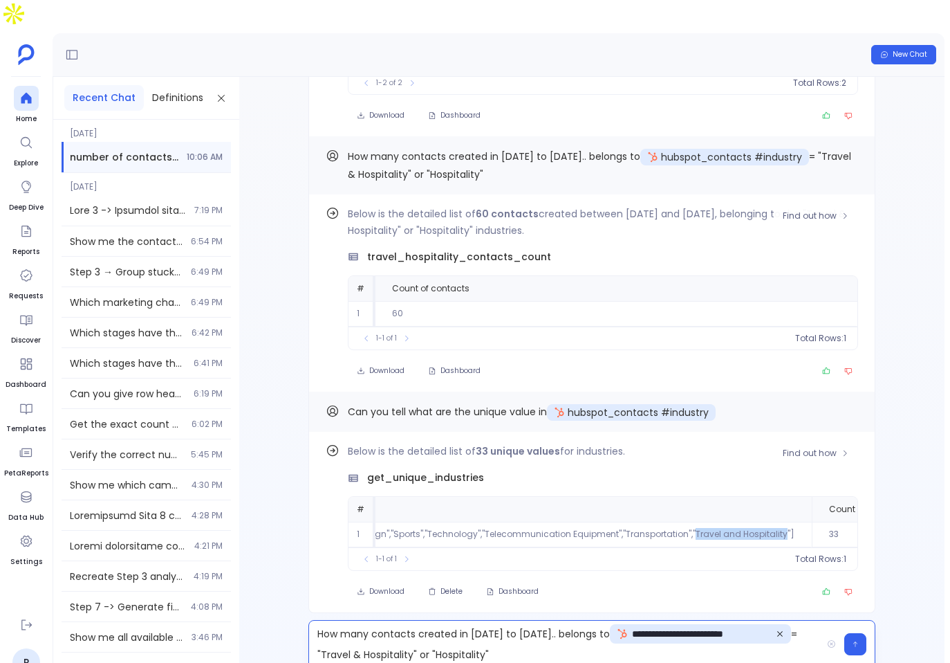
drag, startPoint x: 632, startPoint y: 501, endPoint x: 720, endPoint y: 499, distance: 87.9
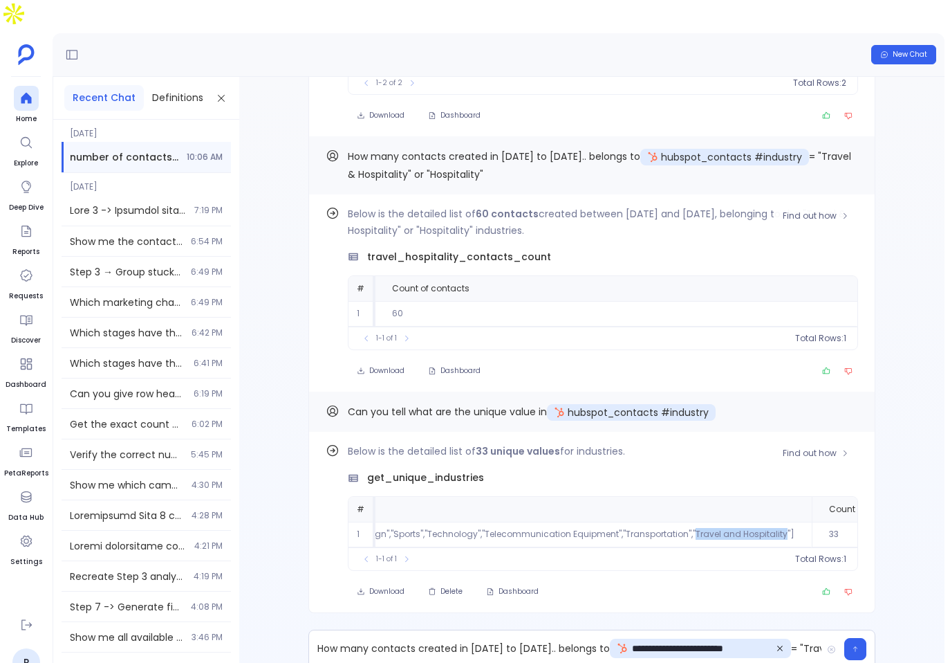
copy td "Travel and Hospitality"
click at [814, 638] on p "**********" at bounding box center [565, 648] width 513 height 21
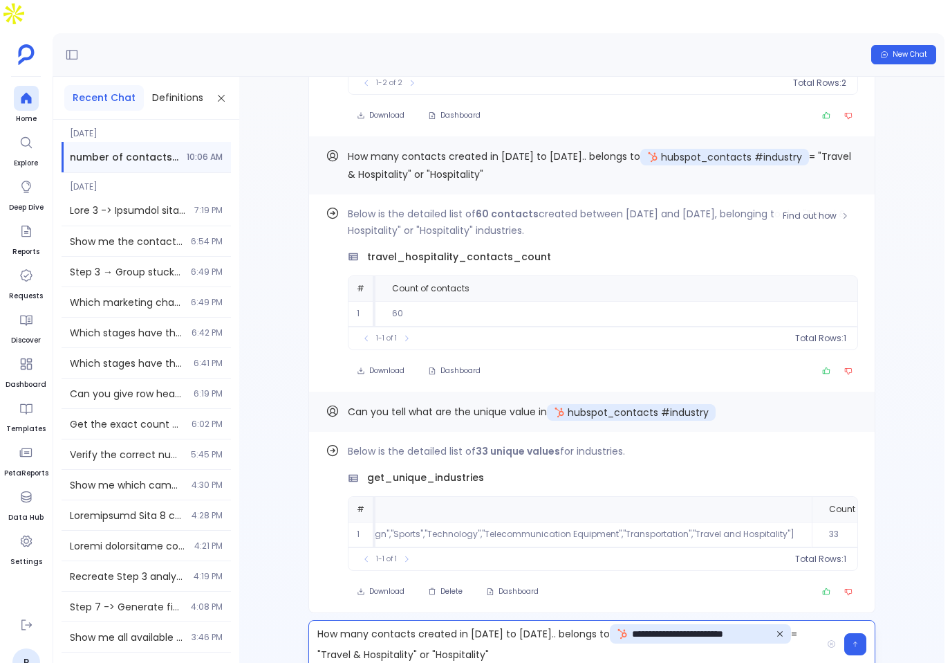
click at [410, 627] on p "**********" at bounding box center [565, 644] width 513 height 40
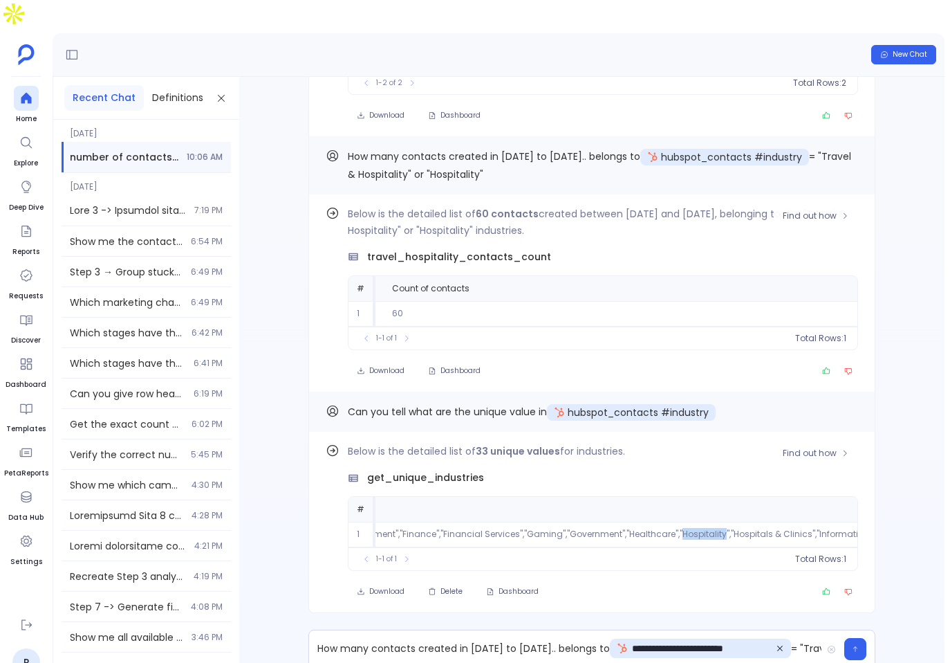
copy td "Hospitality"
click at [508, 638] on p "**********" at bounding box center [565, 648] width 513 height 21
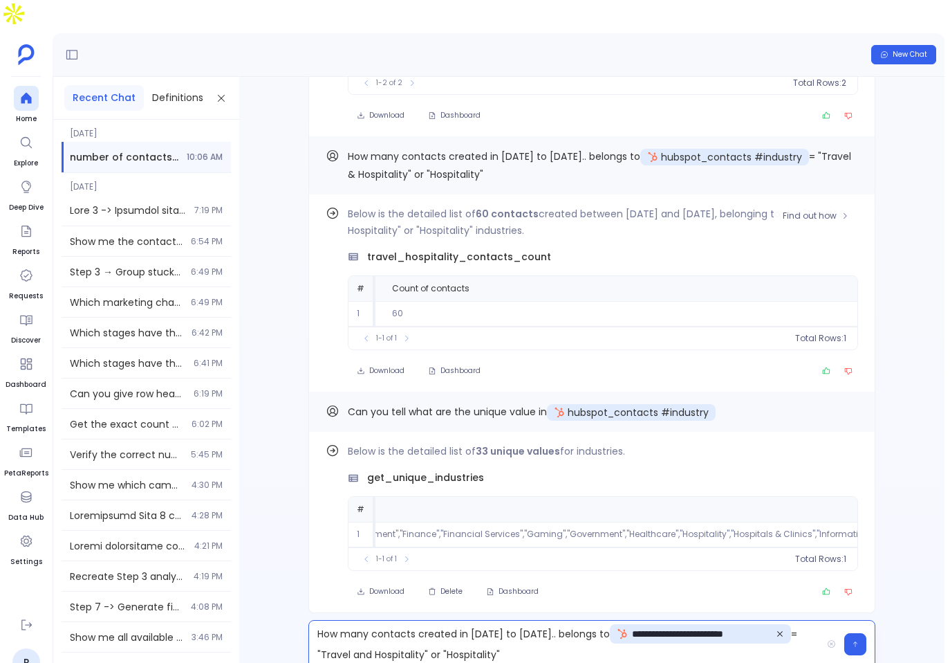
click at [477, 629] on p "**********" at bounding box center [565, 644] width 513 height 40
click at [476, 629] on p "**********" at bounding box center [565, 644] width 513 height 40
click at [548, 633] on p "**********" at bounding box center [565, 644] width 513 height 40
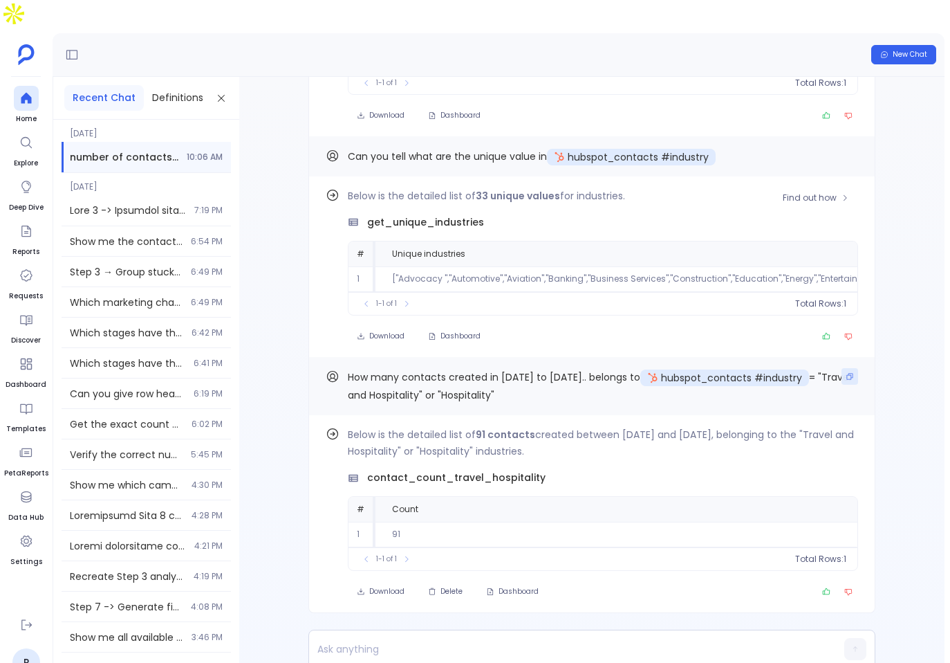
click at [854, 368] on button "Copy" at bounding box center [850, 376] width 17 height 17
click at [513, 639] on p at bounding box center [565, 648] width 513 height 19
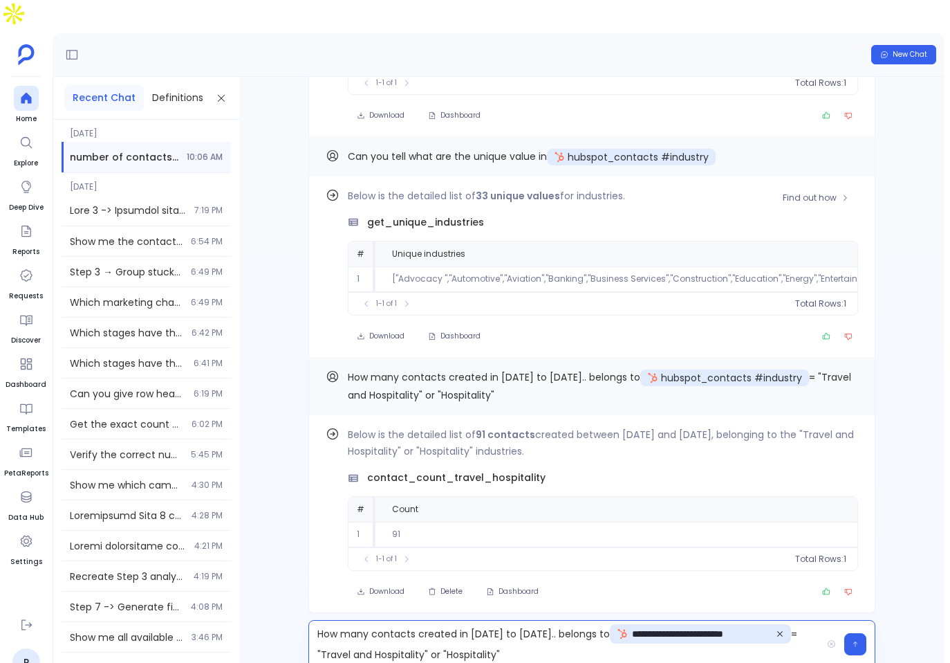
click at [773, 624] on span "**********" at bounding box center [700, 633] width 181 height 19
click at [778, 629] on icon at bounding box center [780, 633] width 8 height 8
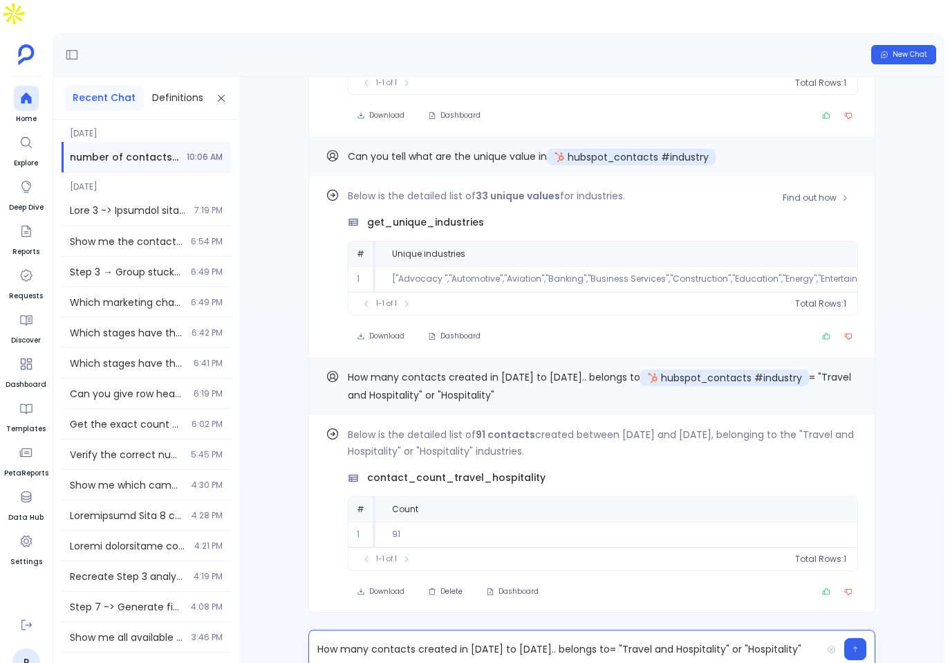
click at [605, 639] on p "How many contacts created in Jan to July 2025.. belongs to = "Travel and Hospit…" at bounding box center [565, 648] width 513 height 19
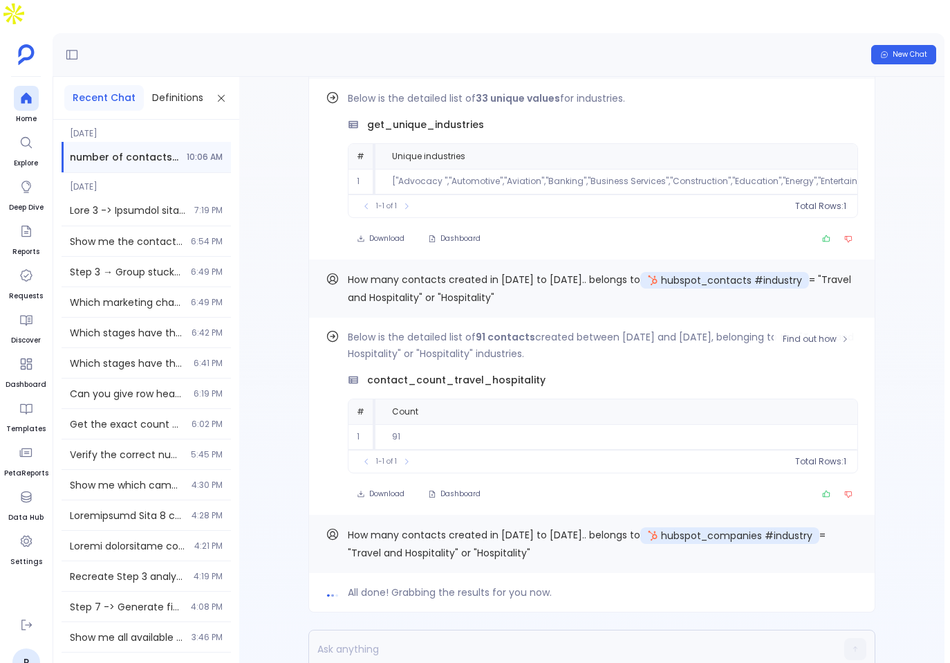
scroll to position [0, 0]
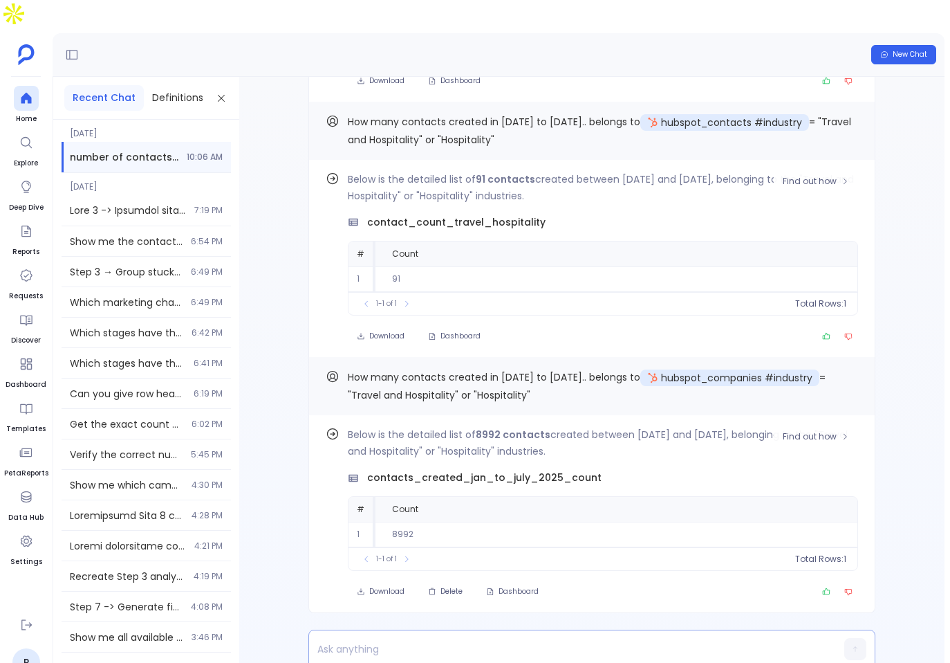
click at [536, 630] on div at bounding box center [565, 648] width 513 height 37
click at [503, 639] on p at bounding box center [565, 648] width 513 height 19
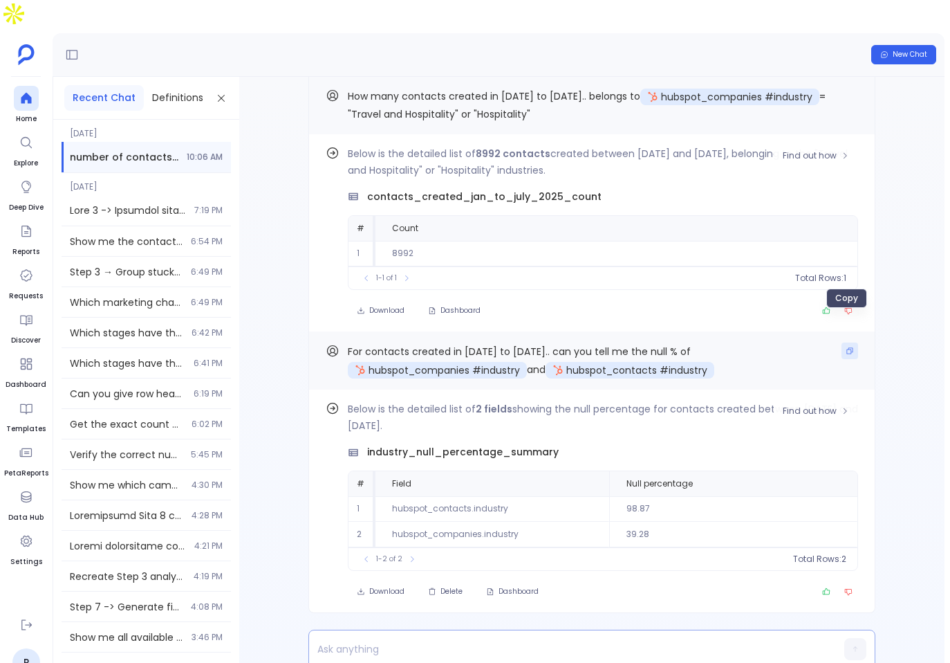
click at [844, 342] on button "Copy" at bounding box center [850, 350] width 17 height 17
click at [499, 639] on p at bounding box center [565, 648] width 513 height 19
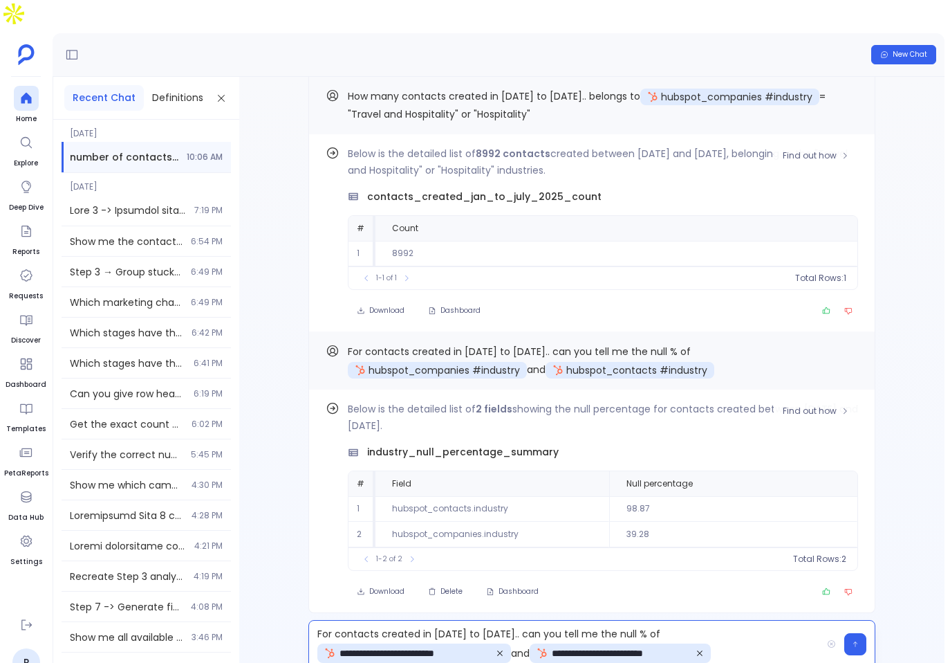
click at [476, 624] on p "**********" at bounding box center [565, 644] width 513 height 40
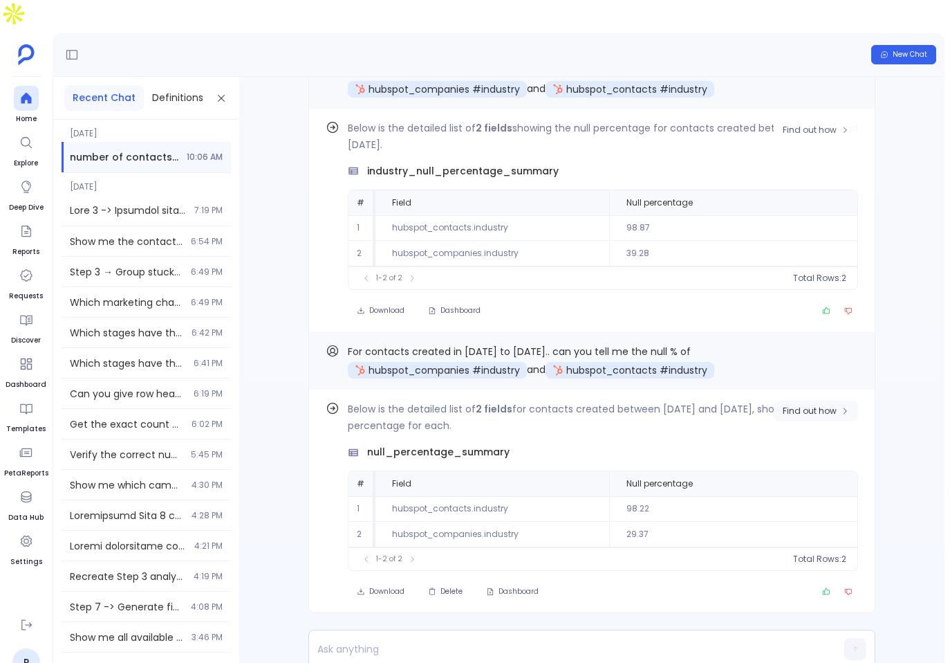
click at [815, 405] on span "Find out how" at bounding box center [810, 410] width 54 height 11
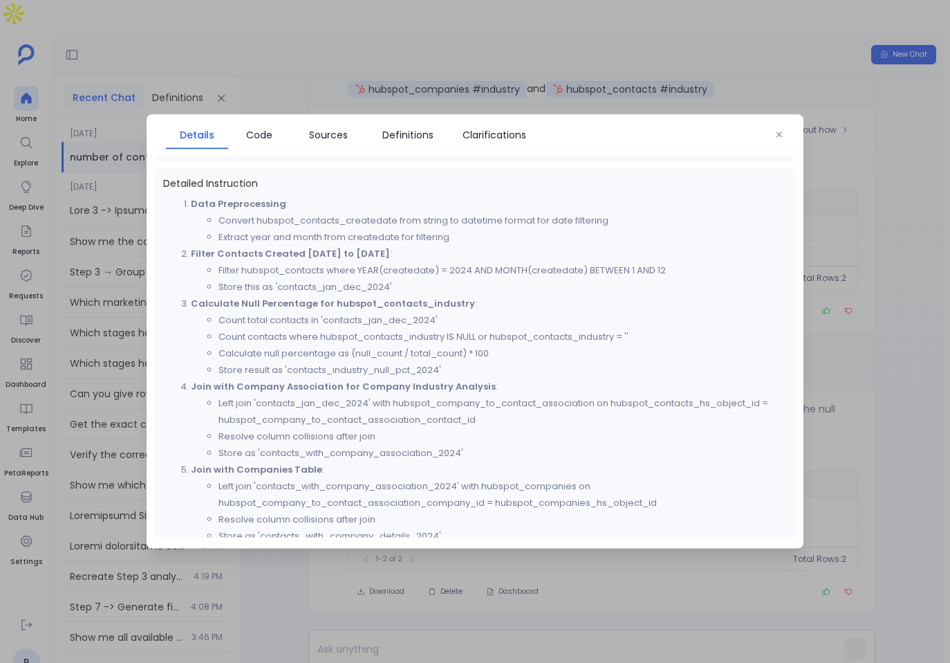
scroll to position [330, 0]
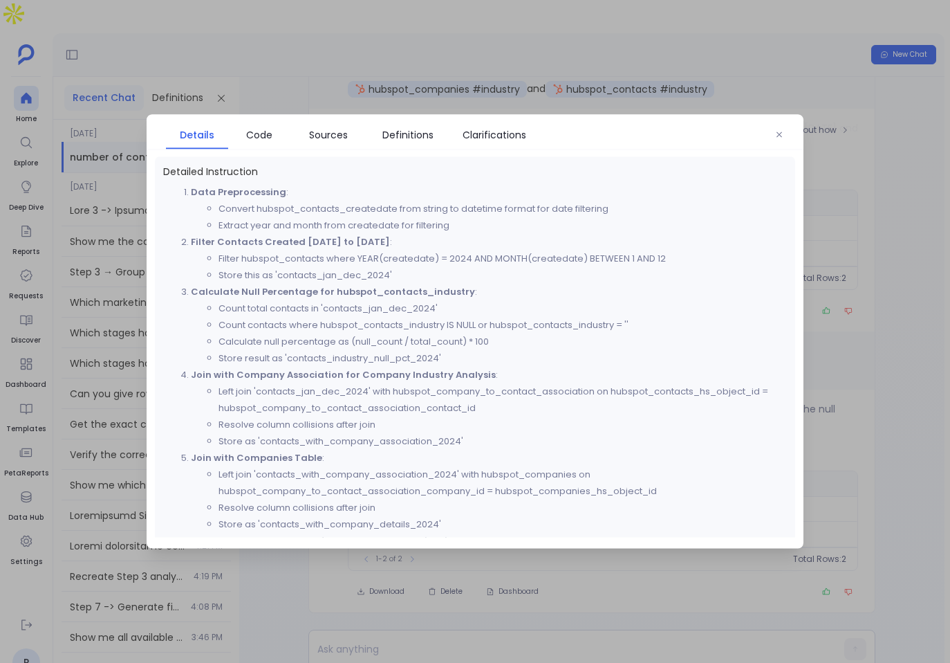
click at [790, 122] on div "Details Code Sources Definitions Clarifications" at bounding box center [475, 132] width 657 height 35
click at [775, 133] on icon "button" at bounding box center [779, 135] width 8 height 8
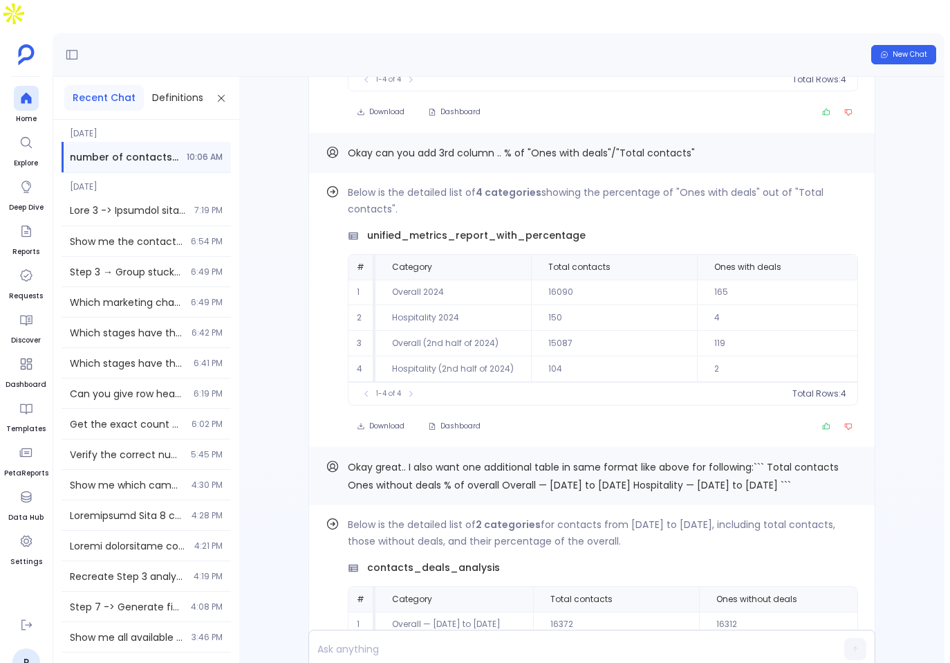
scroll to position [-1677, 0]
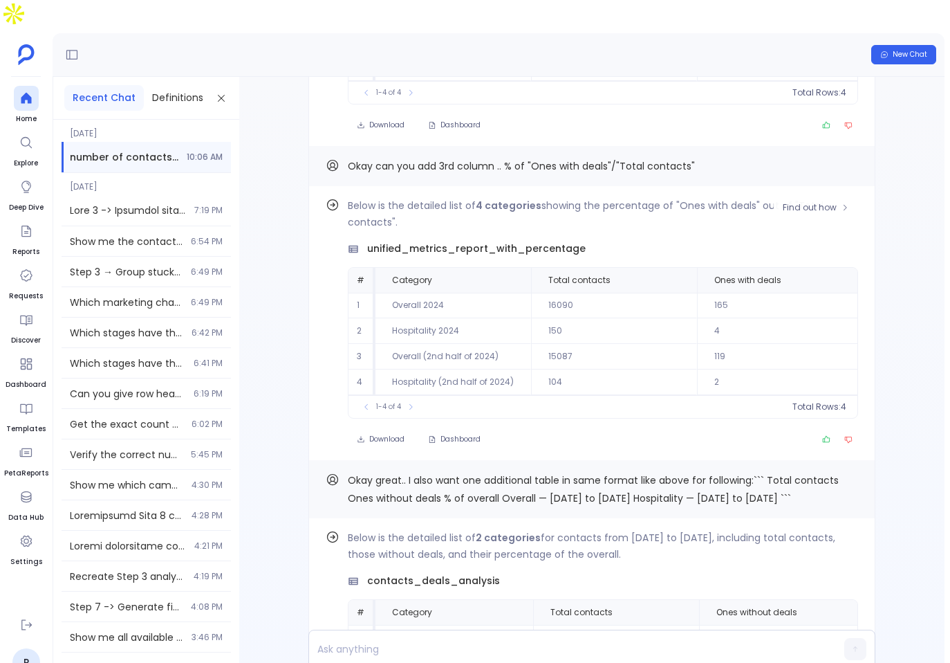
click at [504, 220] on div "Below is the detailed list of 4 categories showing the percentage of "Ones with…" at bounding box center [603, 307] width 510 height 221
click at [511, 241] on span "unified_metrics_report_with_percentage" at bounding box center [476, 248] width 219 height 15
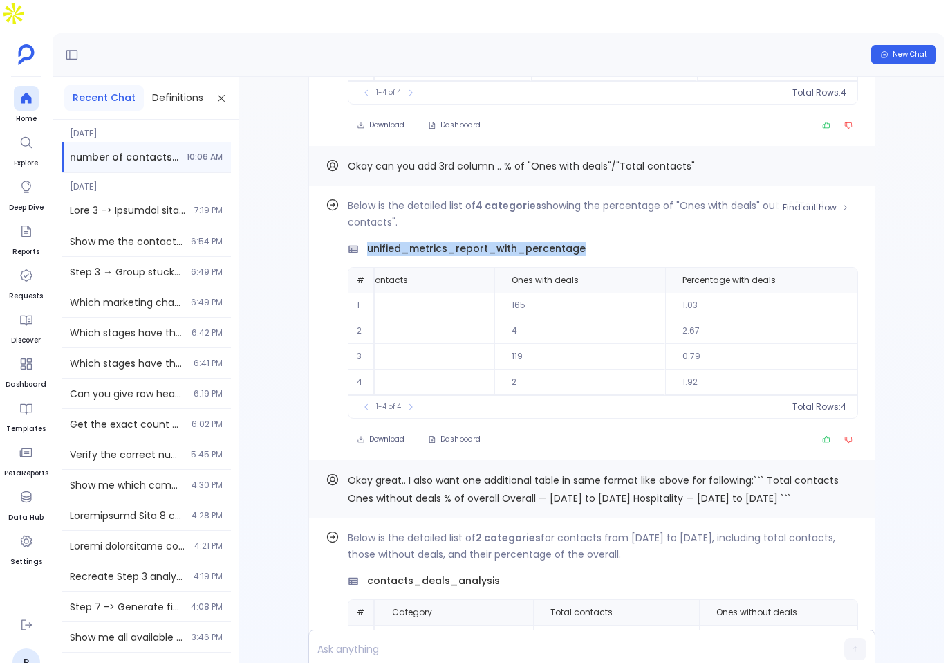
scroll to position [0, 0]
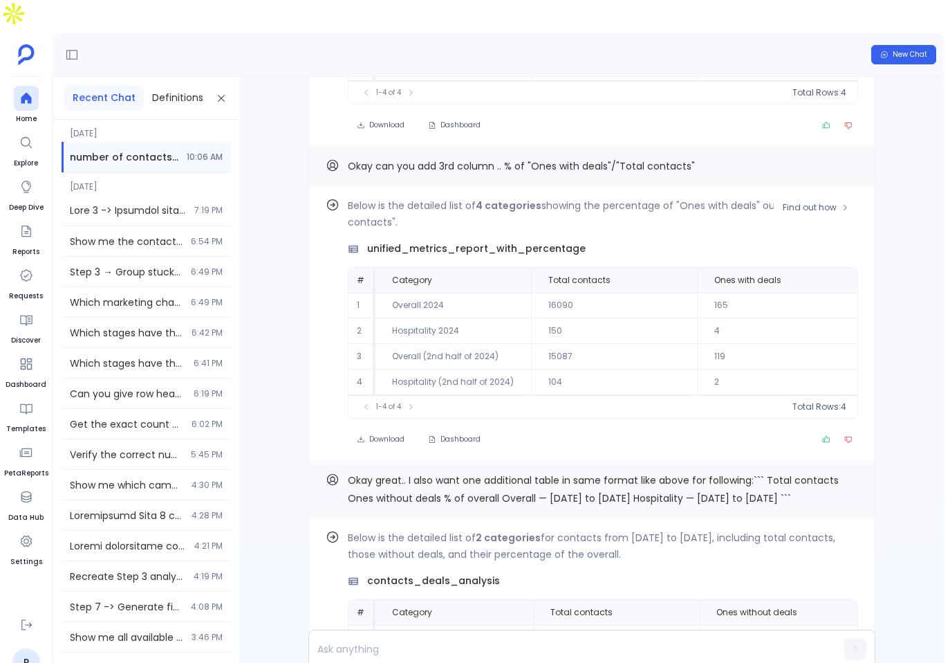
click at [560, 241] on span "unified_metrics_report_with_percentage" at bounding box center [476, 248] width 219 height 15
copy span "unified_metrics_report_with_percentage"
click at [463, 639] on p at bounding box center [565, 648] width 513 height 19
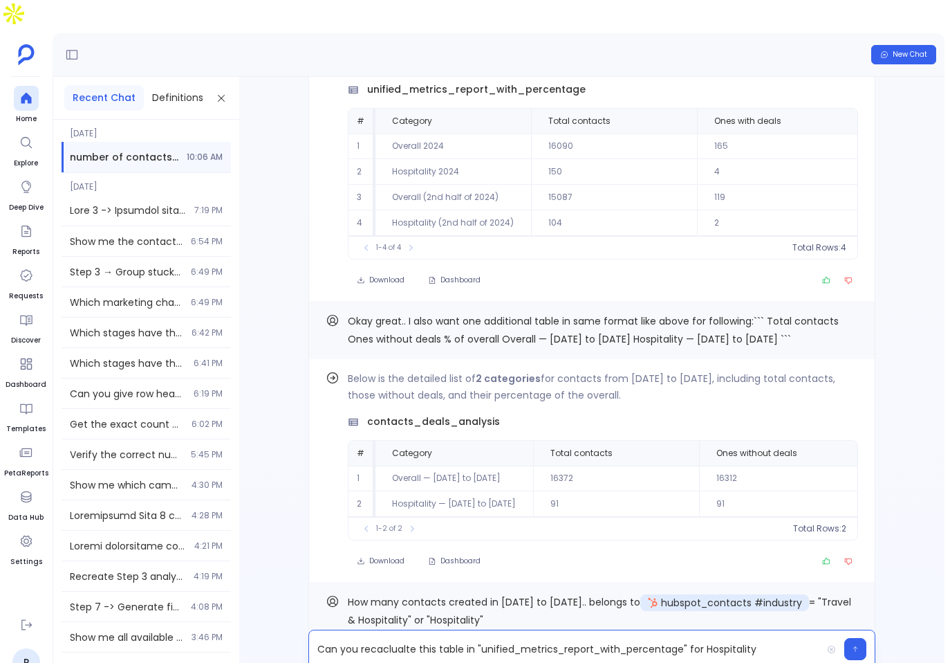
scroll to position [-1471, 0]
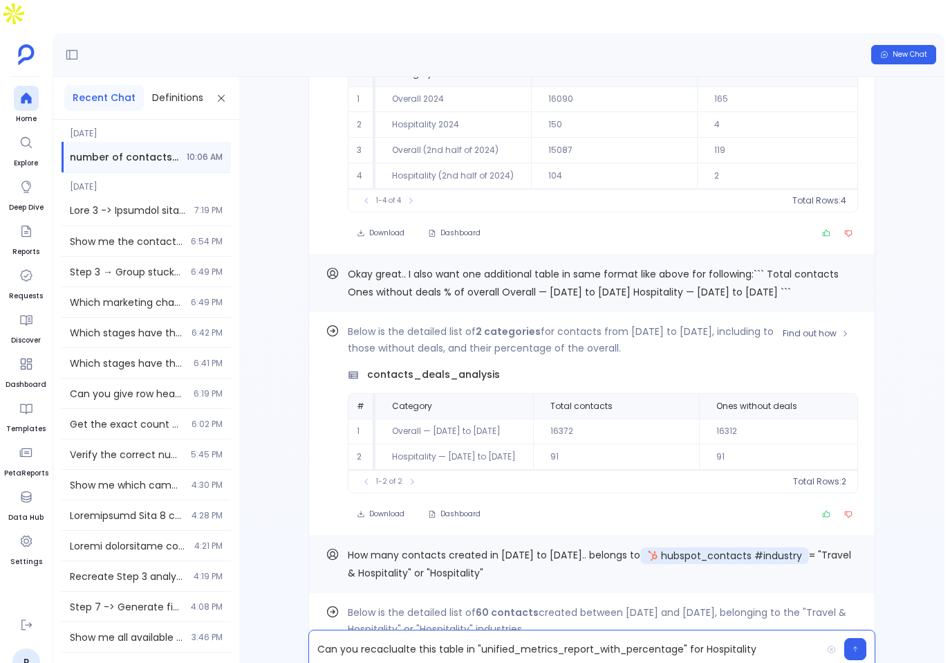
click at [427, 367] on span "contacts_deals_analysis" at bounding box center [433, 374] width 133 height 15
copy span "contacts_deals_analysis"
click at [691, 639] on p "Can you recaclualte this table in "unified_metrics_report_with_percentage" for …" at bounding box center [565, 648] width 513 height 19
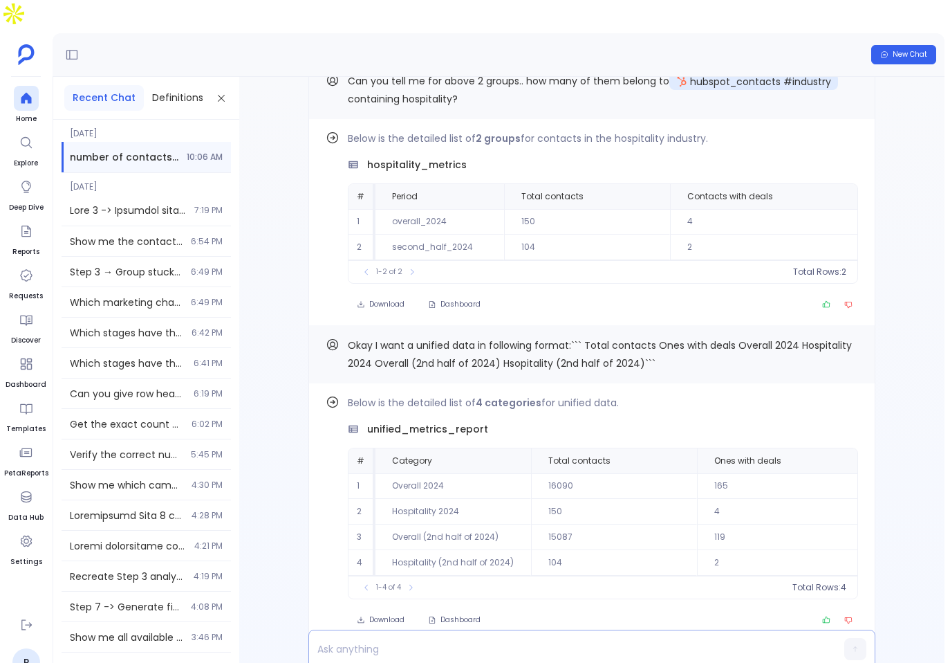
scroll to position [-2659, 0]
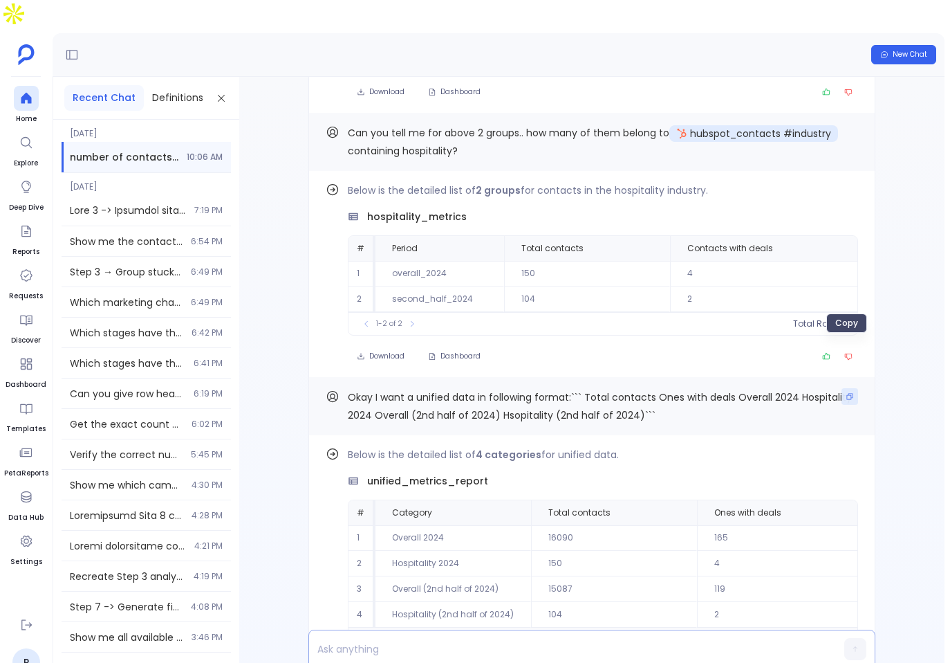
click at [848, 393] on icon "Copy" at bounding box center [850, 396] width 6 height 6
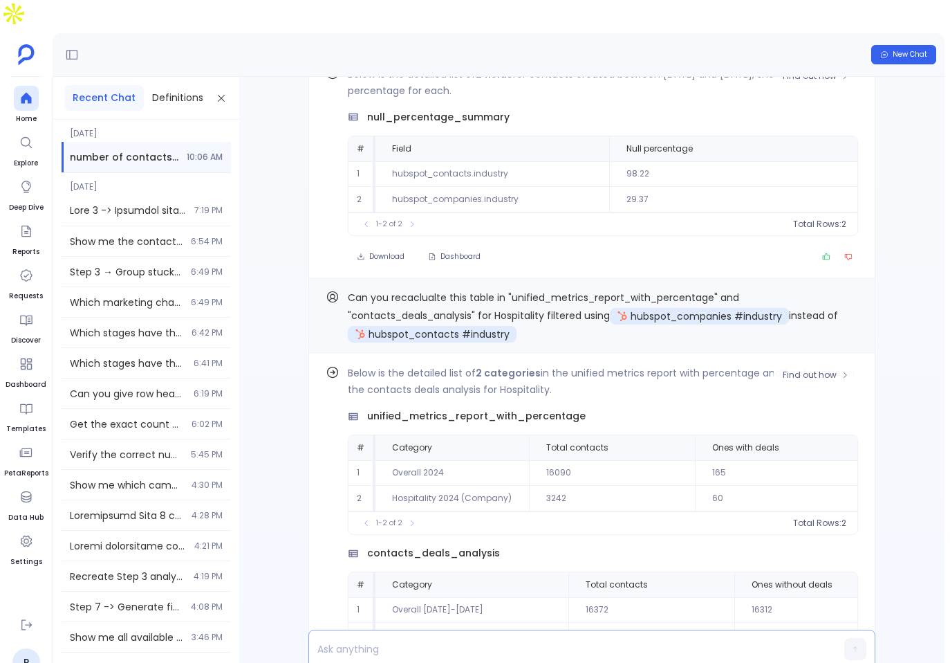
scroll to position [1, 0]
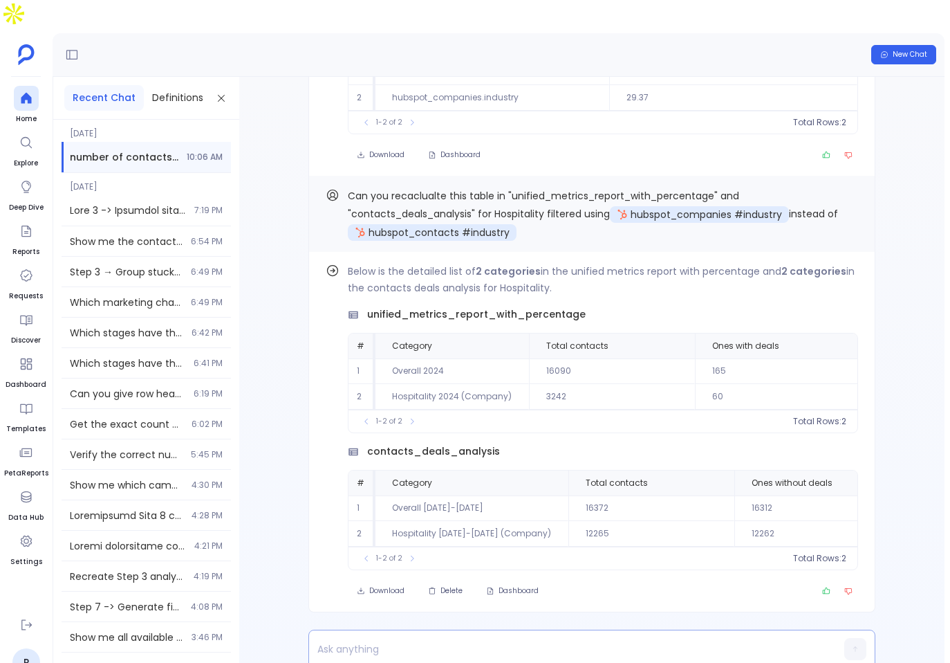
click at [445, 598] on div "Find out how Below is the detailed list of 2 categories in the unified metrics …" at bounding box center [592, 381] width 706 height 608
click at [443, 630] on div at bounding box center [565, 648] width 513 height 37
click at [425, 639] on p at bounding box center [565, 648] width 513 height 19
click at [500, 287] on div "Below is the detailed list of 2 categories in the unified metrics report with p…" at bounding box center [603, 348] width 510 height 170
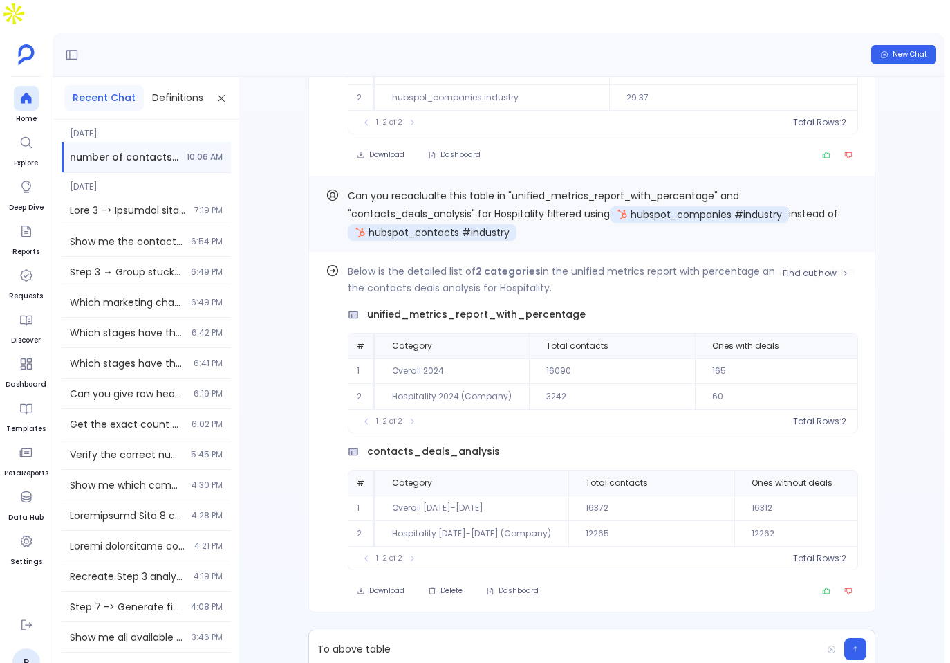
click at [508, 307] on span "unified_metrics_report_with_percentage" at bounding box center [476, 314] width 219 height 15
click at [530, 307] on span "unified_metrics_report_with_percentage" at bounding box center [476, 314] width 219 height 15
click at [466, 639] on p "To above table" at bounding box center [565, 648] width 513 height 19
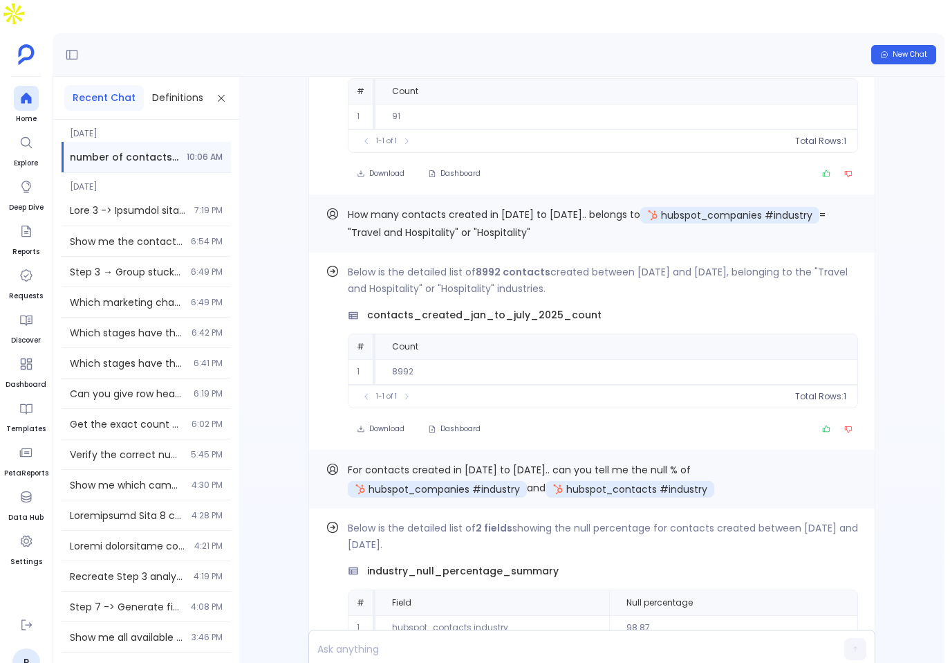
scroll to position [-1218, 0]
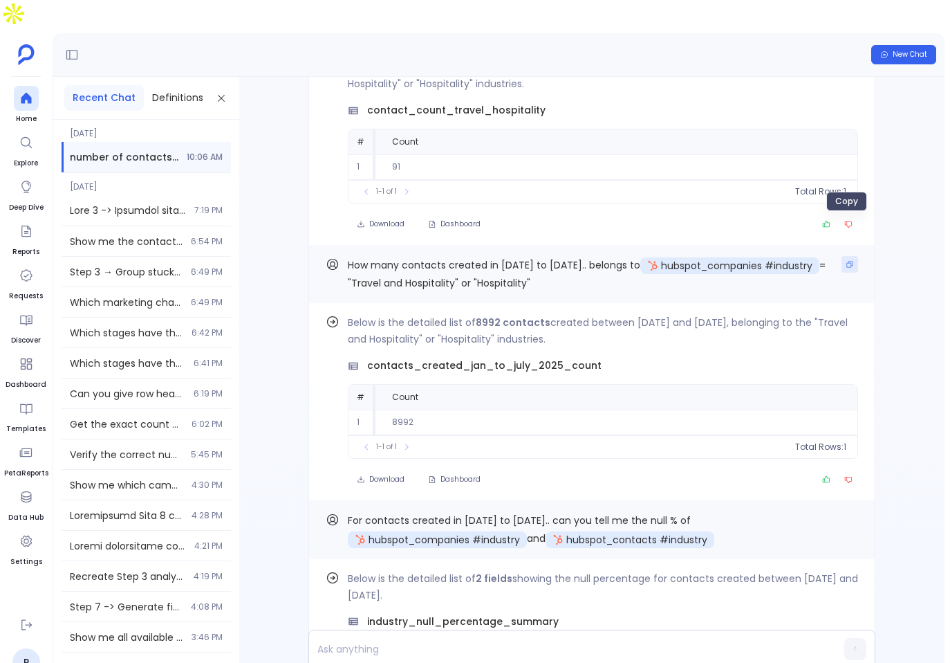
click at [849, 260] on icon "Copy" at bounding box center [850, 264] width 8 height 8
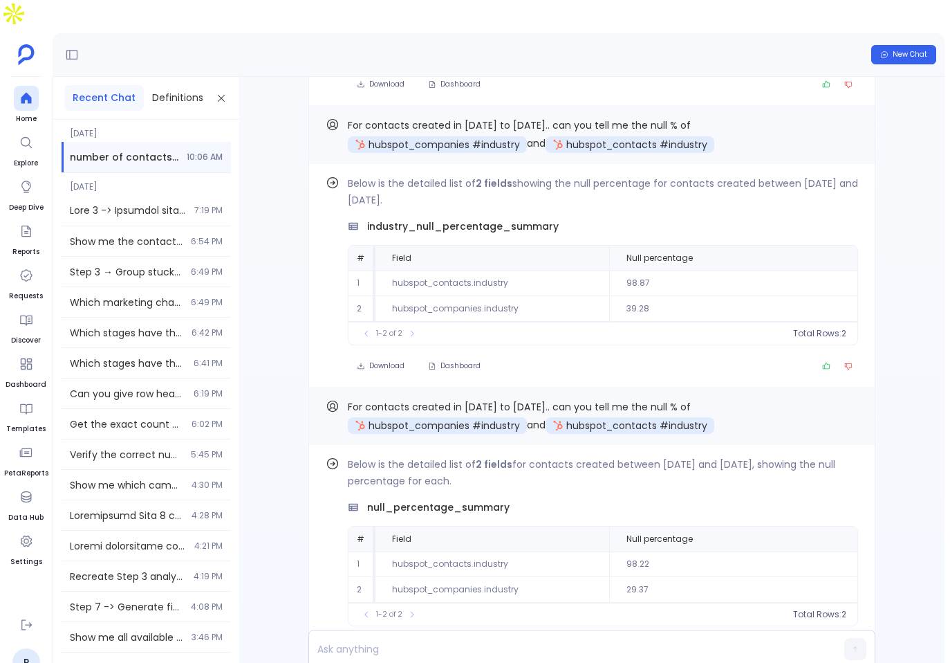
scroll to position [1, 0]
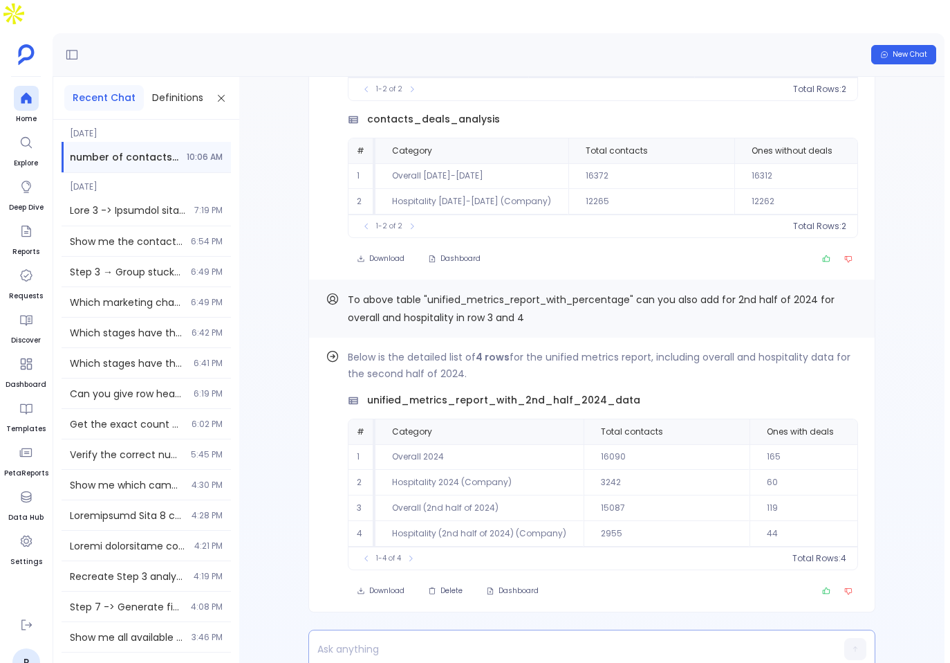
click at [496, 639] on p at bounding box center [565, 648] width 513 height 19
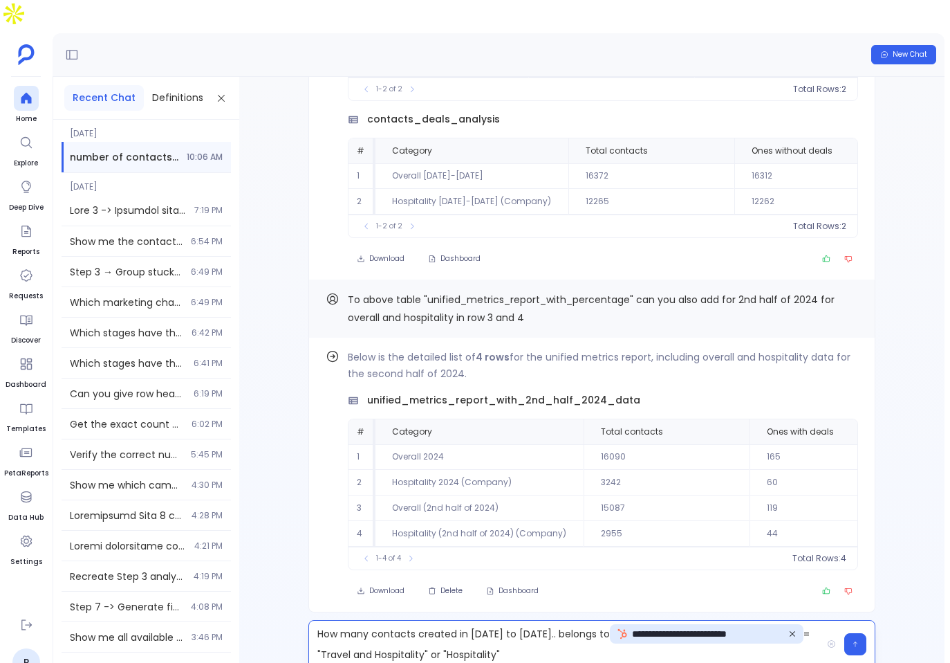
click at [566, 624] on p "**********" at bounding box center [565, 644] width 513 height 40
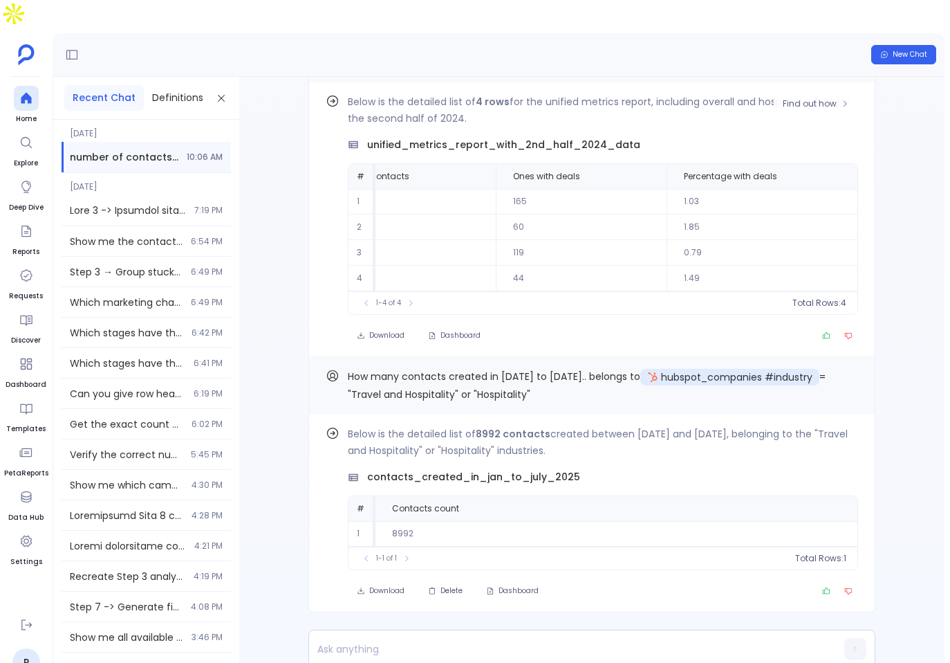
scroll to position [0, 0]
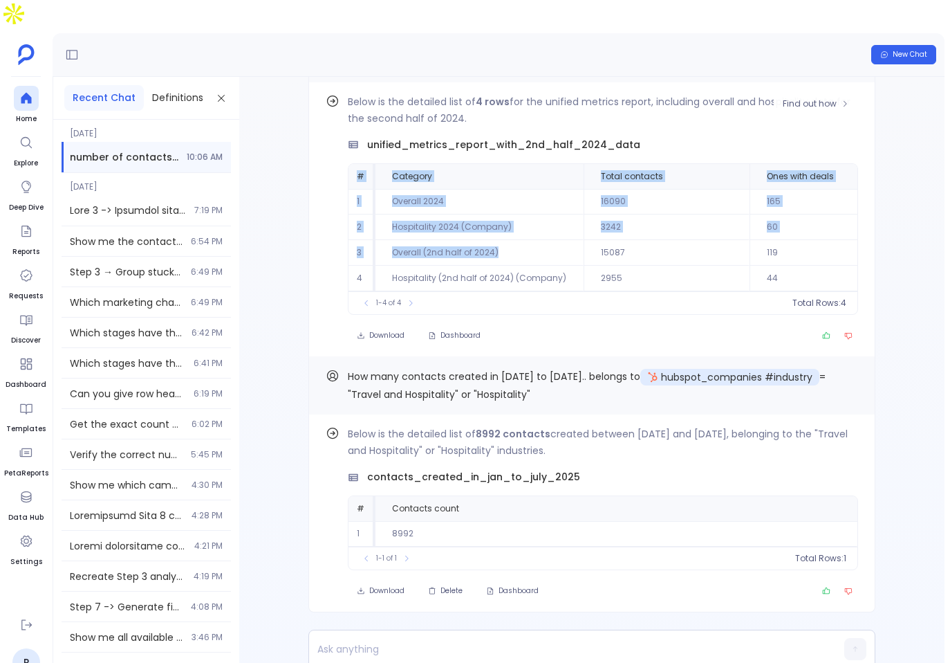
drag, startPoint x: 355, startPoint y: 139, endPoint x: 570, endPoint y: 227, distance: 232.4
click at [569, 227] on table "# Category Total contacts Ones with deals Percentage with deals 1 Overall 2024 …" at bounding box center [733, 227] width 769 height 127
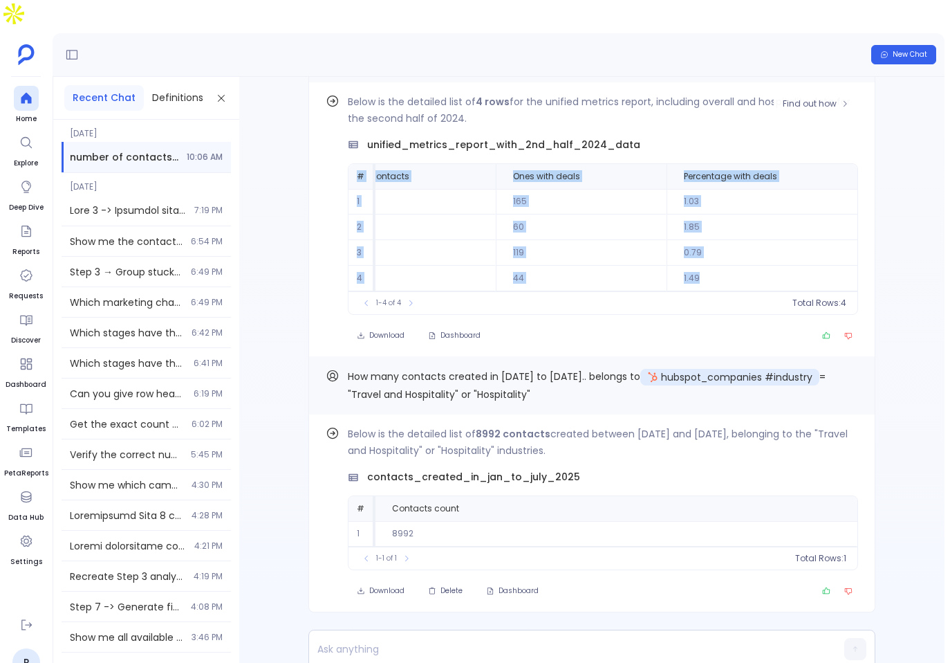
click at [717, 266] on td "1.49" at bounding box center [765, 279] width 197 height 26
click at [406, 639] on p at bounding box center [565, 648] width 513 height 19
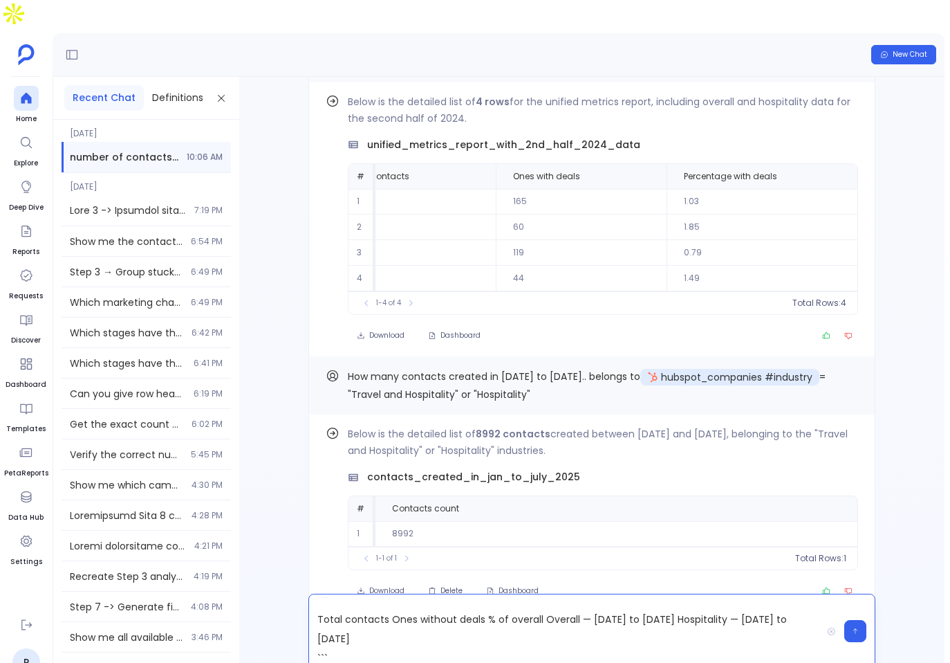
scroll to position [0, 0]
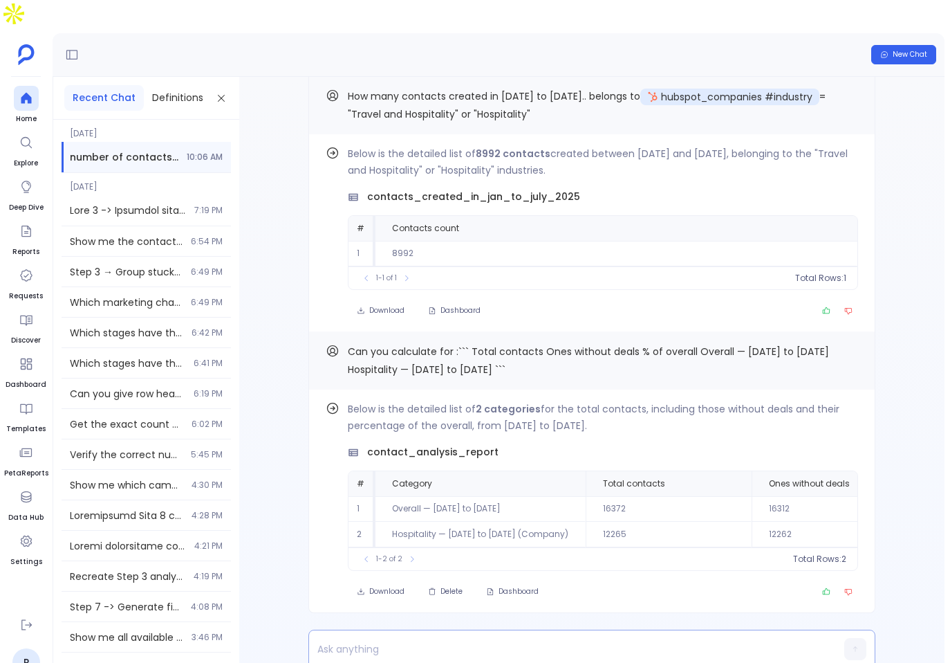
click at [452, 634] on div at bounding box center [565, 648] width 513 height 37
click at [450, 639] on p at bounding box center [565, 648] width 513 height 19
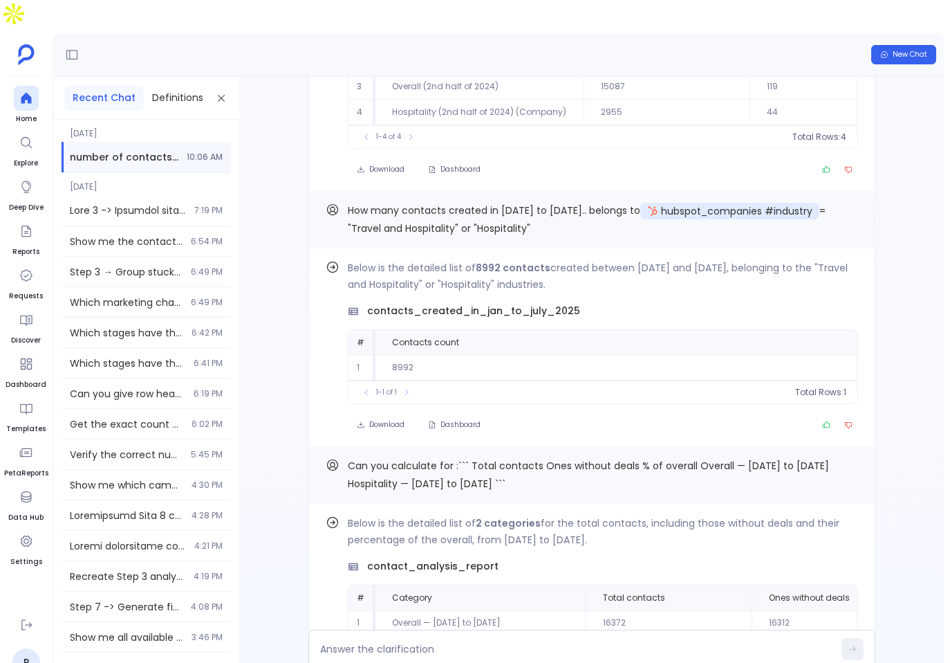
scroll to position [-477, 0]
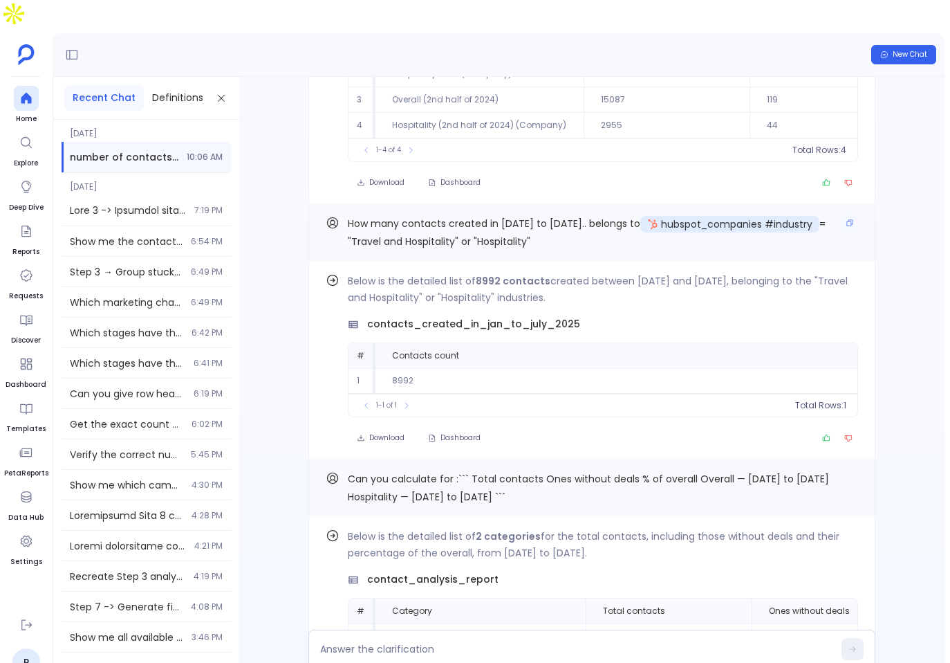
click at [840, 203] on div "How many contacts created in Jan to July 2025.. belongs to hubspot_companies #i…" at bounding box center [591, 232] width 567 height 58
click at [846, 219] on icon "Copy" at bounding box center [850, 223] width 8 height 8
click at [427, 642] on textarea at bounding box center [576, 649] width 513 height 14
type textarea "How many contacts created in Jan to July 2025.. belongs to {{hubspot_companies:…"
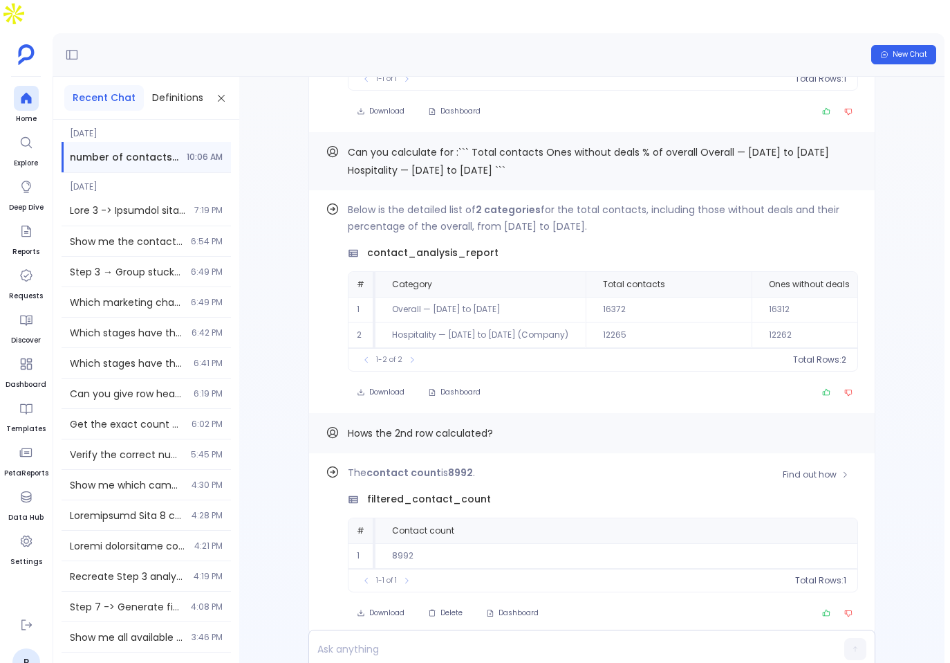
scroll to position [1, 0]
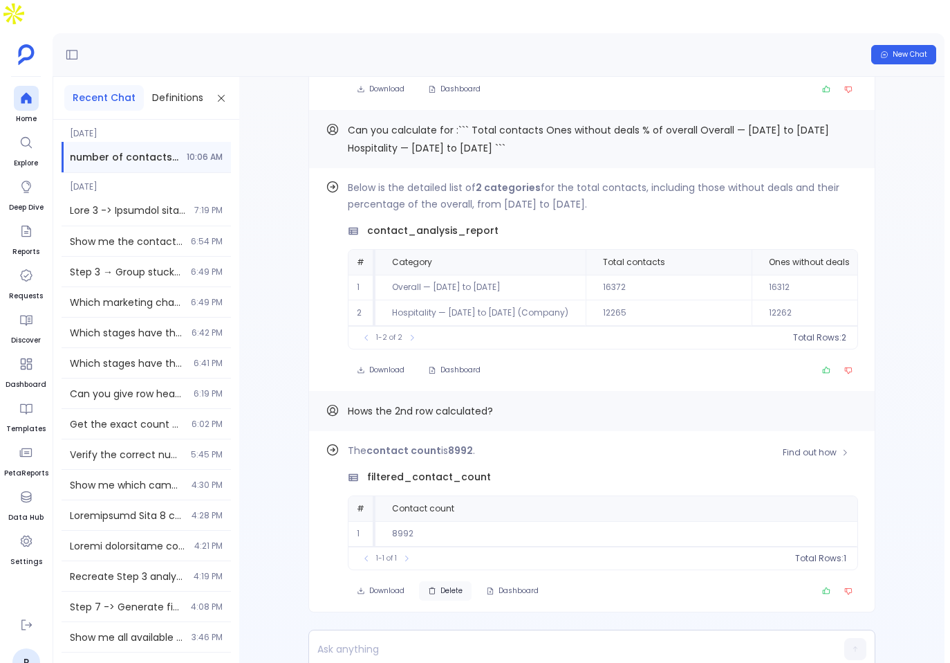
click at [441, 586] on span "Delete" at bounding box center [452, 591] width 22 height 10
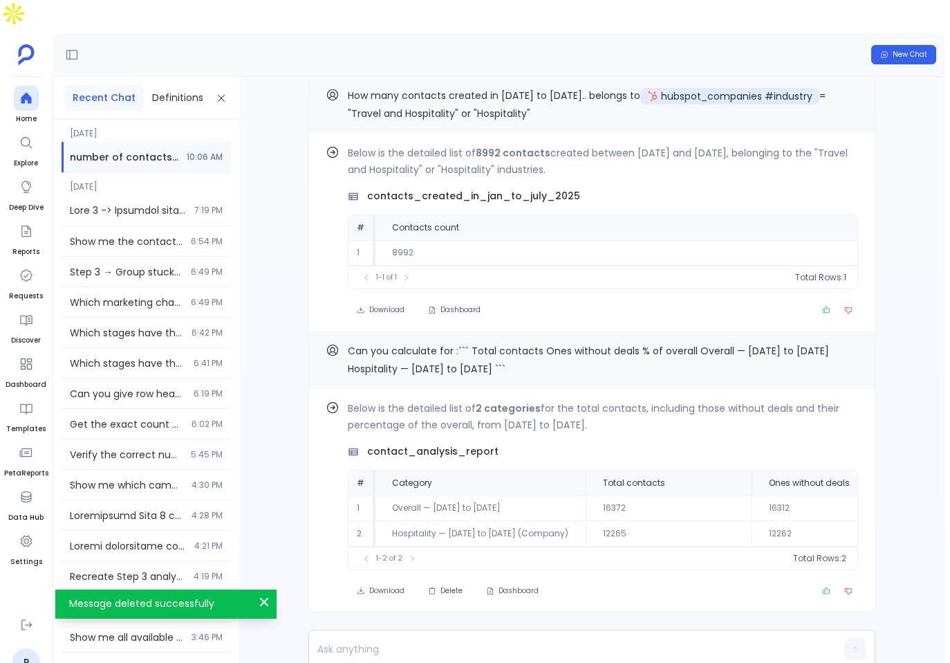
scroll to position [-45, 0]
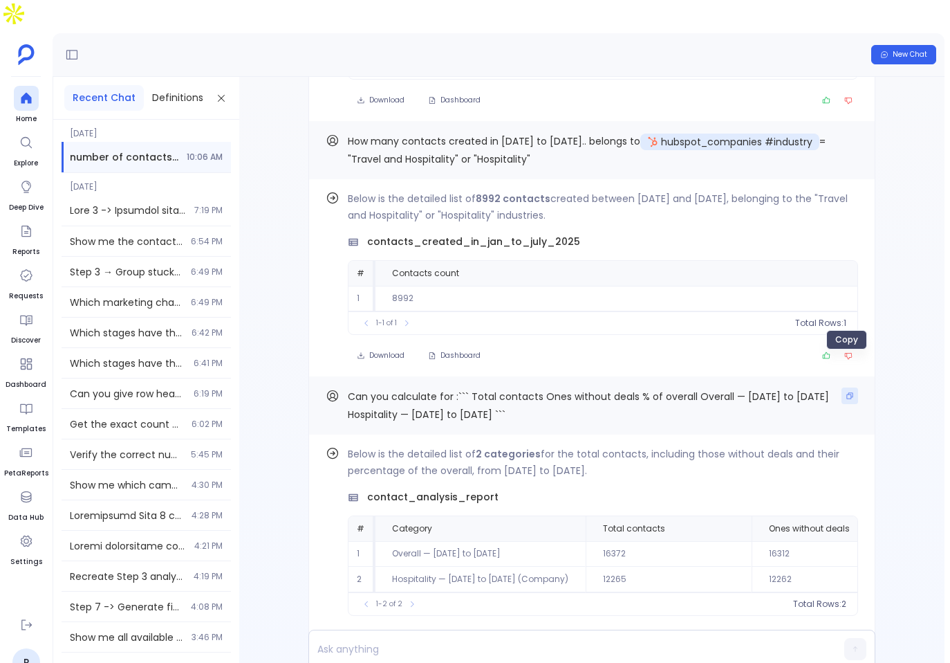
click at [846, 391] on icon "Copy" at bounding box center [850, 395] width 8 height 8
click at [474, 639] on p at bounding box center [565, 648] width 513 height 19
click at [842, 387] on button "Copy" at bounding box center [850, 395] width 17 height 17
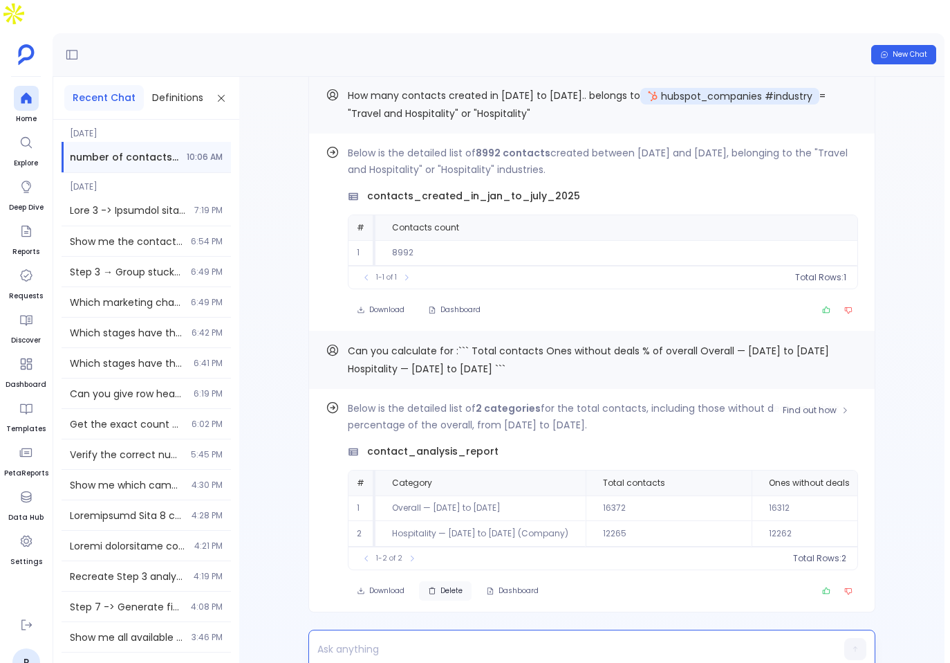
click at [430, 587] on icon "button" at bounding box center [432, 591] width 8 height 8
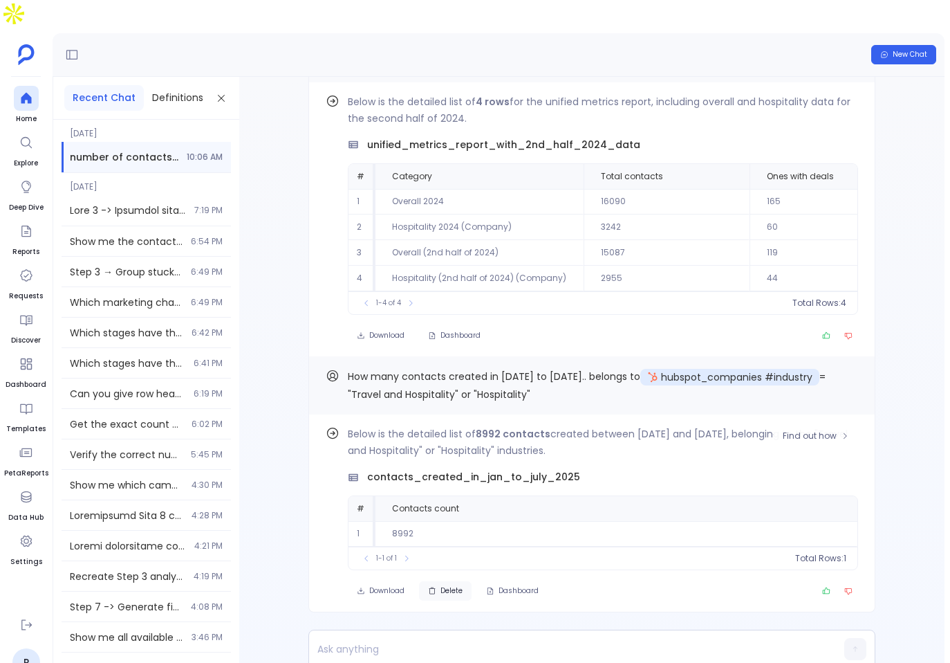
click at [474, 645] on div "Find out how Below is the detailed list of 8992 contacts created between Januar…" at bounding box center [592, 381] width 706 height 608
click at [481, 639] on p at bounding box center [565, 648] width 513 height 19
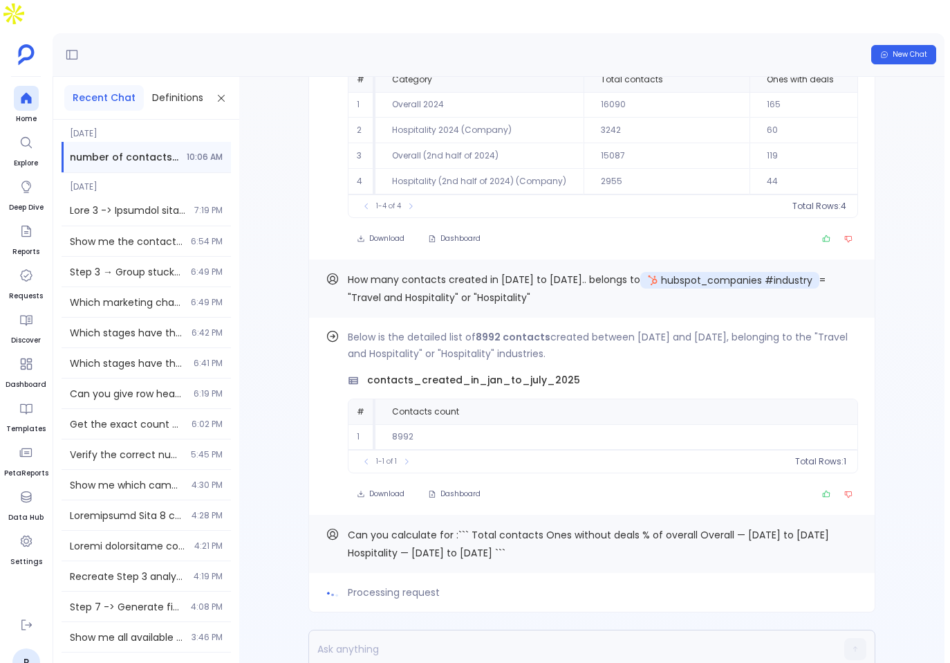
scroll to position [0, 0]
click at [849, 526] on button "Copy" at bounding box center [850, 534] width 17 height 17
click at [851, 644] on icon "button" at bounding box center [856, 649] width 10 height 10
click at [853, 526] on button "Copy" at bounding box center [850, 534] width 17 height 17
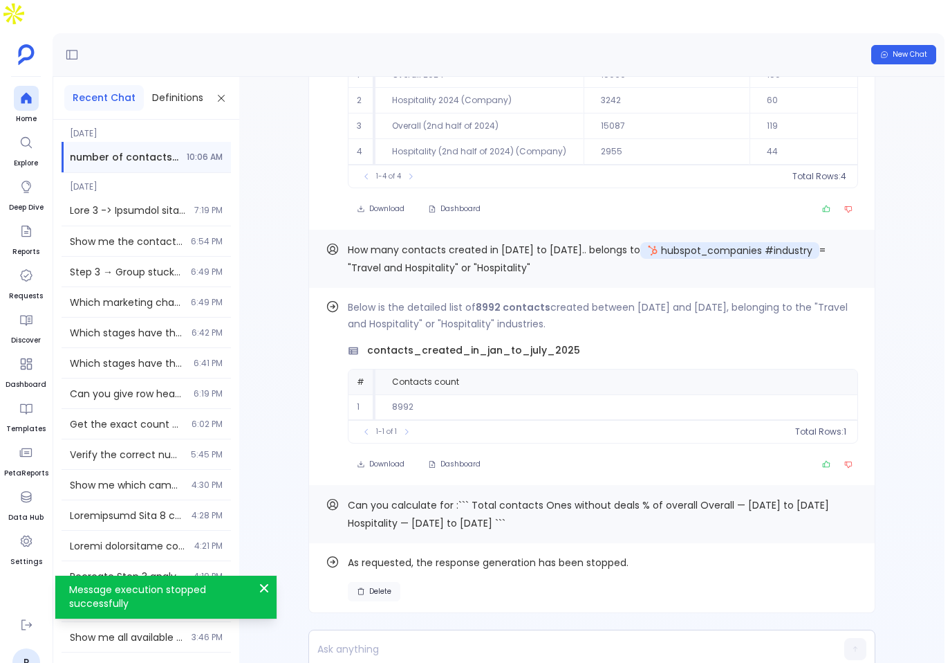
click at [362, 582] on button "Delete" at bounding box center [374, 591] width 53 height 19
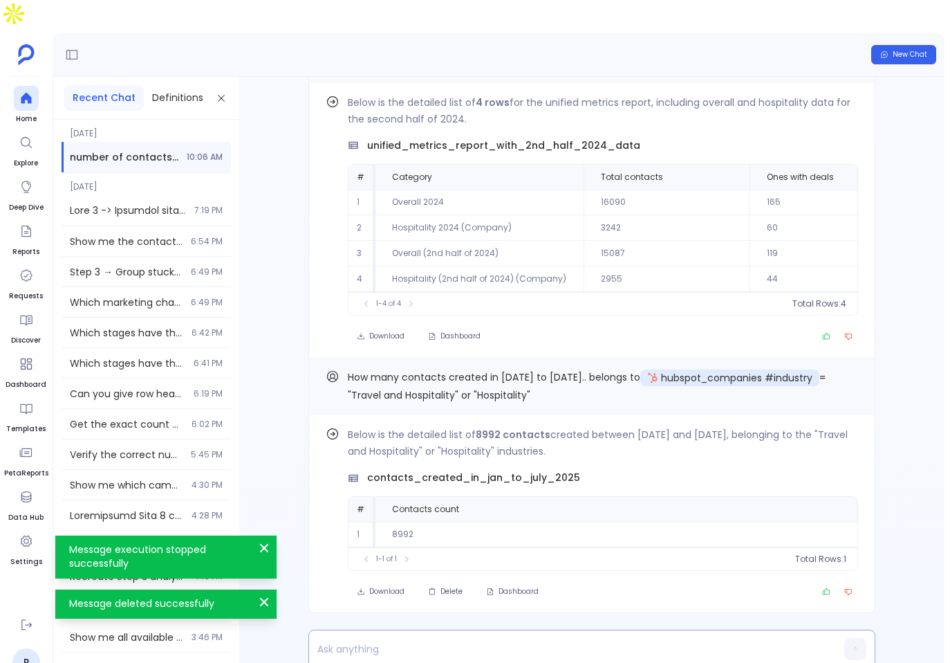
click at [440, 639] on p at bounding box center [565, 648] width 513 height 19
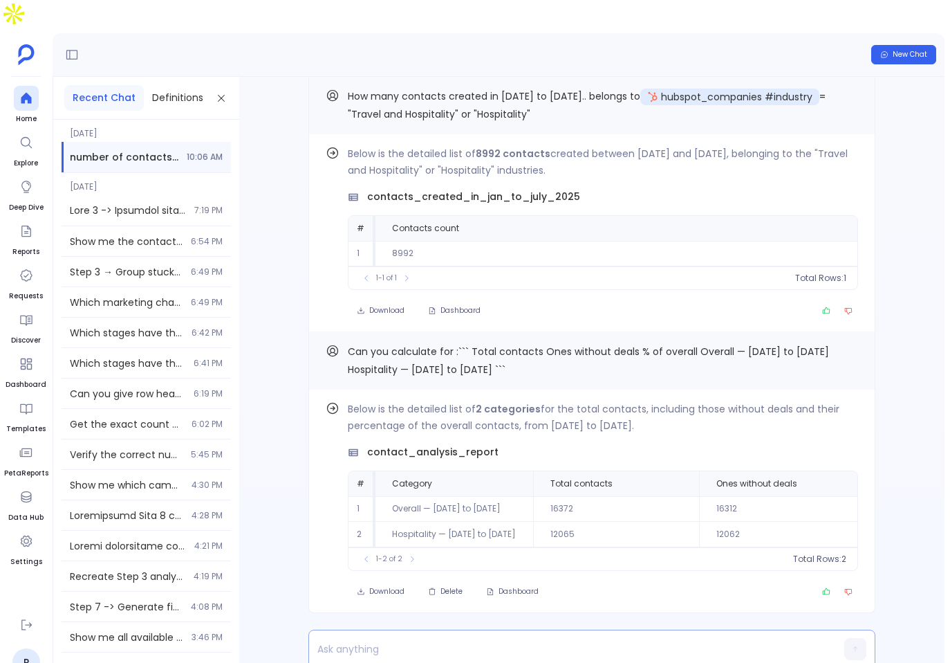
click at [517, 639] on p at bounding box center [565, 648] width 513 height 19
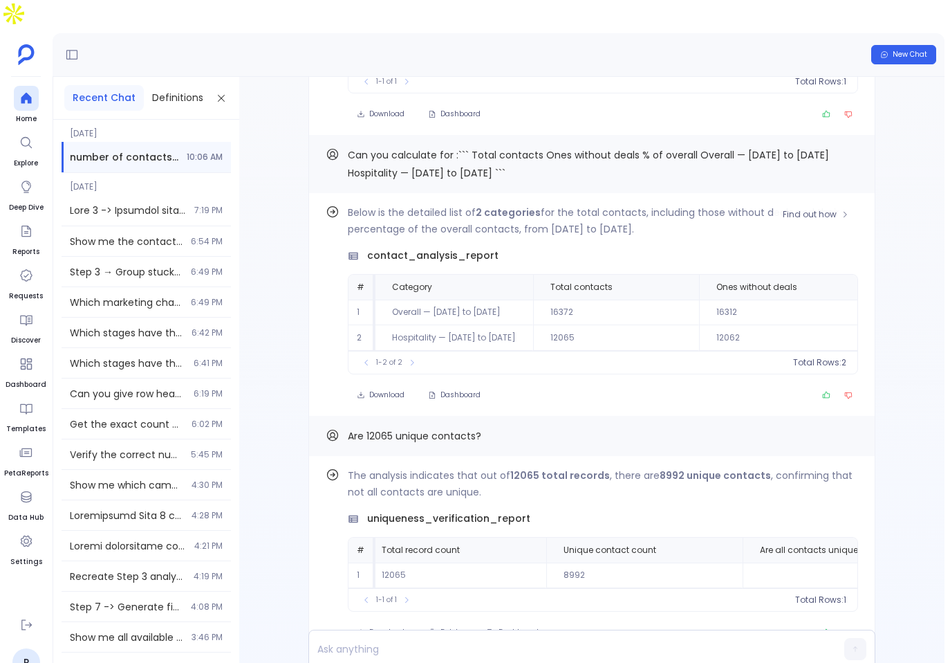
scroll to position [1, 0]
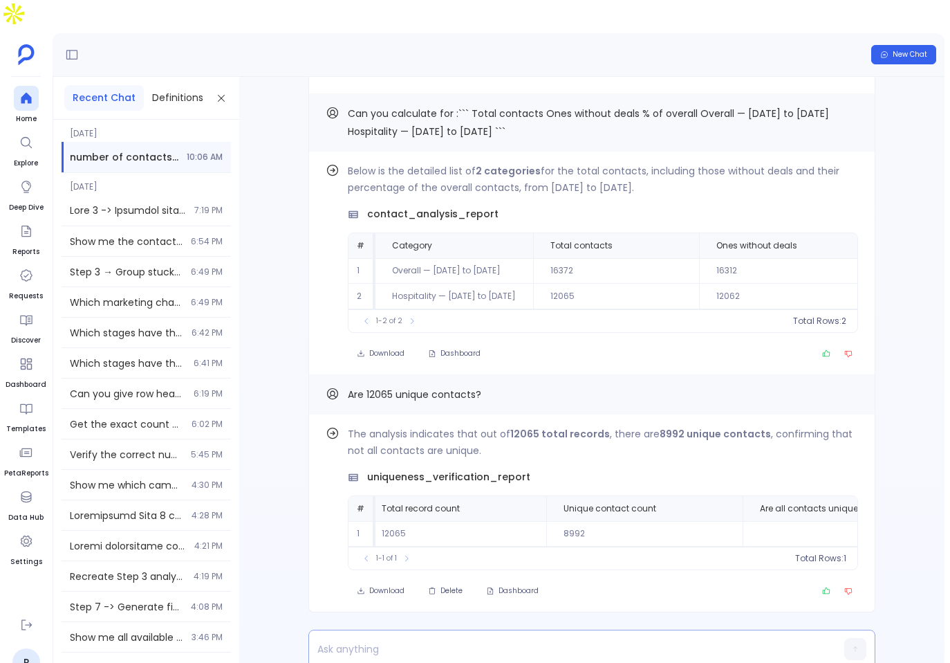
click at [454, 639] on p at bounding box center [565, 648] width 513 height 19
click at [423, 207] on span "contact_analysis_report" at bounding box center [432, 214] width 131 height 15
click at [528, 639] on p "Bro then revise the previous table" at bounding box center [565, 648] width 513 height 19
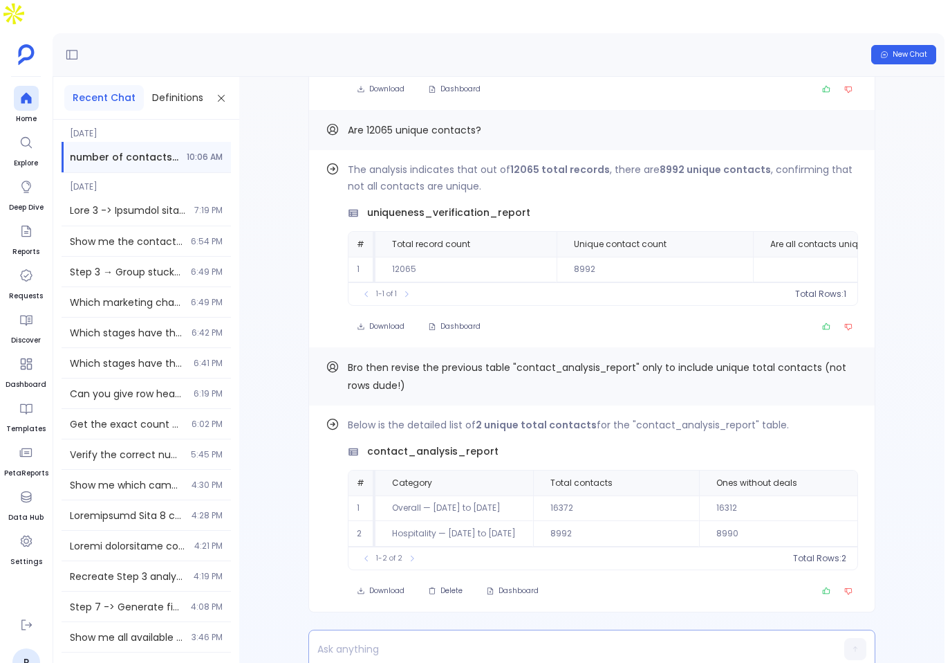
click at [423, 639] on p at bounding box center [565, 648] width 513 height 19
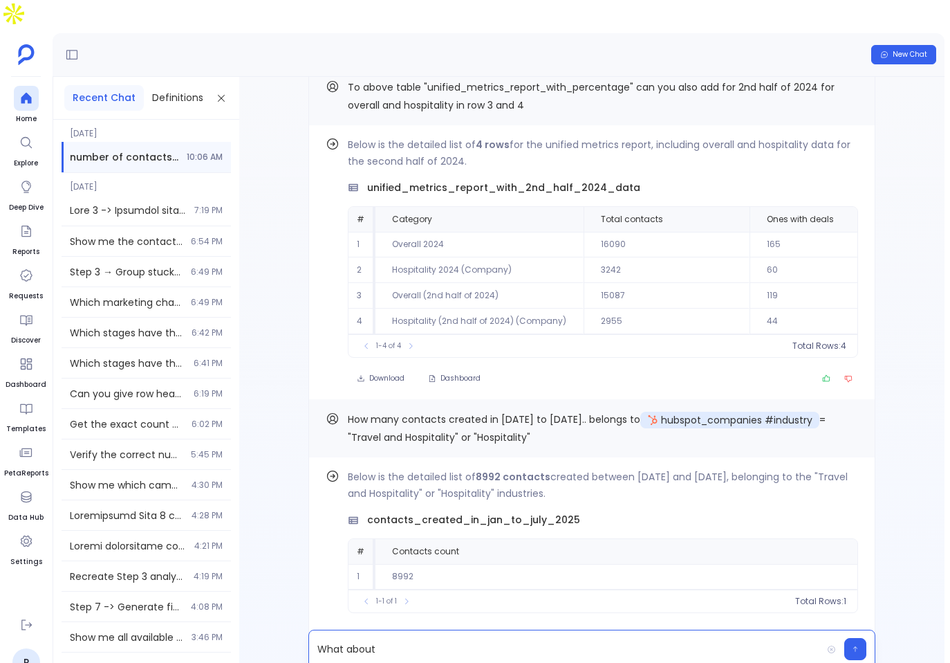
scroll to position [-894, 0]
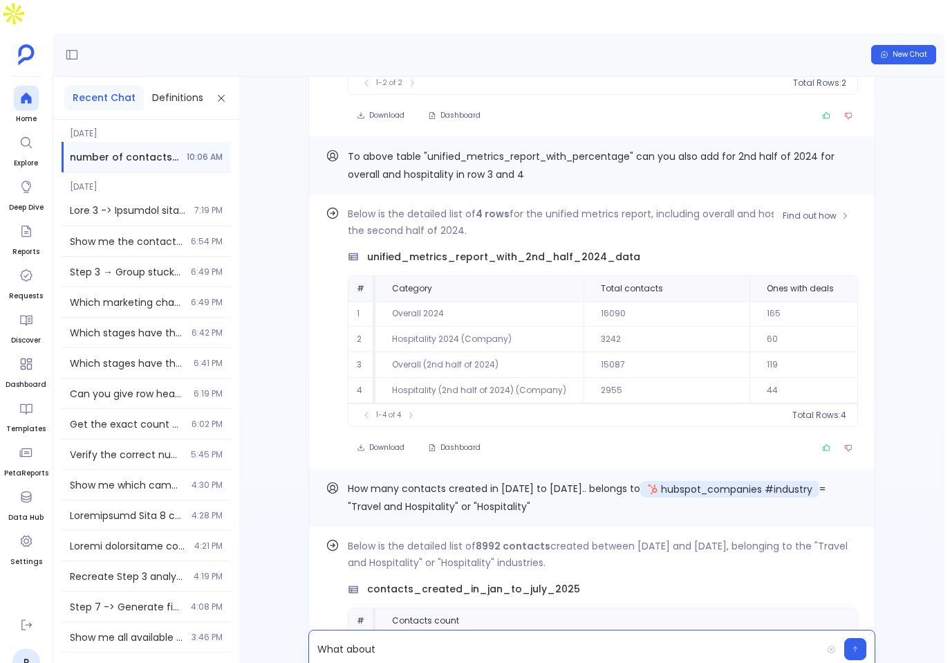
click at [508, 250] on span "unified_metrics_report_with_2nd_half_2024_data" at bounding box center [503, 257] width 273 height 15
click at [481, 639] on p "What about" at bounding box center [565, 648] width 513 height 19
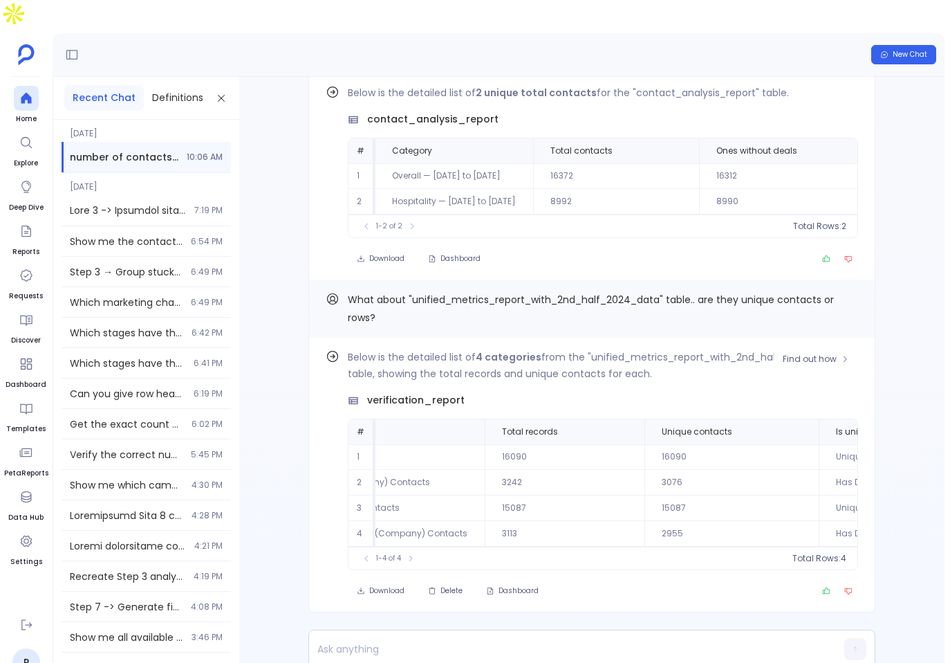
scroll to position [0, 122]
click at [371, 639] on p at bounding box center [565, 648] width 513 height 19
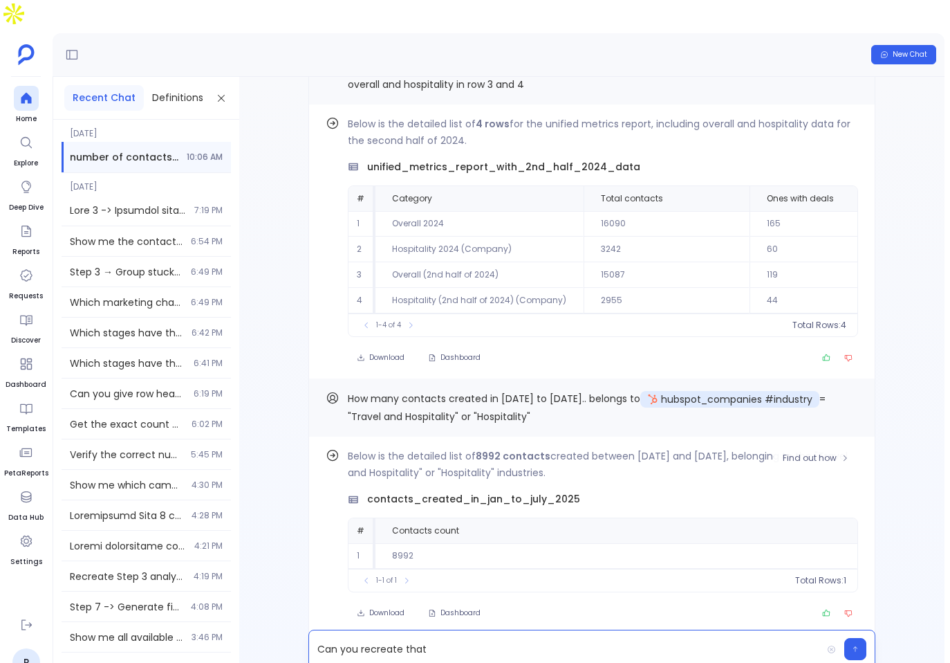
scroll to position [-1165, 0]
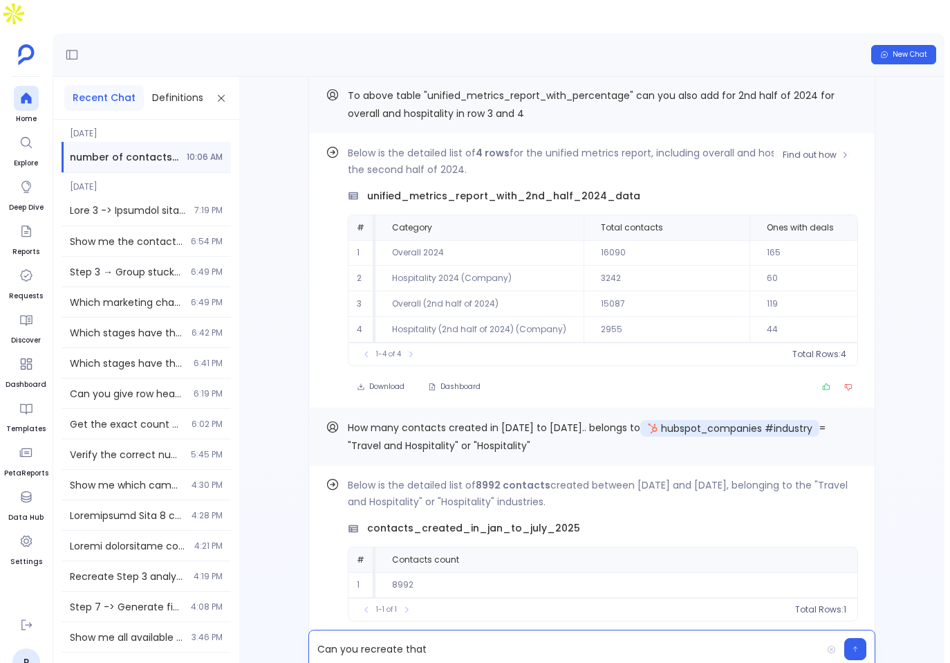
click at [542, 159] on div "Below is the detailed list of 4 rows for the unified metrics report, including …" at bounding box center [603, 255] width 510 height 221
click at [546, 189] on span "unified_metrics_report_with_2nd_half_2024_data" at bounding box center [503, 196] width 273 height 15
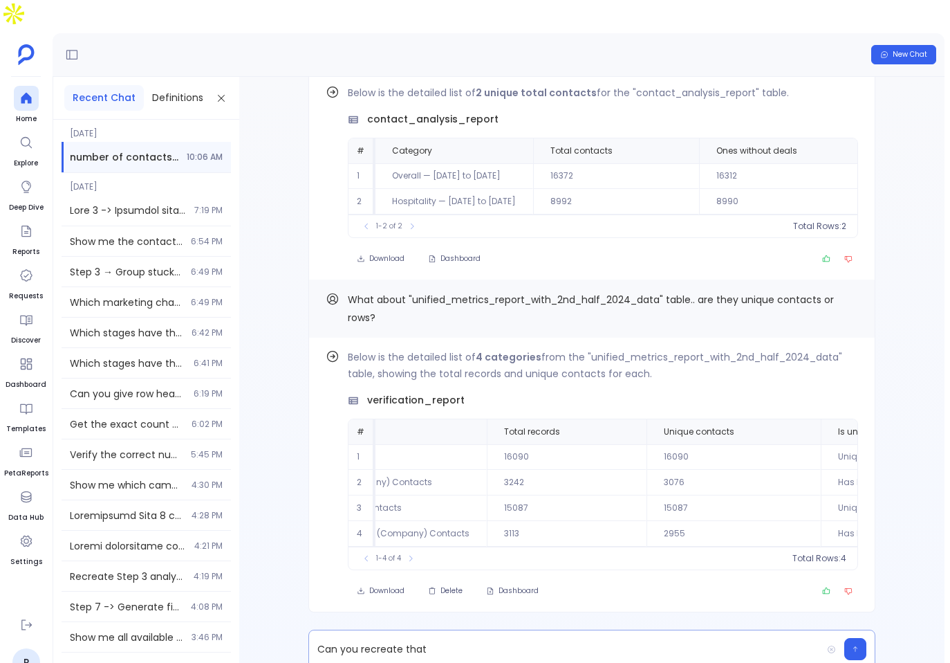
click at [505, 639] on p "Can you recreate that" at bounding box center [565, 648] width 513 height 19
click at [504, 639] on p "Can you recreate that" at bounding box center [565, 648] width 513 height 19
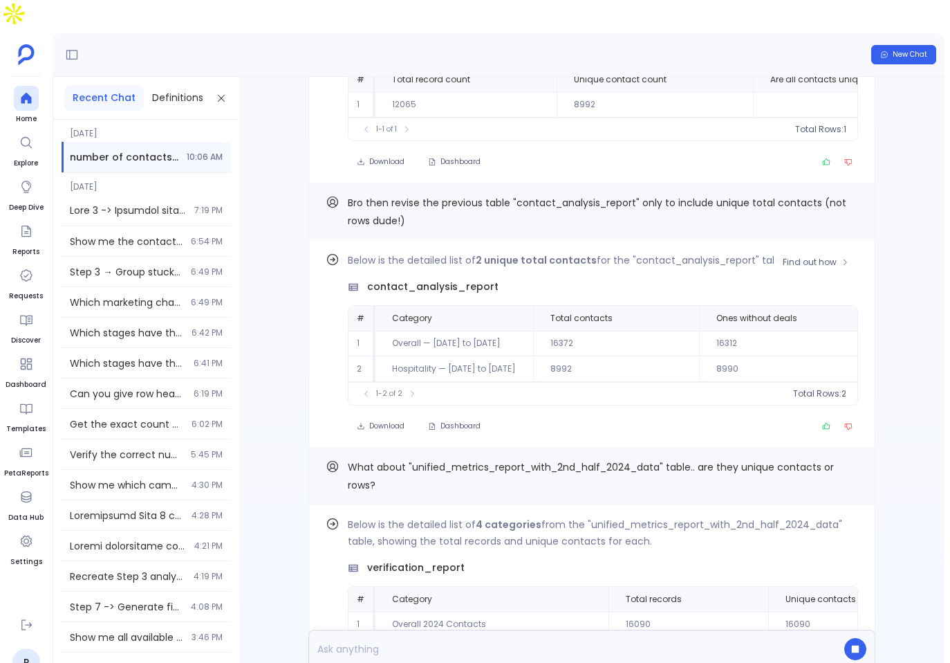
scroll to position [-266, 0]
click at [584, 333] on td "16372" at bounding box center [616, 346] width 166 height 26
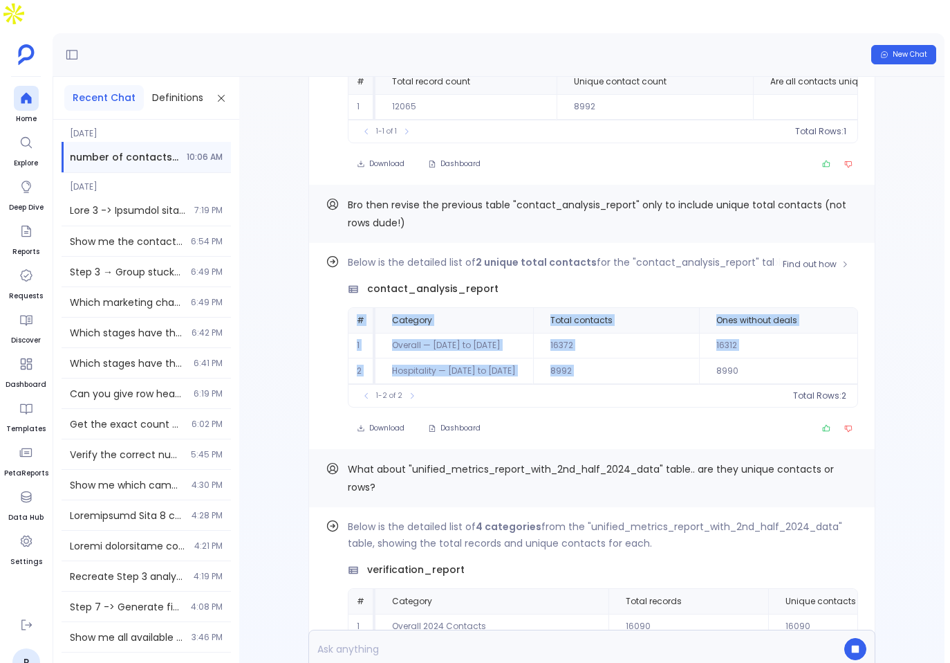
drag, startPoint x: 353, startPoint y: 284, endPoint x: 734, endPoint y: 324, distance: 383.3
click at [734, 324] on table "# Category Total contacts Ones without deals Percentage of overall 1 Overall — …" at bounding box center [713, 346] width 728 height 76
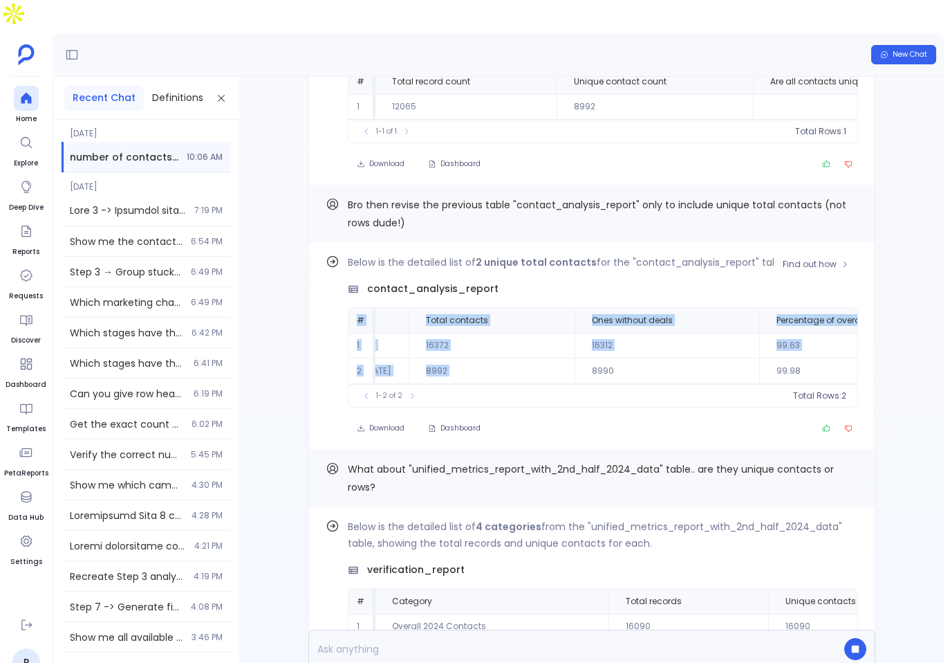
scroll to position [0, 215]
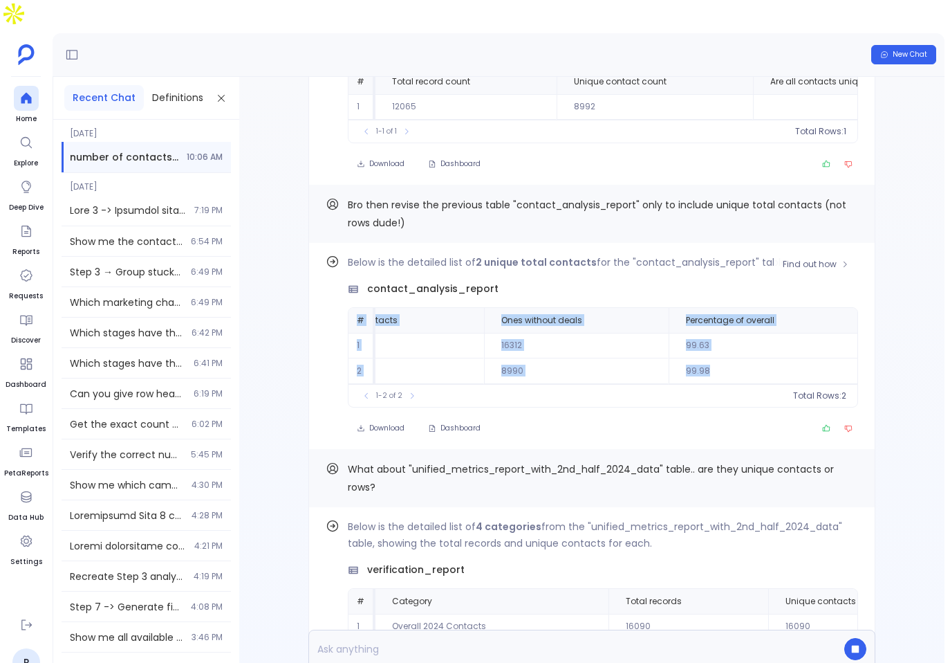
click at [744, 358] on td "99.98" at bounding box center [765, 371] width 192 height 26
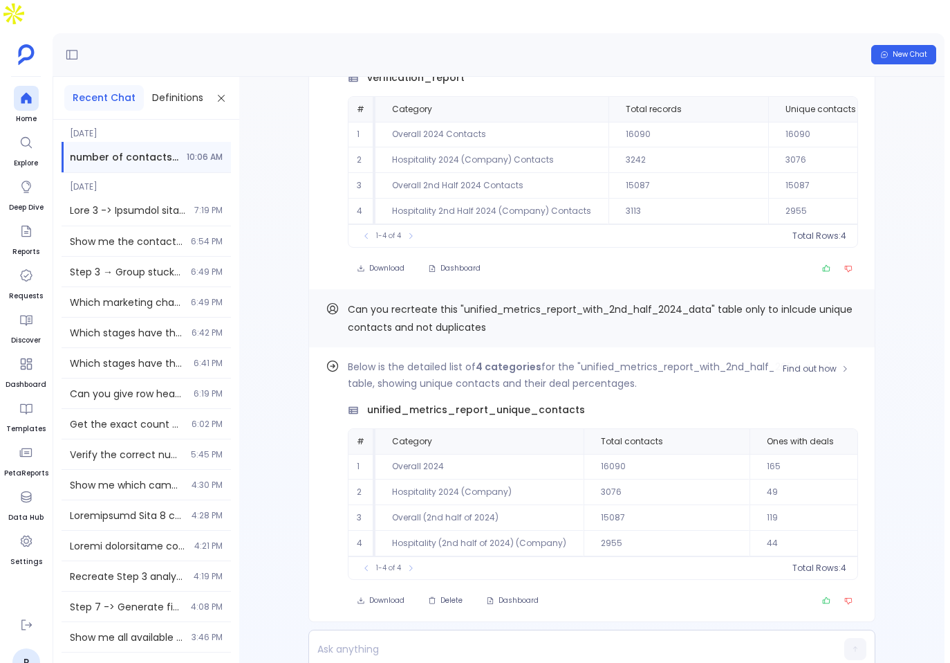
scroll to position [1, 0]
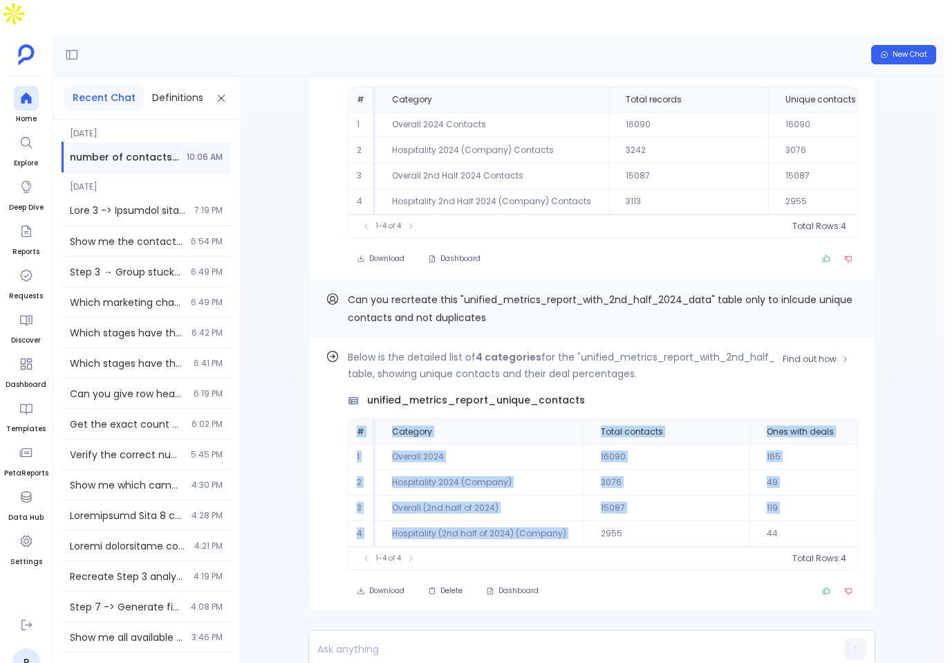
drag, startPoint x: 356, startPoint y: 395, endPoint x: 716, endPoint y: 497, distance: 374.4
click at [715, 497] on table "# Category Total contacts Ones with deals Percentage with deals 1 Overall 2024 …" at bounding box center [733, 482] width 769 height 127
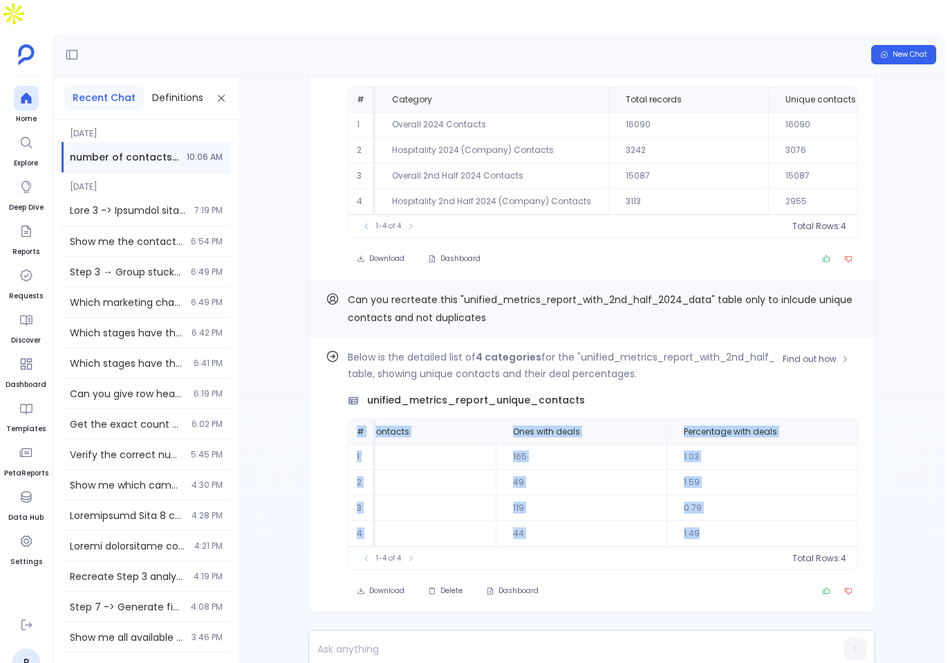
click at [717, 521] on td "1.49" at bounding box center [765, 534] width 197 height 26
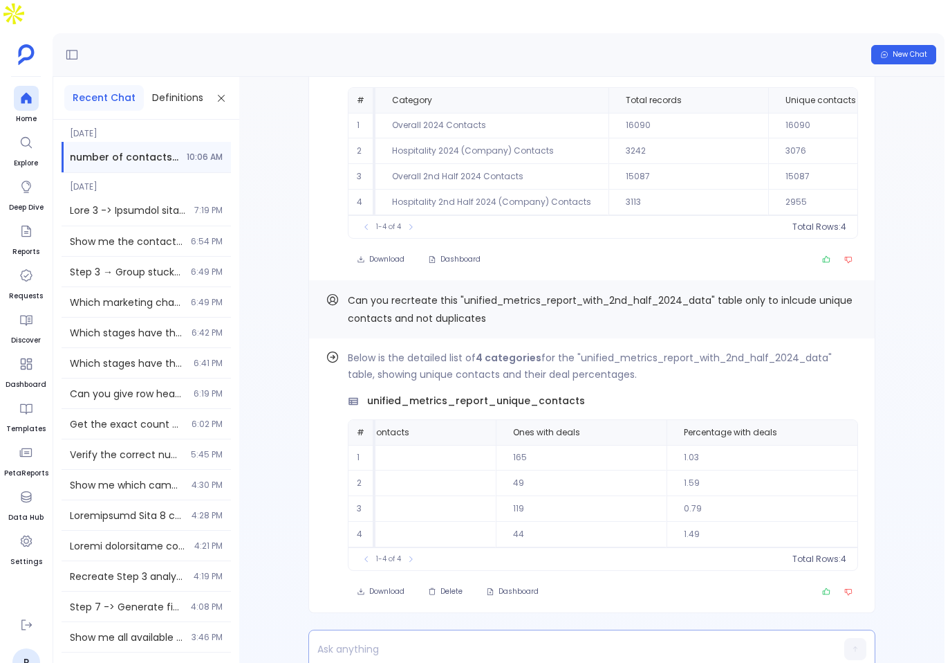
click at [427, 630] on div at bounding box center [565, 648] width 513 height 37
click at [432, 639] on p at bounding box center [565, 648] width 513 height 19
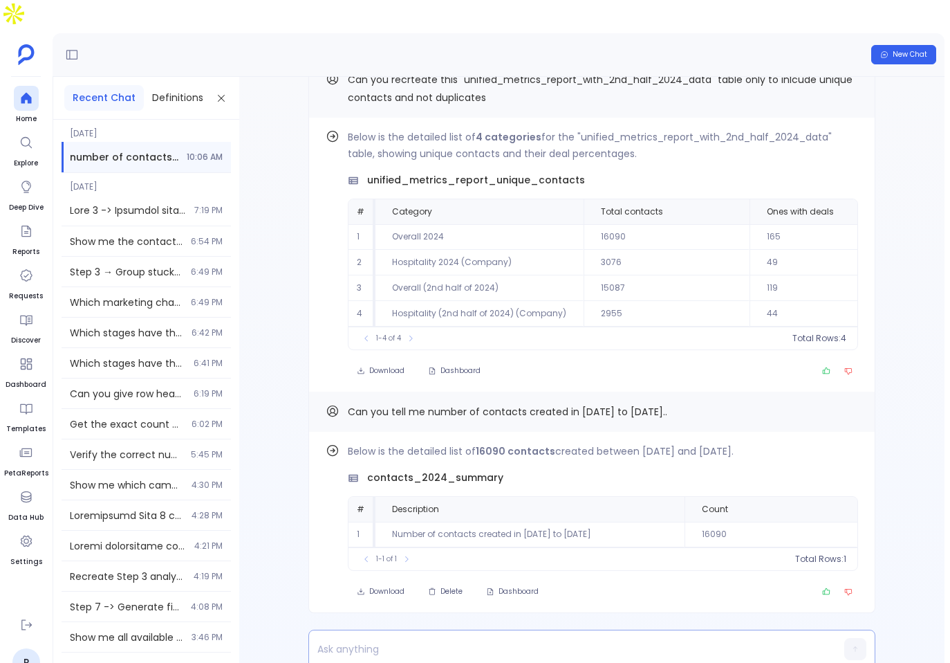
click at [427, 639] on p at bounding box center [565, 648] width 513 height 19
click at [842, 403] on button "Copy" at bounding box center [850, 411] width 17 height 17
click at [465, 639] on p "Number" at bounding box center [565, 648] width 513 height 19
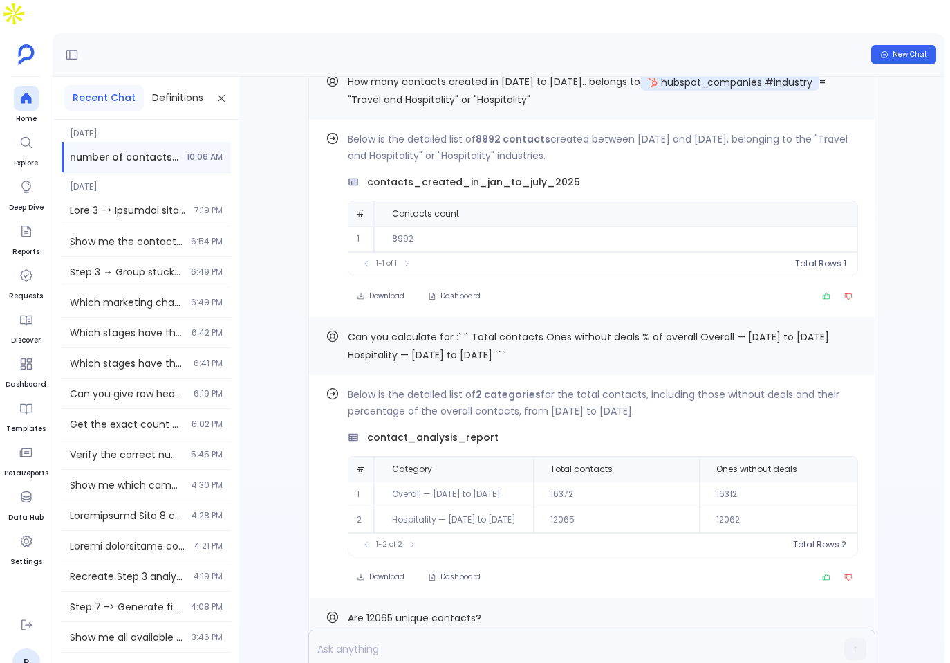
scroll to position [0, 0]
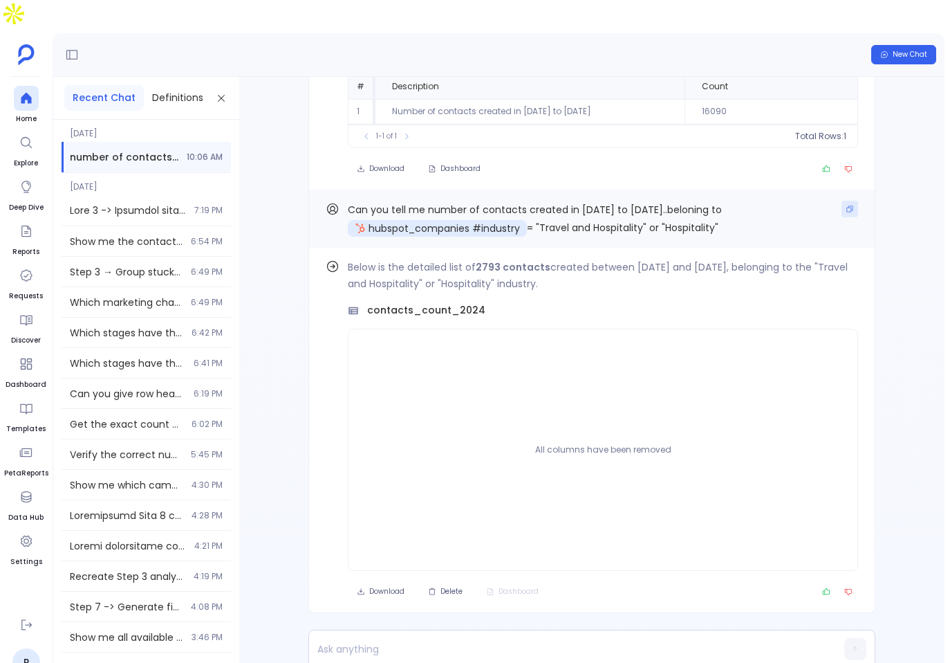
click at [842, 201] on button "Copy" at bounding box center [850, 209] width 17 height 17
click at [444, 587] on span "Delete" at bounding box center [452, 592] width 22 height 10
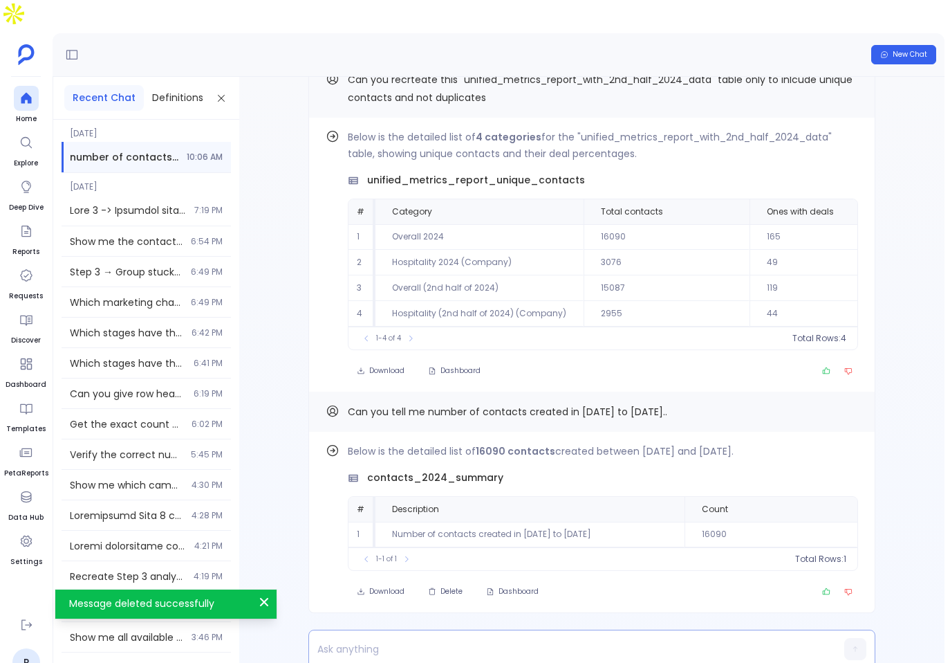
click at [479, 639] on p at bounding box center [565, 648] width 513 height 19
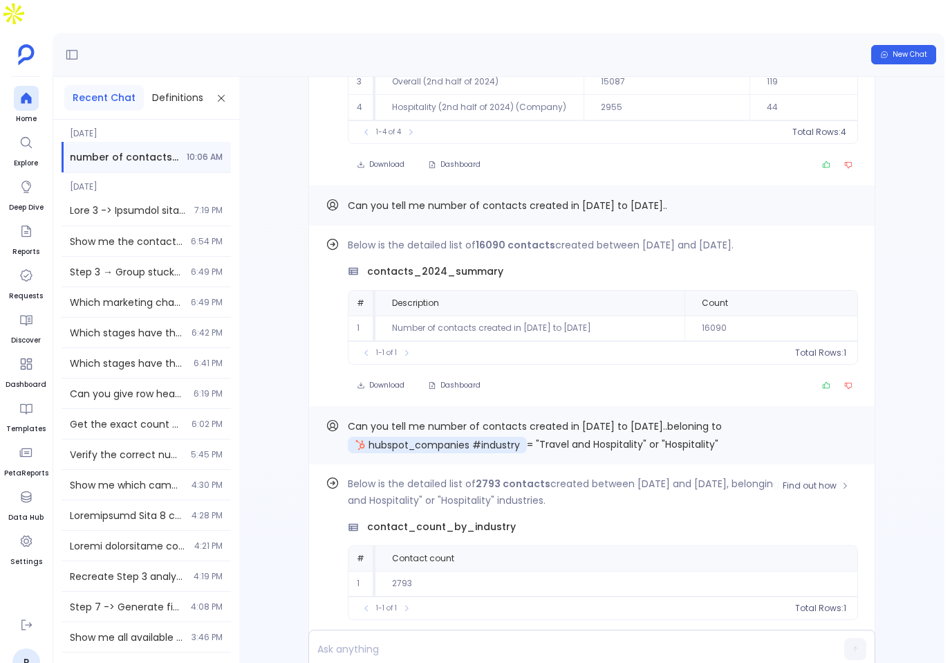
scroll to position [1, 0]
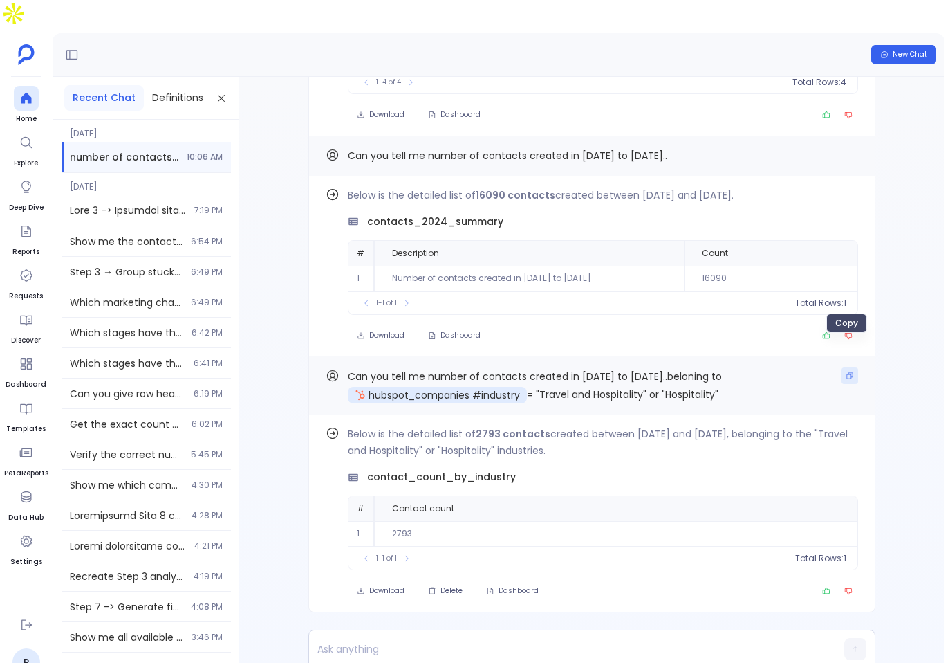
click at [842, 367] on button "Copy" at bounding box center [850, 375] width 17 height 17
click at [448, 586] on span "Delete" at bounding box center [452, 591] width 22 height 10
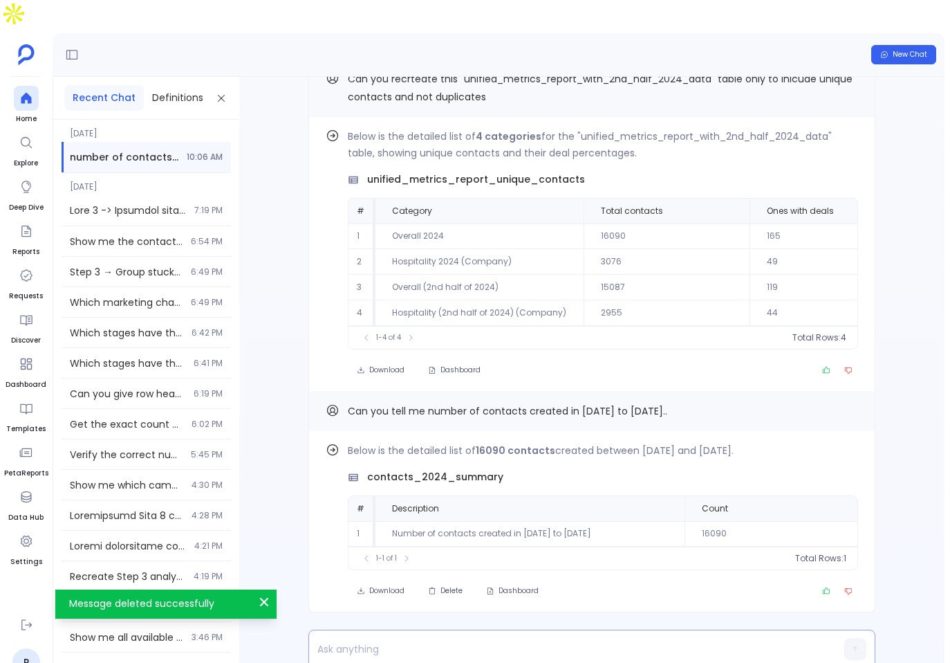
click at [523, 633] on div at bounding box center [565, 648] width 513 height 37
click at [523, 639] on p at bounding box center [565, 648] width 513 height 19
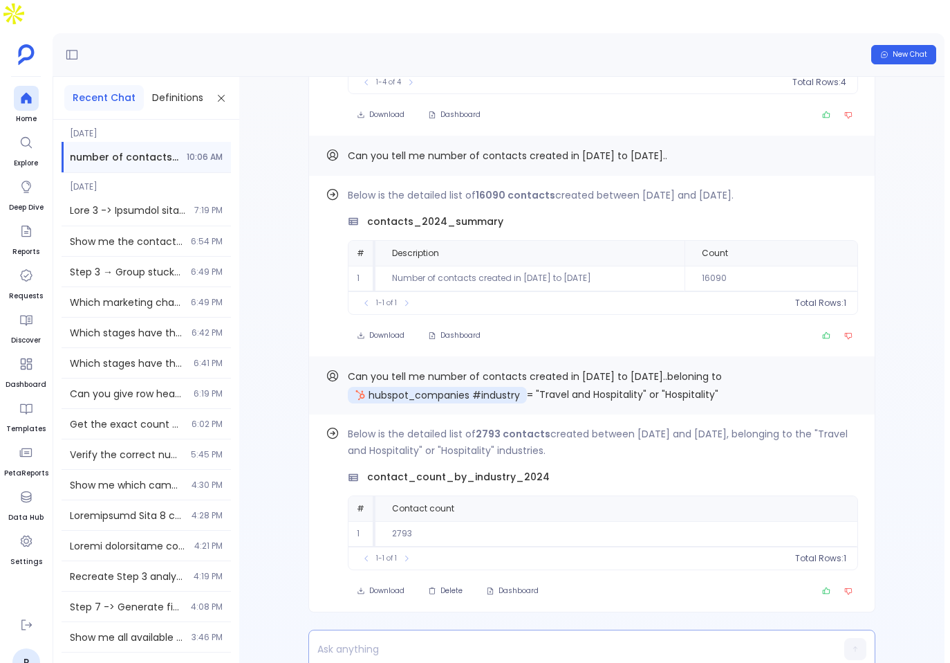
click at [432, 639] on p at bounding box center [565, 648] width 513 height 19
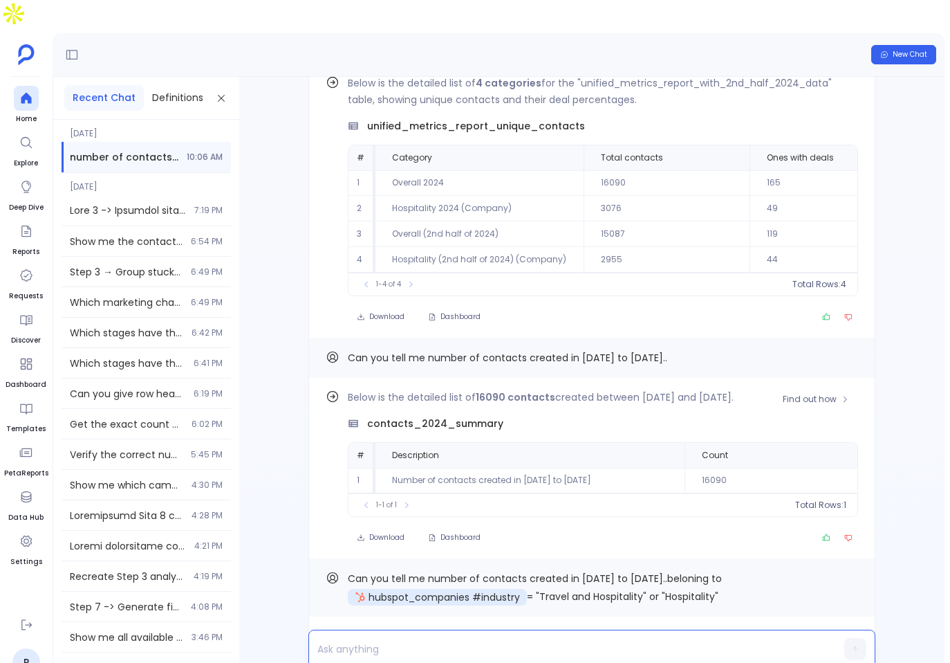
scroll to position [-356, 0]
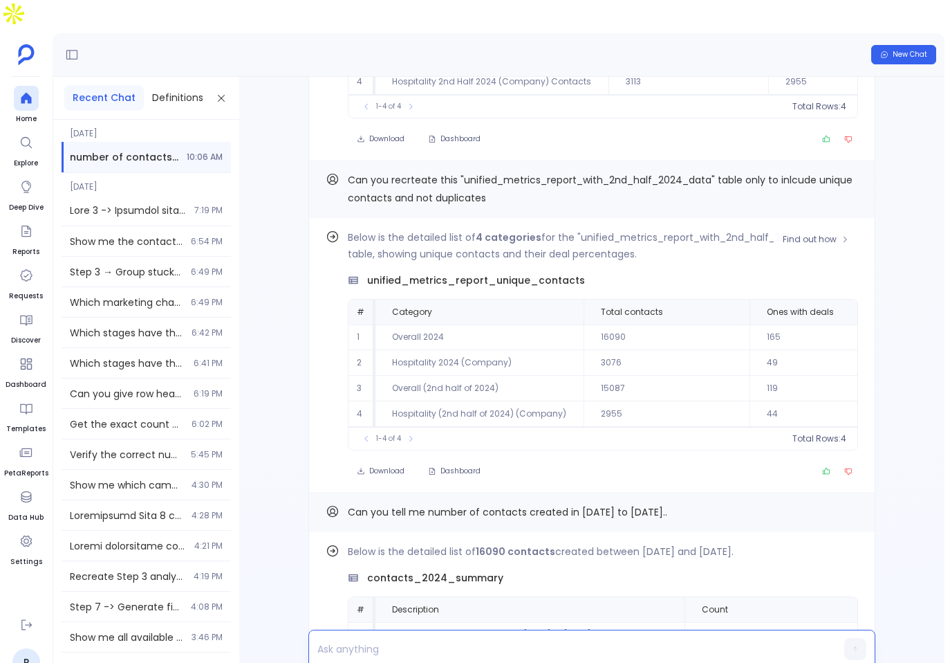
click at [532, 273] on span "unified_metrics_report_unique_contacts" at bounding box center [476, 280] width 218 height 15
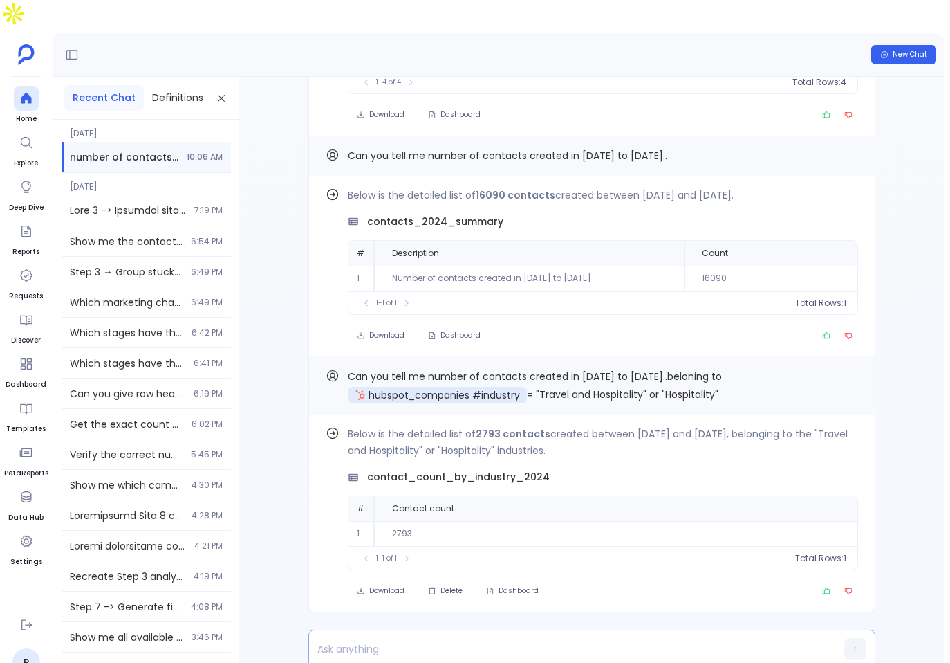
click at [384, 639] on p at bounding box center [565, 648] width 513 height 19
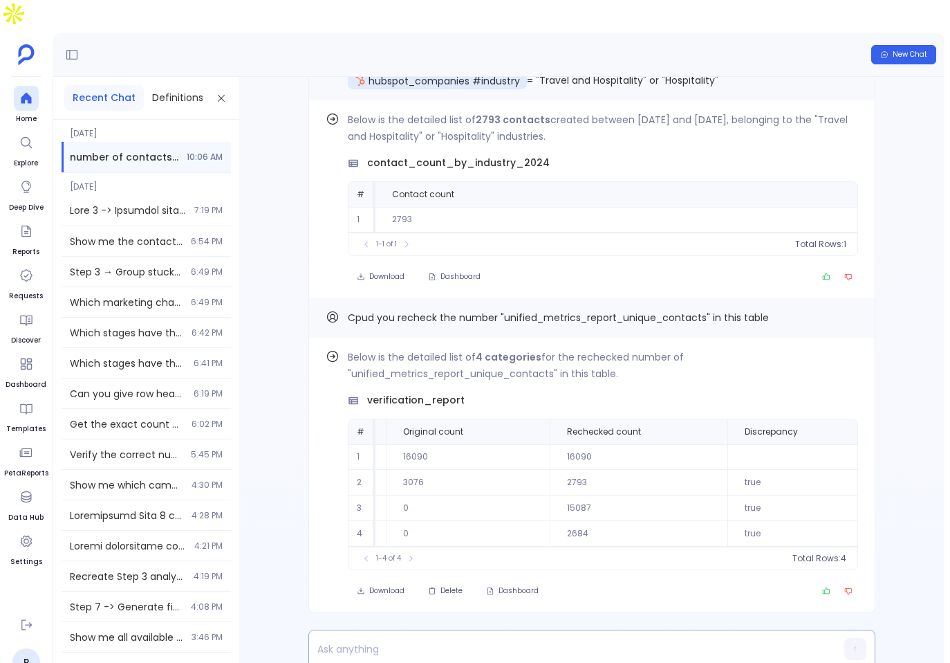
click at [473, 639] on p at bounding box center [565, 648] width 513 height 19
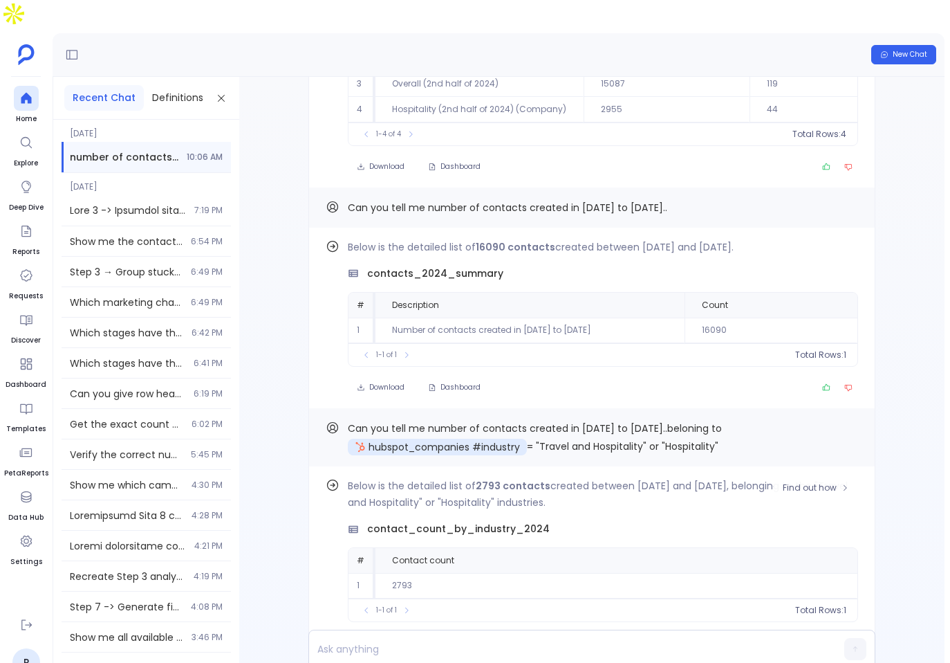
scroll to position [-714, 0]
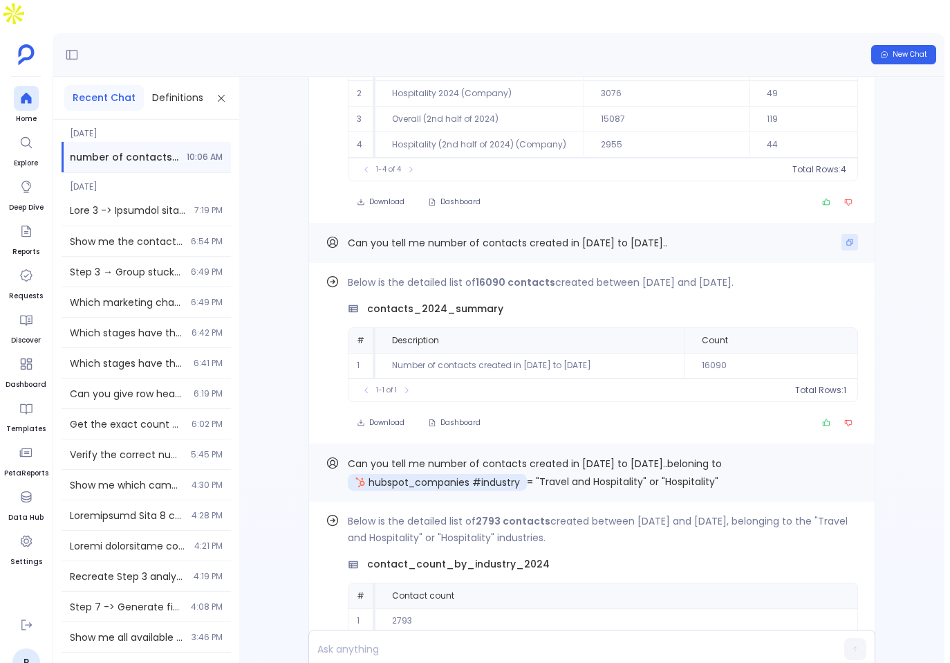
click at [850, 238] on icon "Copy" at bounding box center [850, 242] width 8 height 8
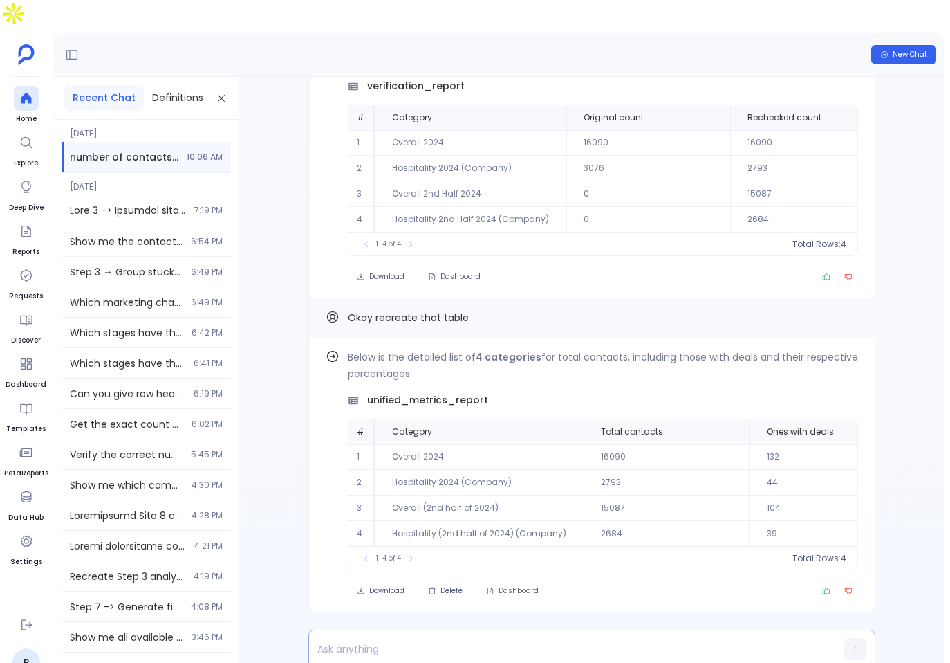
click at [509, 639] on p at bounding box center [565, 648] width 513 height 19
click at [555, 639] on p "Can you tell me number of contacts created in Jan to Dec 2024.." at bounding box center [565, 648] width 513 height 19
click at [689, 639] on p "Can you tell me number of contacts created in Jul to Dec 2024.." at bounding box center [565, 648] width 513 height 19
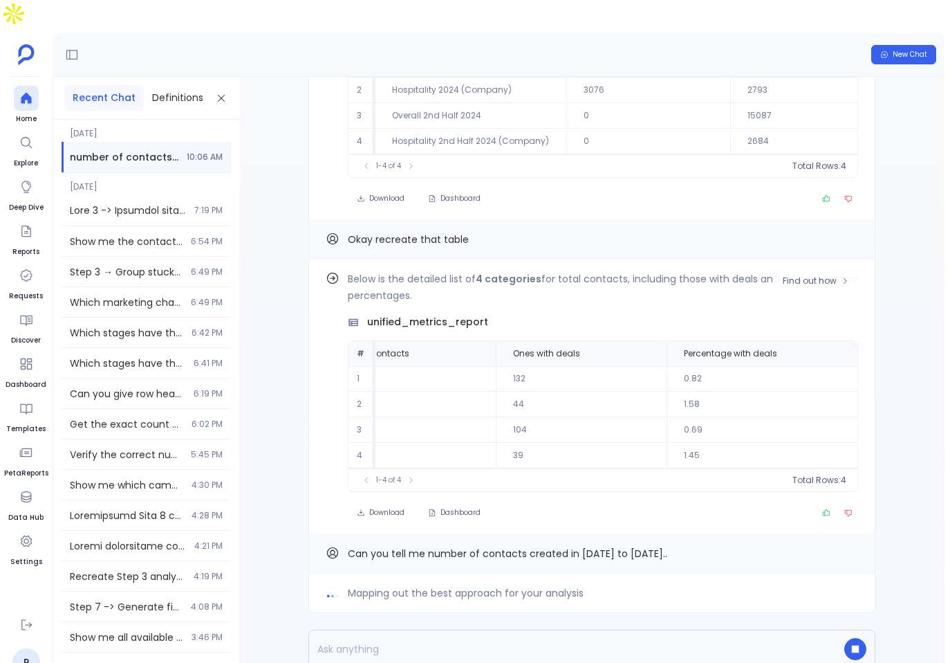
scroll to position [0, 0]
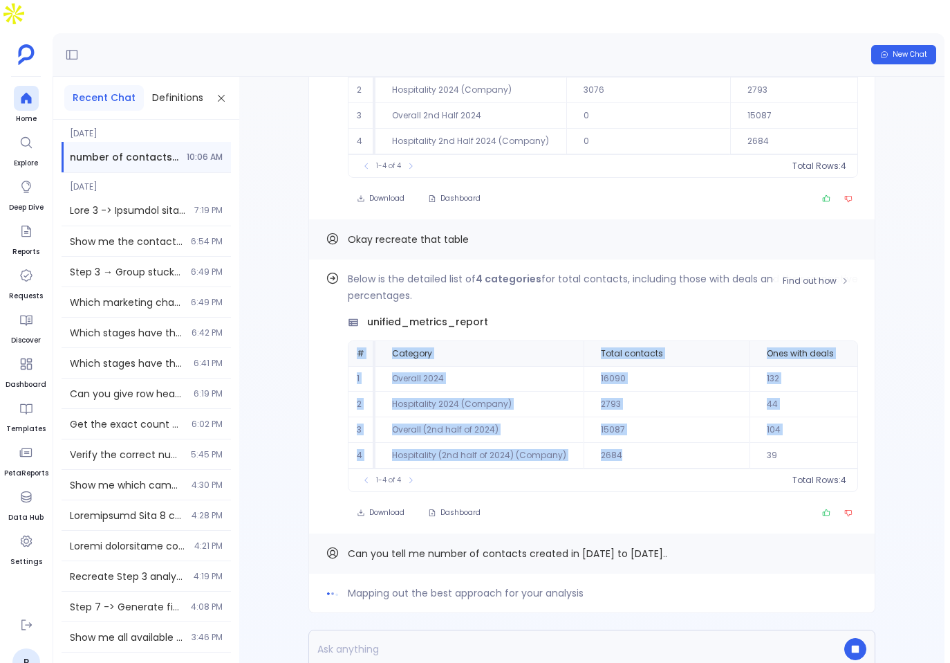
drag, startPoint x: 353, startPoint y: 317, endPoint x: 734, endPoint y: 428, distance: 396.2
click at [732, 428] on table "# Category Total contacts Ones with deals Percentage with deals 1 Overall 2024 …" at bounding box center [733, 404] width 769 height 127
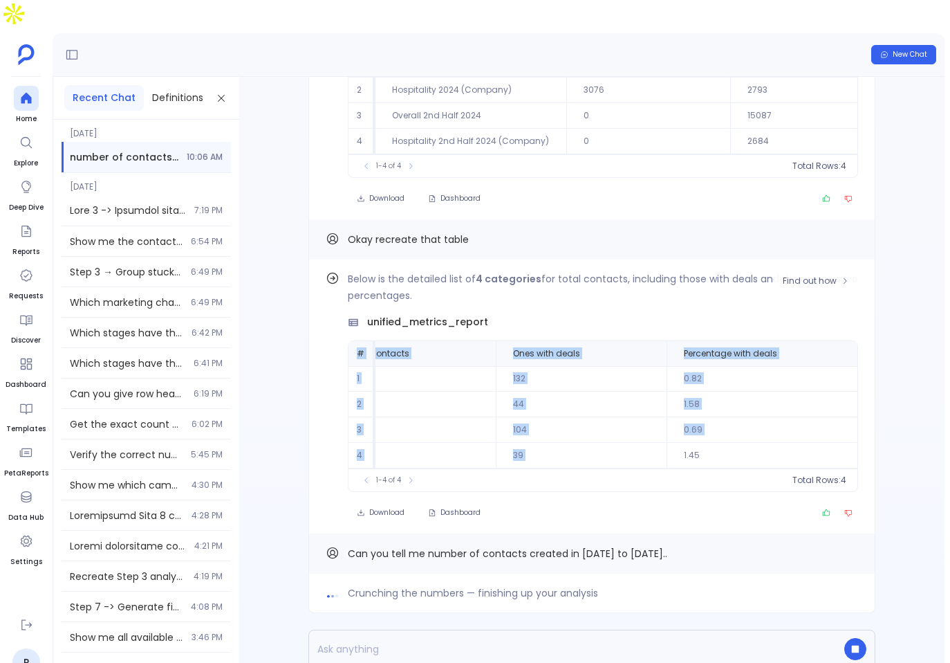
click at [741, 443] on td "1.45" at bounding box center [765, 456] width 197 height 26
click at [735, 443] on td "1.45" at bounding box center [765, 456] width 197 height 26
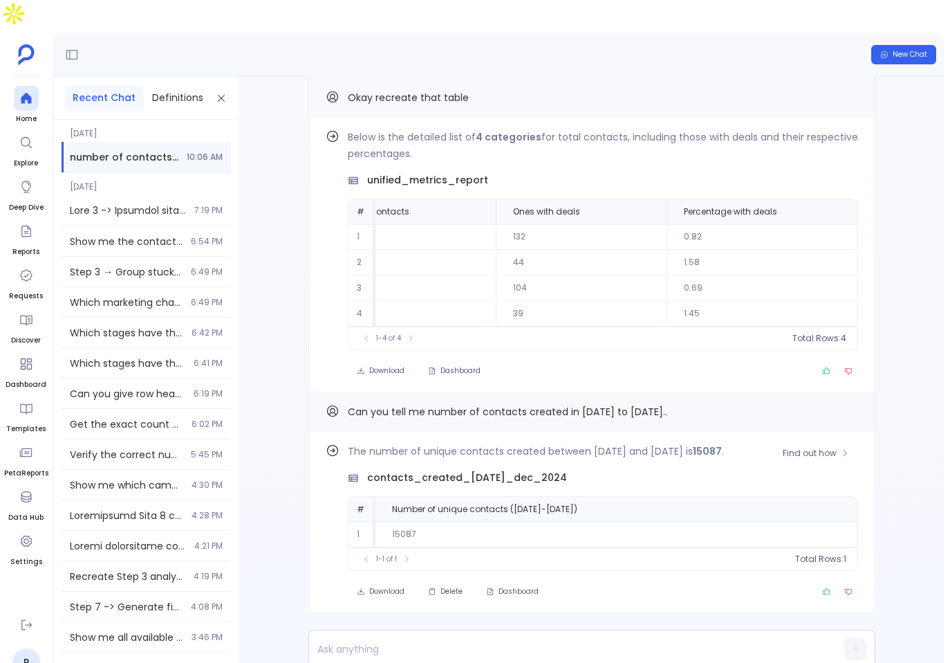
click at [551, 470] on div "contacts_created_jul_dec_2024" at bounding box center [603, 477] width 510 height 15
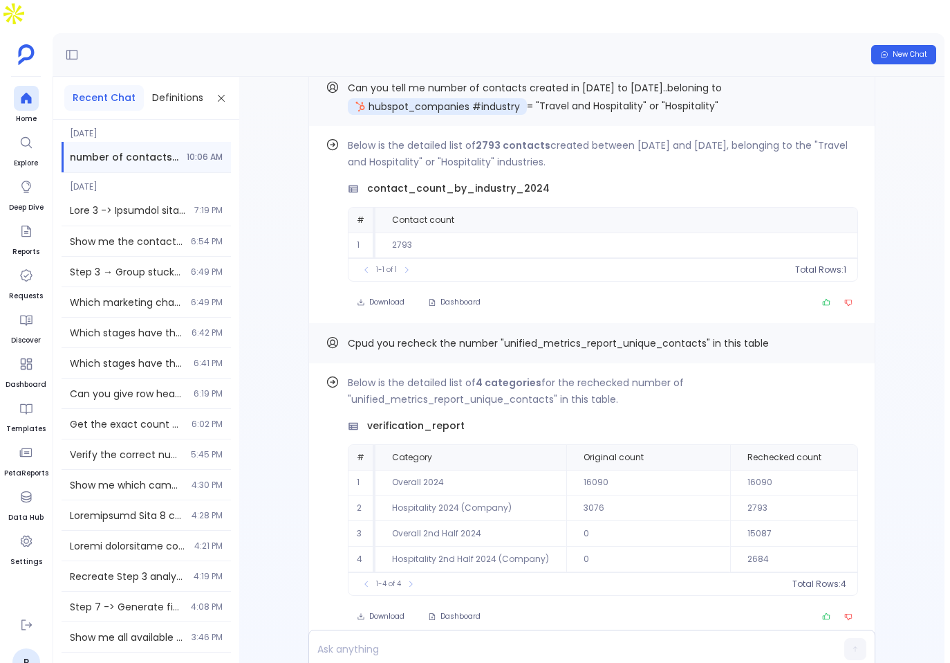
scroll to position [-621, 0]
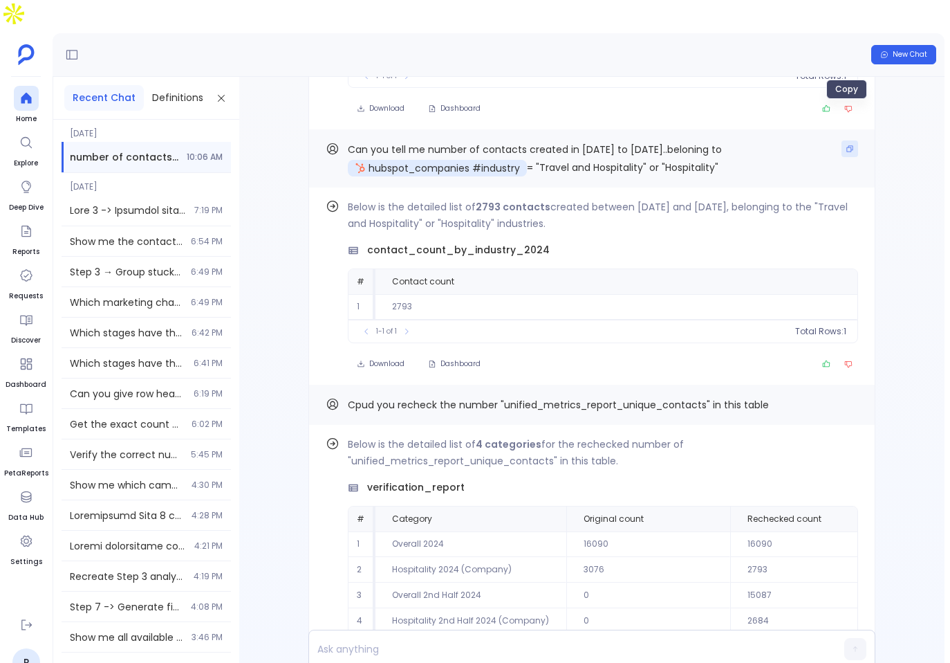
click at [846, 145] on icon "Copy" at bounding box center [850, 149] width 8 height 8
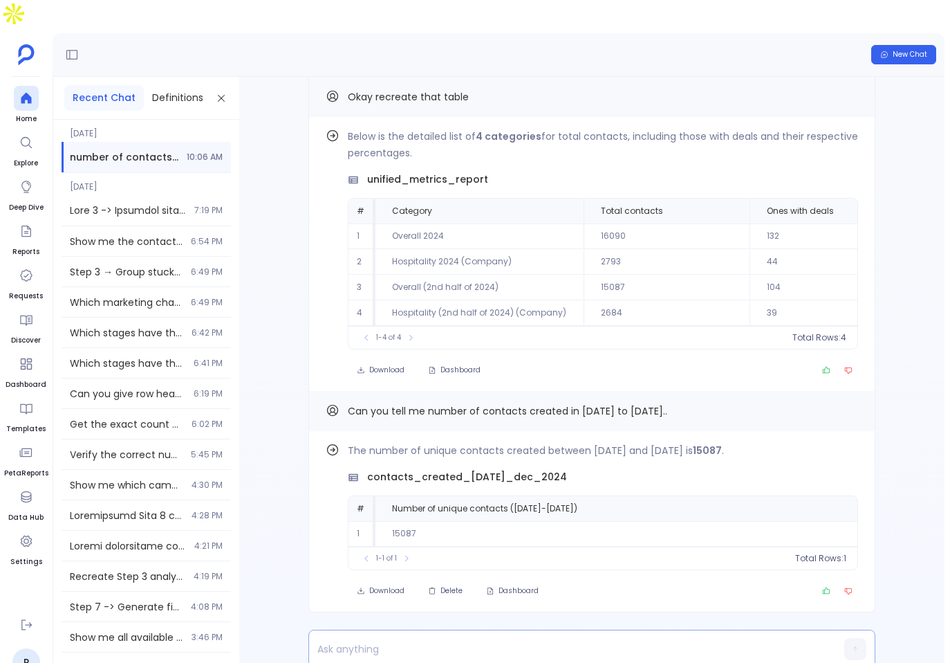
click at [438, 639] on p at bounding box center [565, 648] width 513 height 19
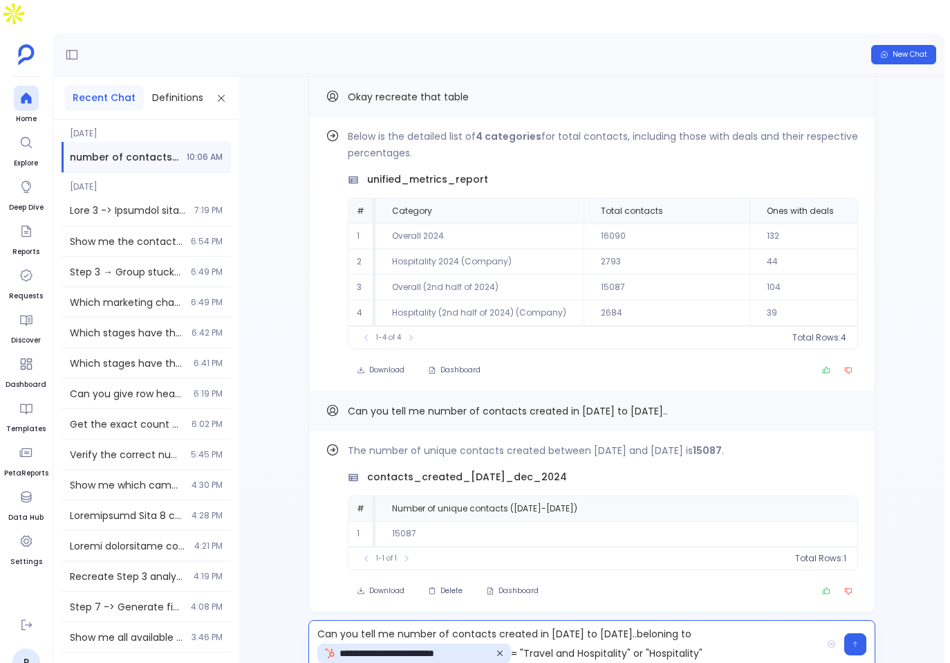
click at [549, 624] on p "**********" at bounding box center [565, 644] width 513 height 40
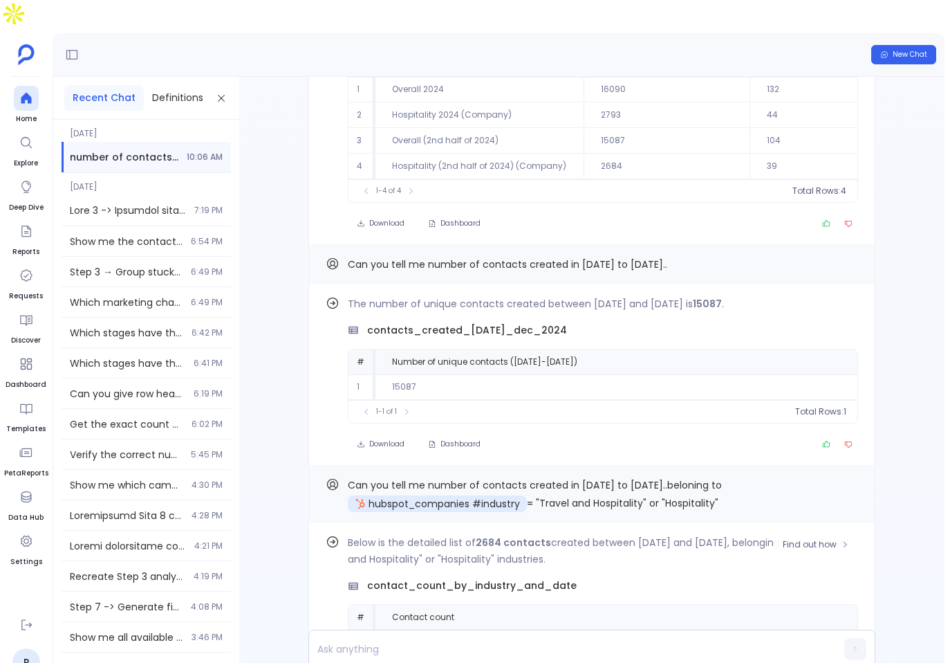
scroll to position [0, 0]
